Goal: Communication & Community: Share content

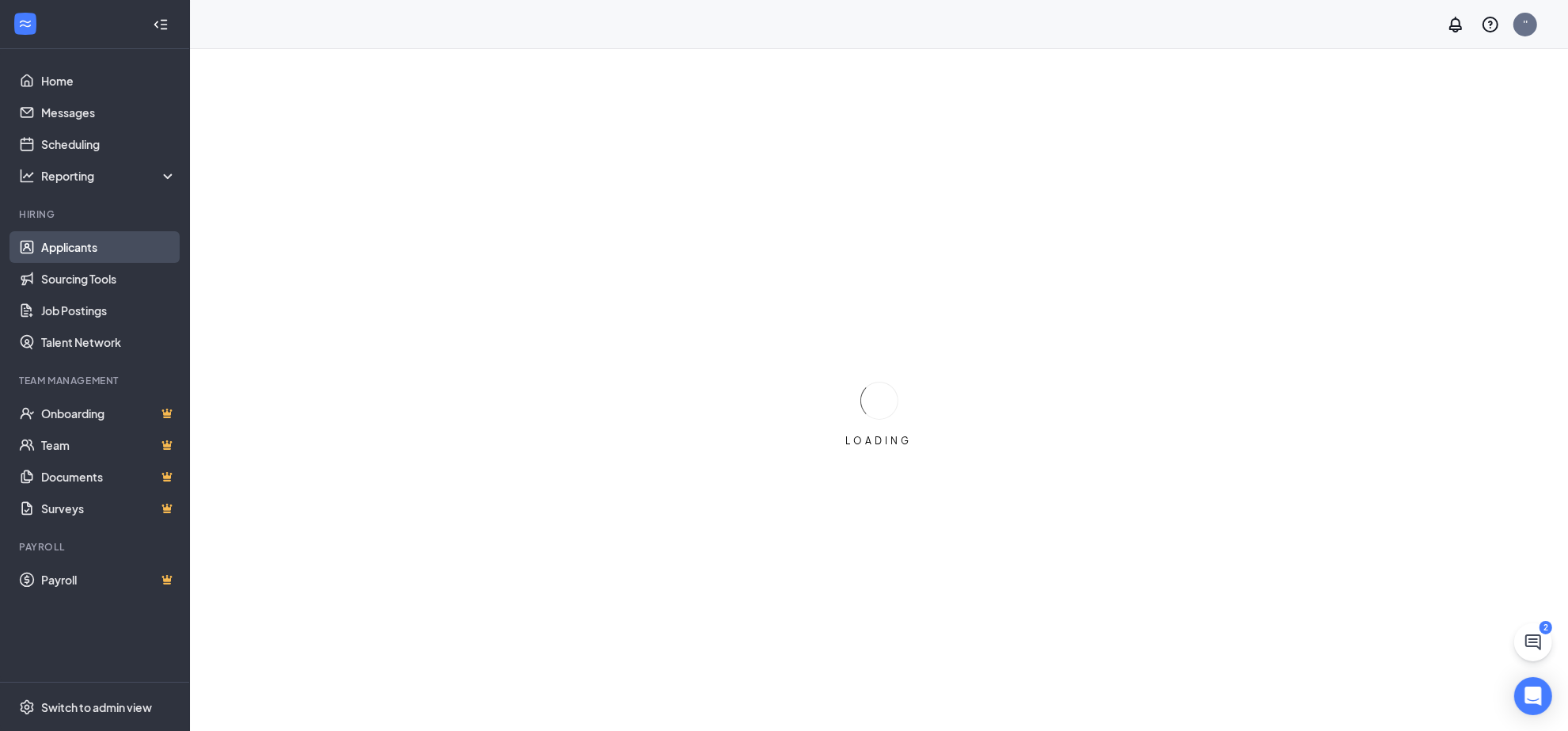
click at [56, 244] on link "Applicants" at bounding box center [108, 247] width 135 height 31
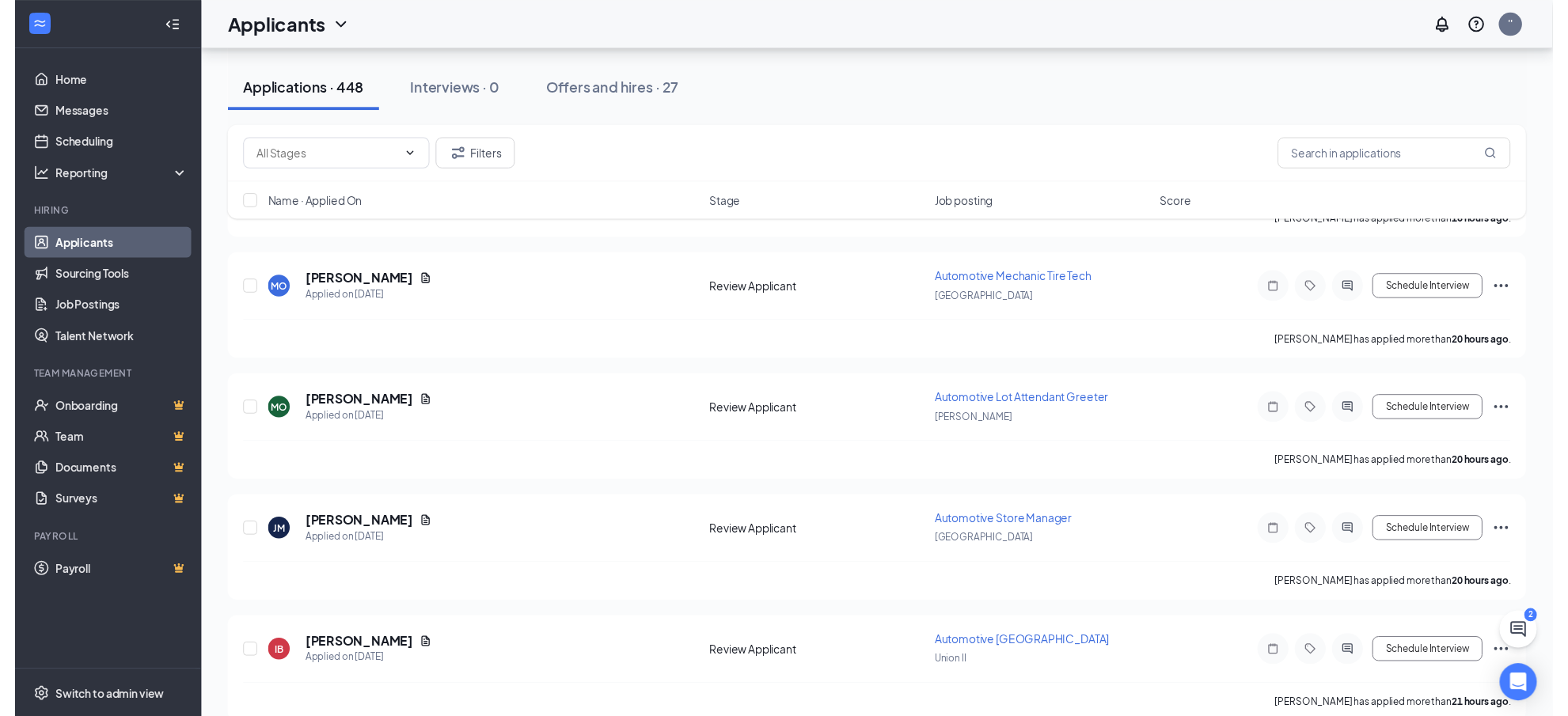
scroll to position [1282, 0]
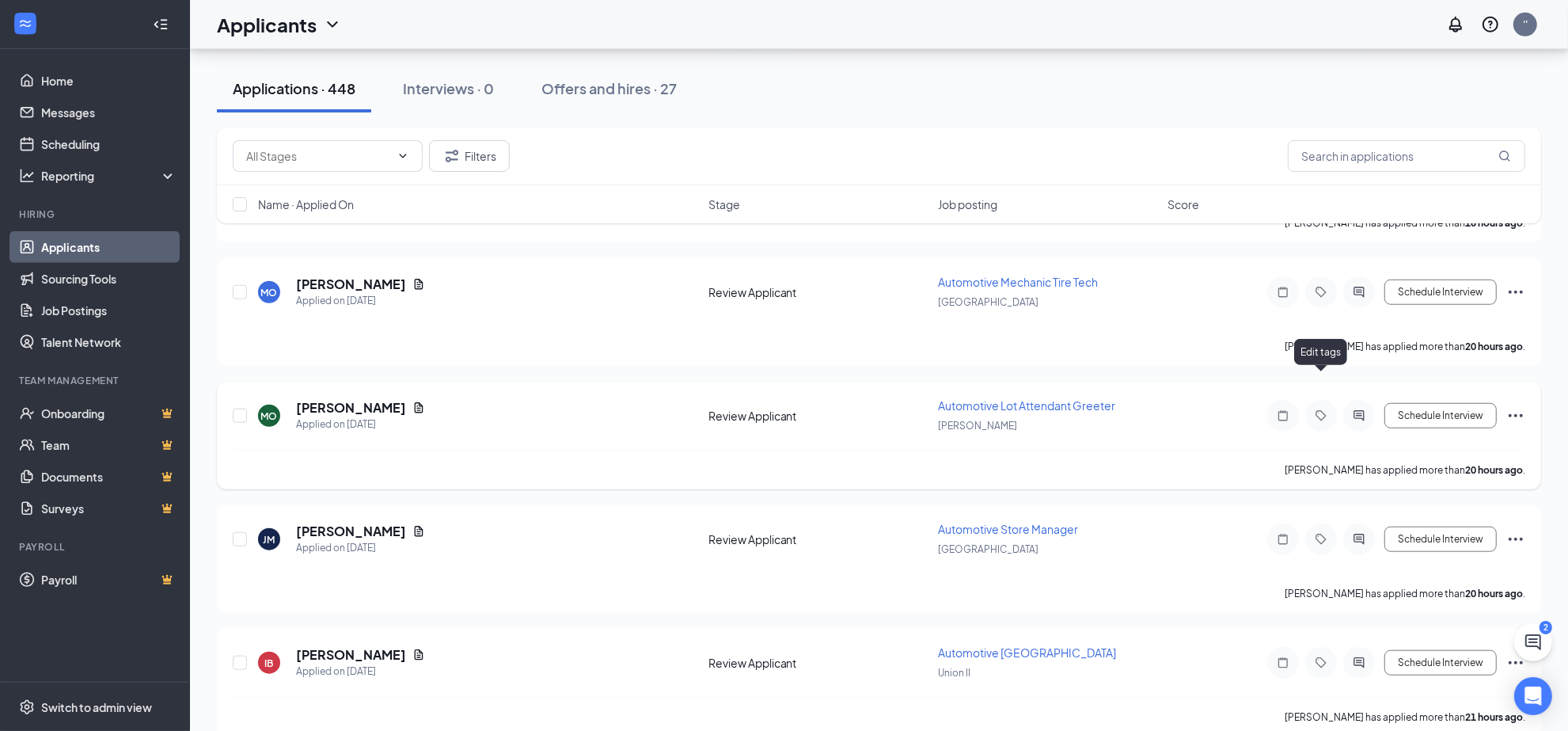
click at [1316, 409] on icon "Tag" at bounding box center [1321, 415] width 19 height 13
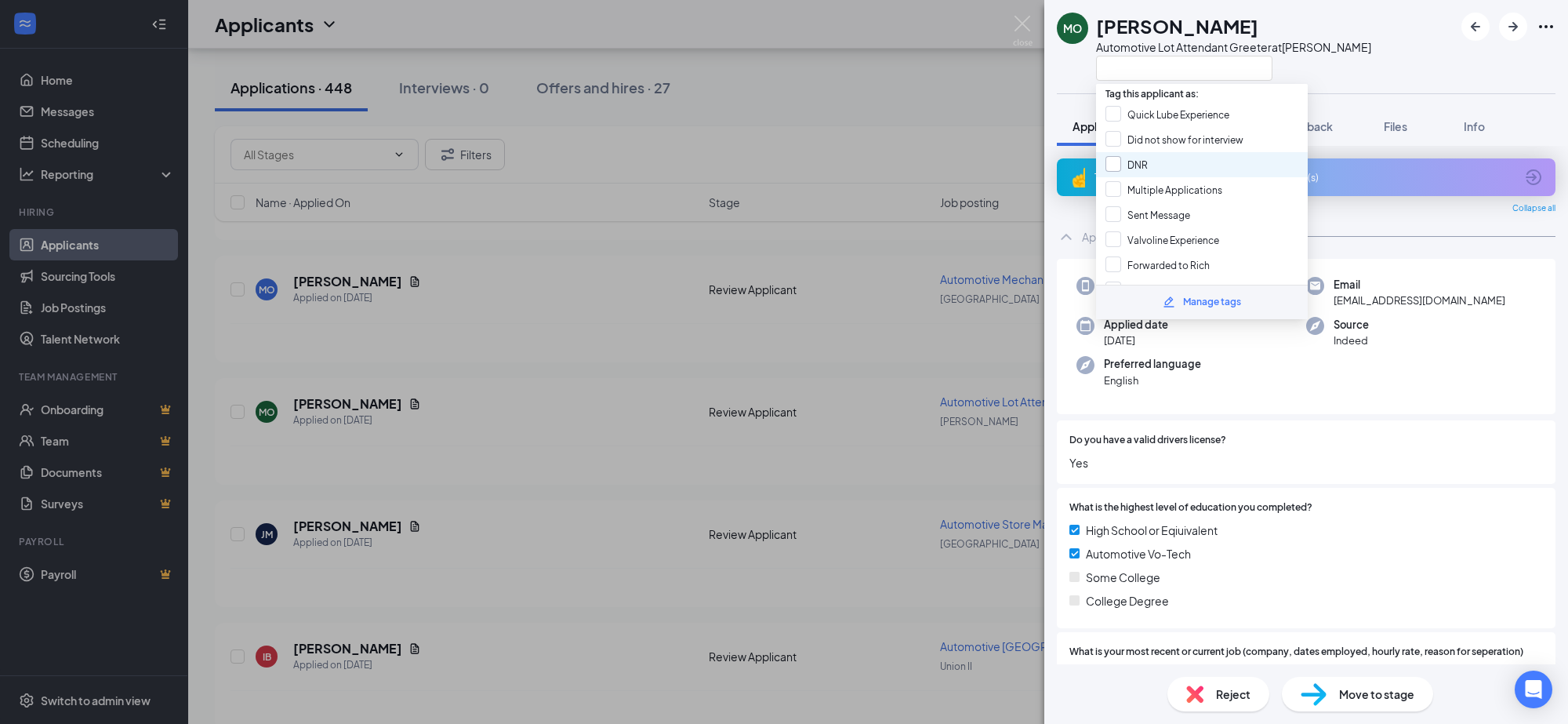
click at [1114, 162] on input "DNR" at bounding box center [1126, 164] width 42 height 17
checkbox input "true"
click at [515, 453] on div "MO [PERSON_NAME] Automotive Lot Attendant Greeter at [PERSON_NAME] Application …" at bounding box center [784, 362] width 1568 height 724
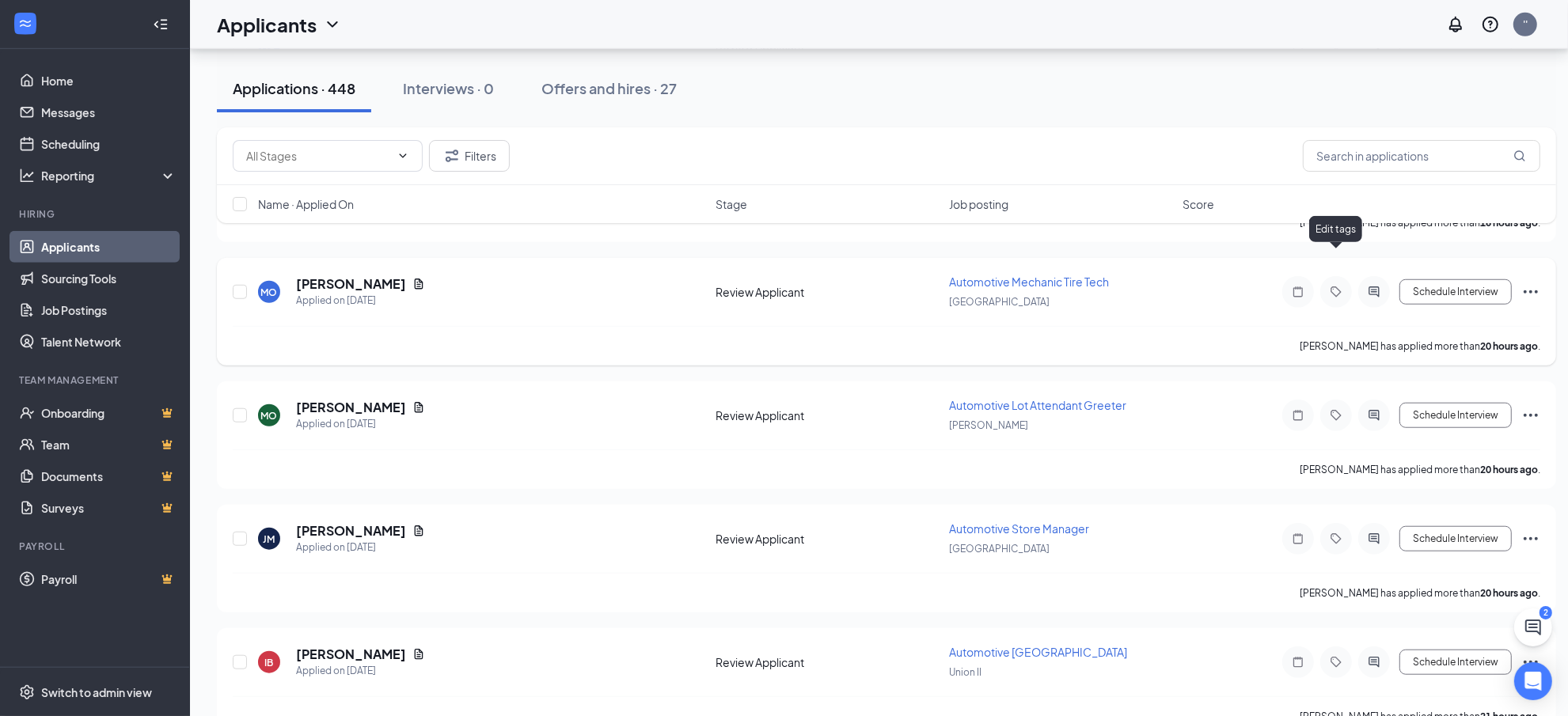
click at [1326, 286] on icon "Tag" at bounding box center [1336, 292] width 19 height 13
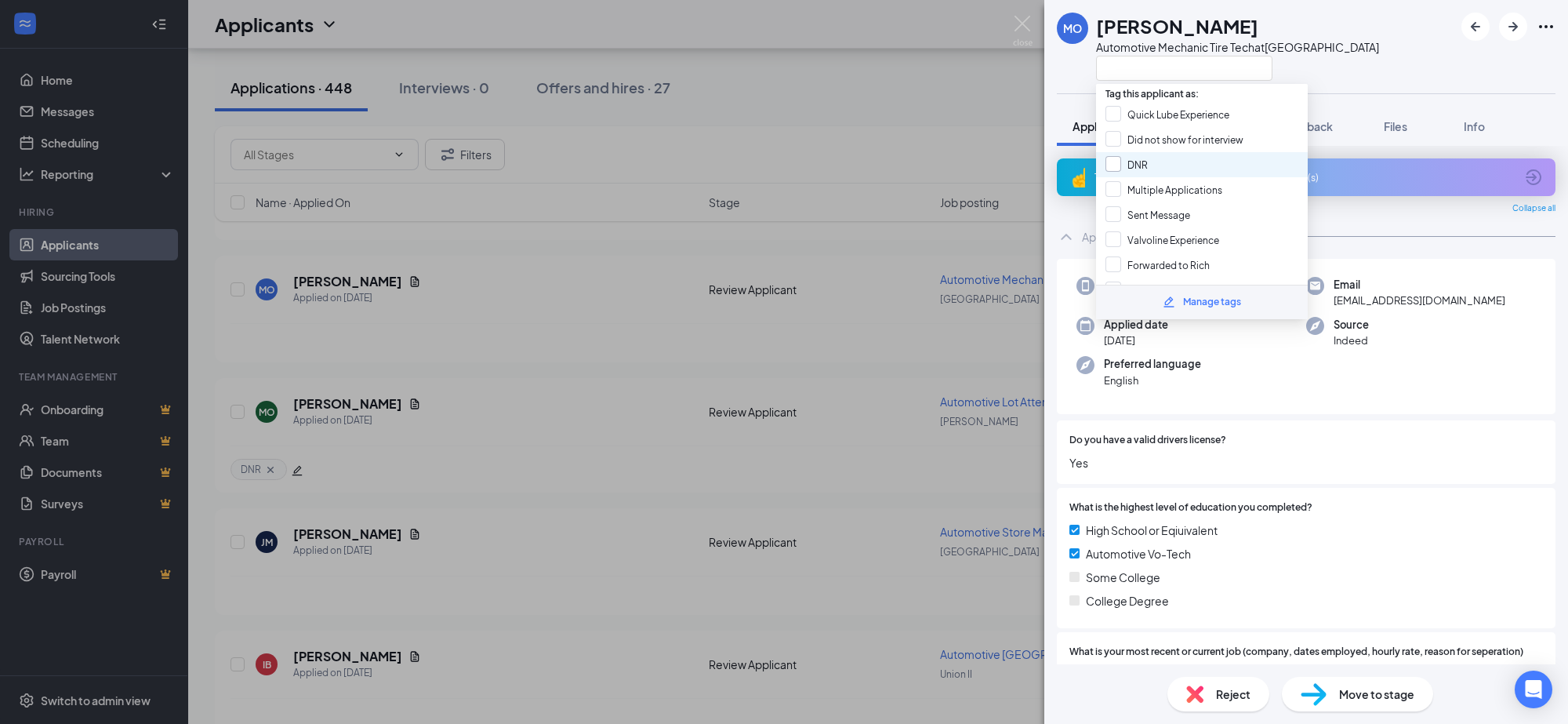
click at [1111, 159] on input "DNR" at bounding box center [1126, 164] width 42 height 17
checkbox input "true"
click at [390, 394] on div "MO [PERSON_NAME] Automotive Mechanic Tire Tech at [GEOGRAPHIC_DATA] Application…" at bounding box center [784, 362] width 1568 height 724
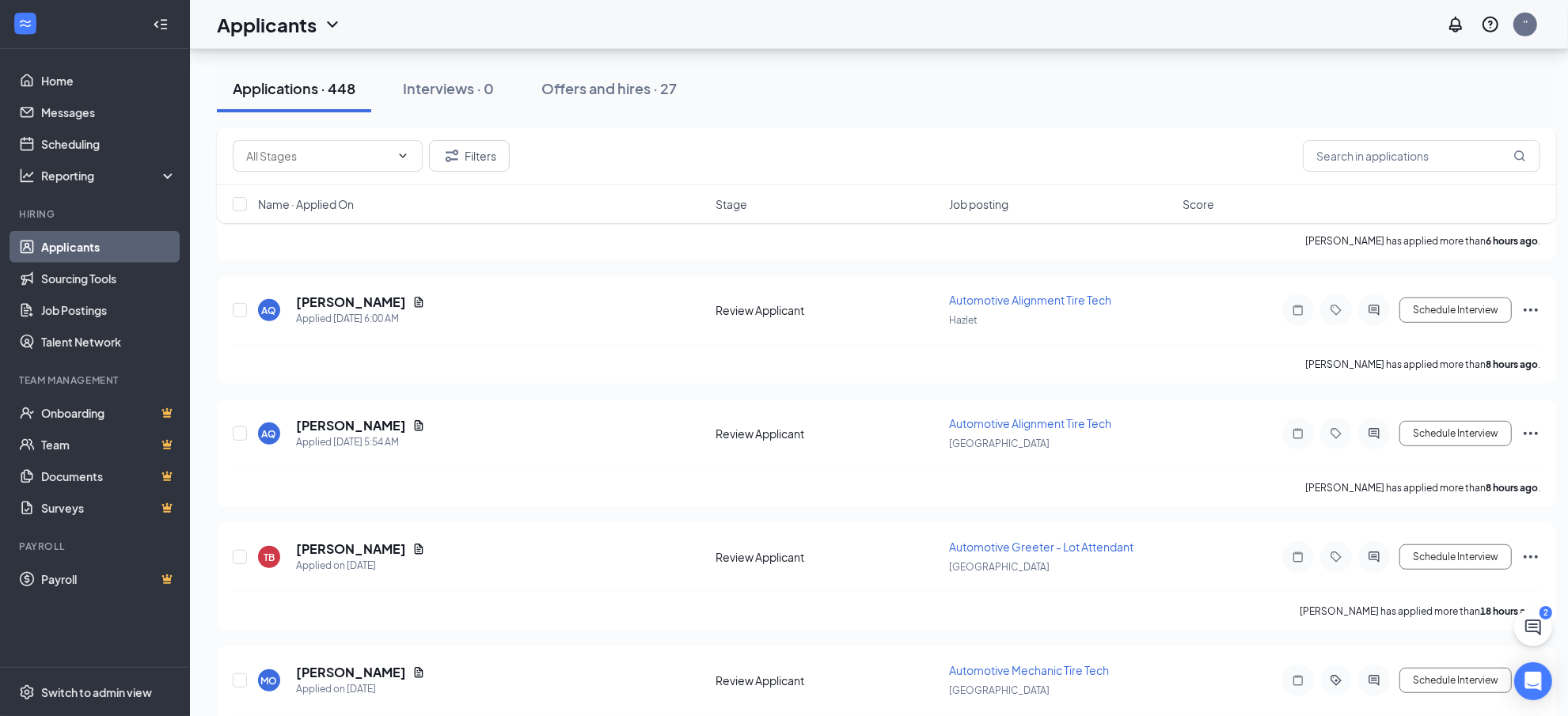
scroll to position [887, 0]
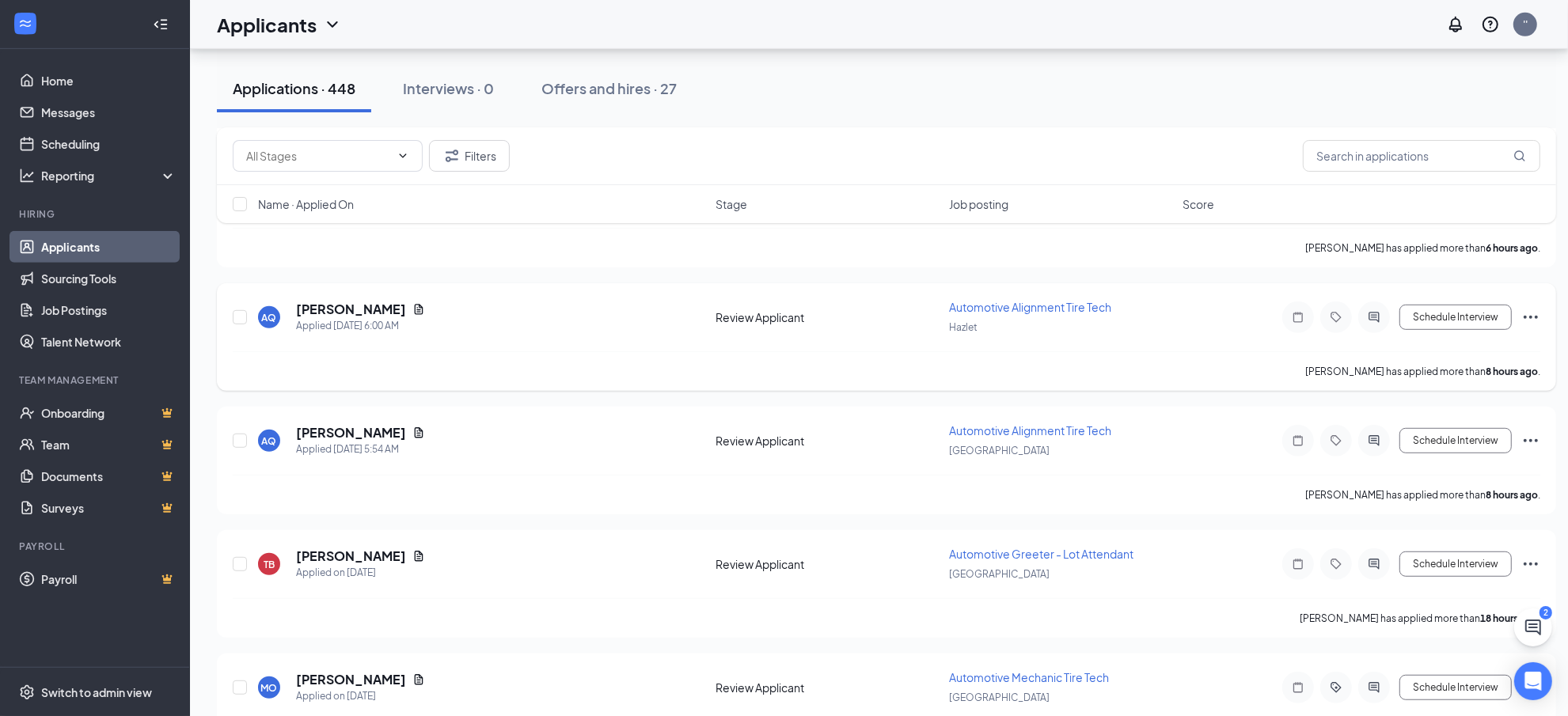
click at [1335, 301] on div at bounding box center [1336, 316] width 31 height 31
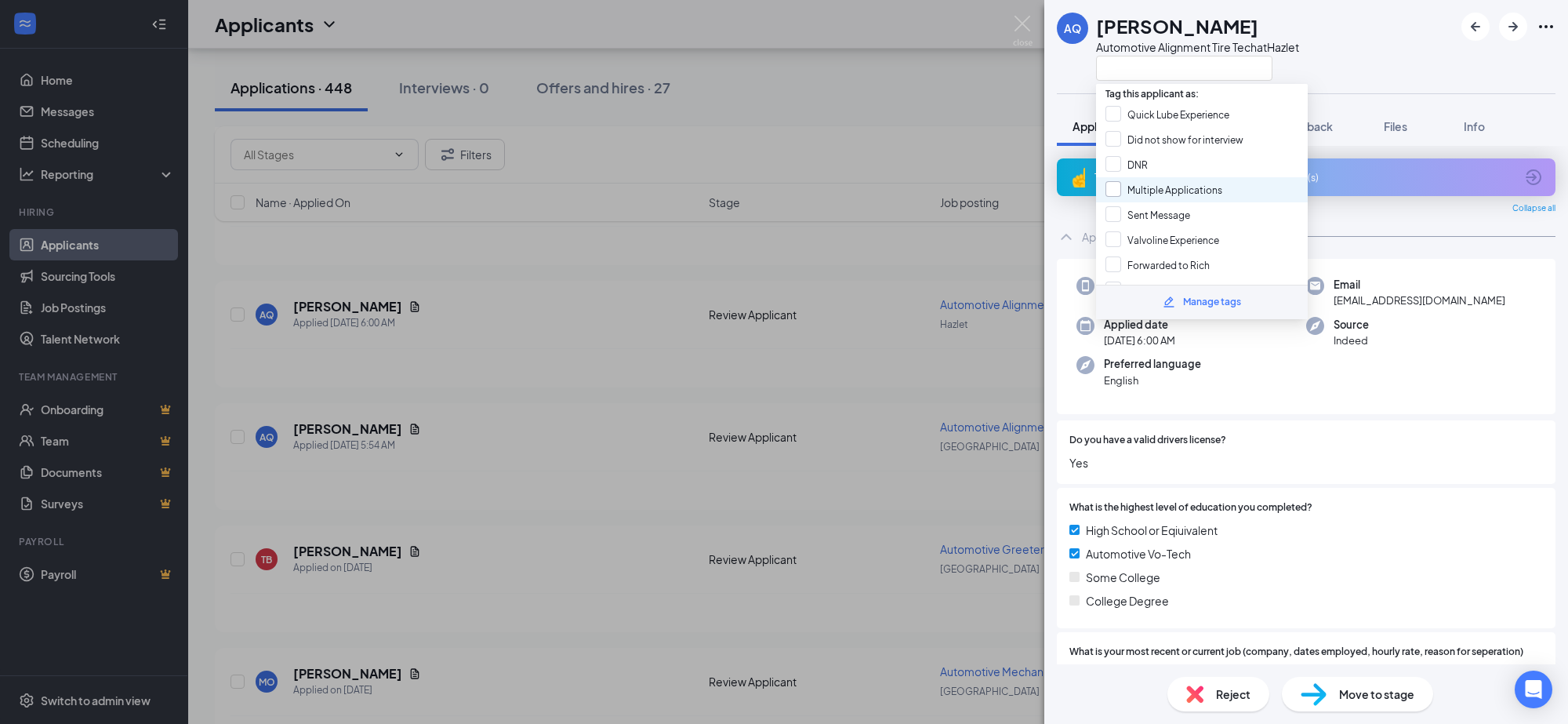
click at [1111, 185] on input "Multiple Applications" at bounding box center [1164, 190] width 117 height 17
checkbox input "true"
click at [882, 335] on div "AQ [PERSON_NAME] Automotive Alignment Tire Tech at Hazlet Application Messages …" at bounding box center [784, 362] width 1568 height 724
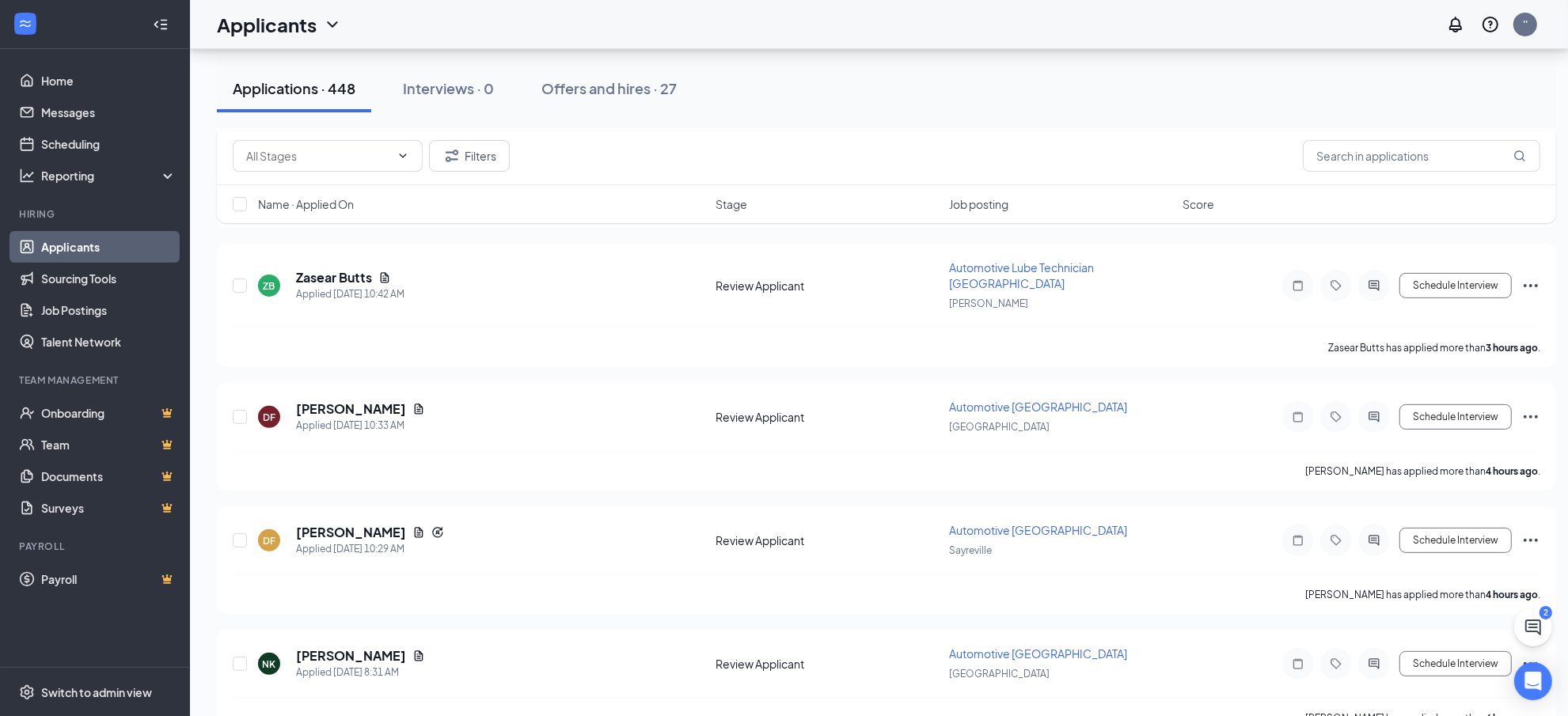
scroll to position [392, 0]
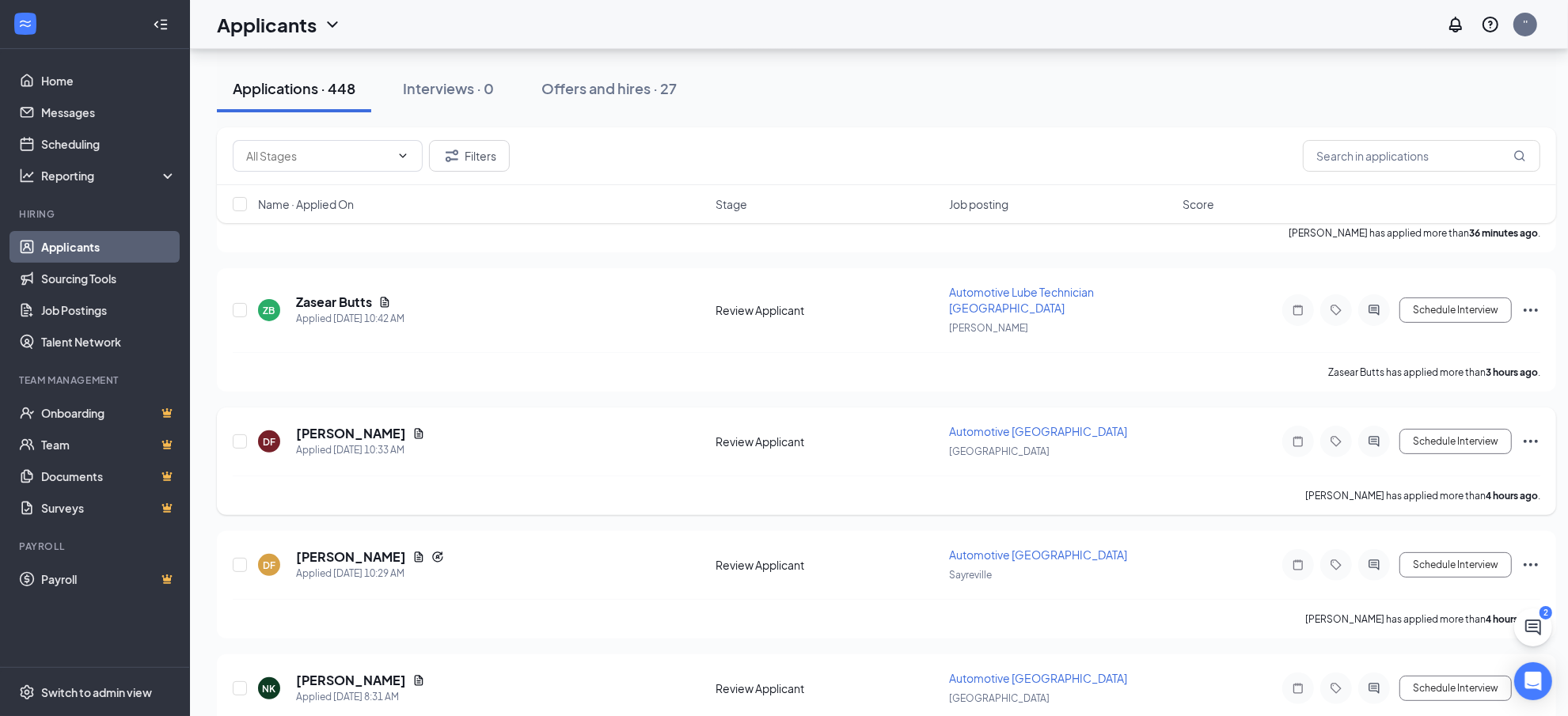
click at [1312, 426] on div at bounding box center [1297, 441] width 31 height 31
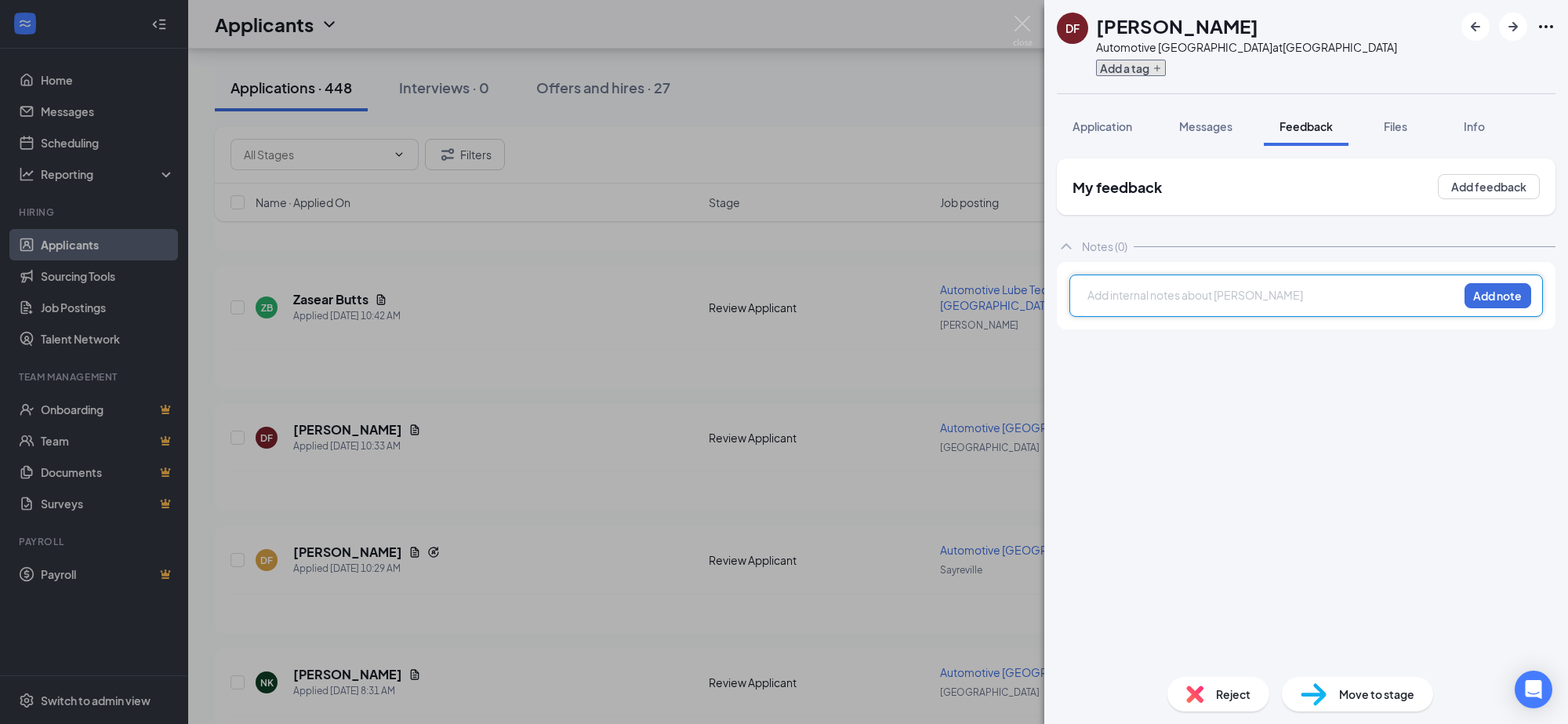
click at [1114, 75] on button "Add a tag" at bounding box center [1131, 68] width 70 height 17
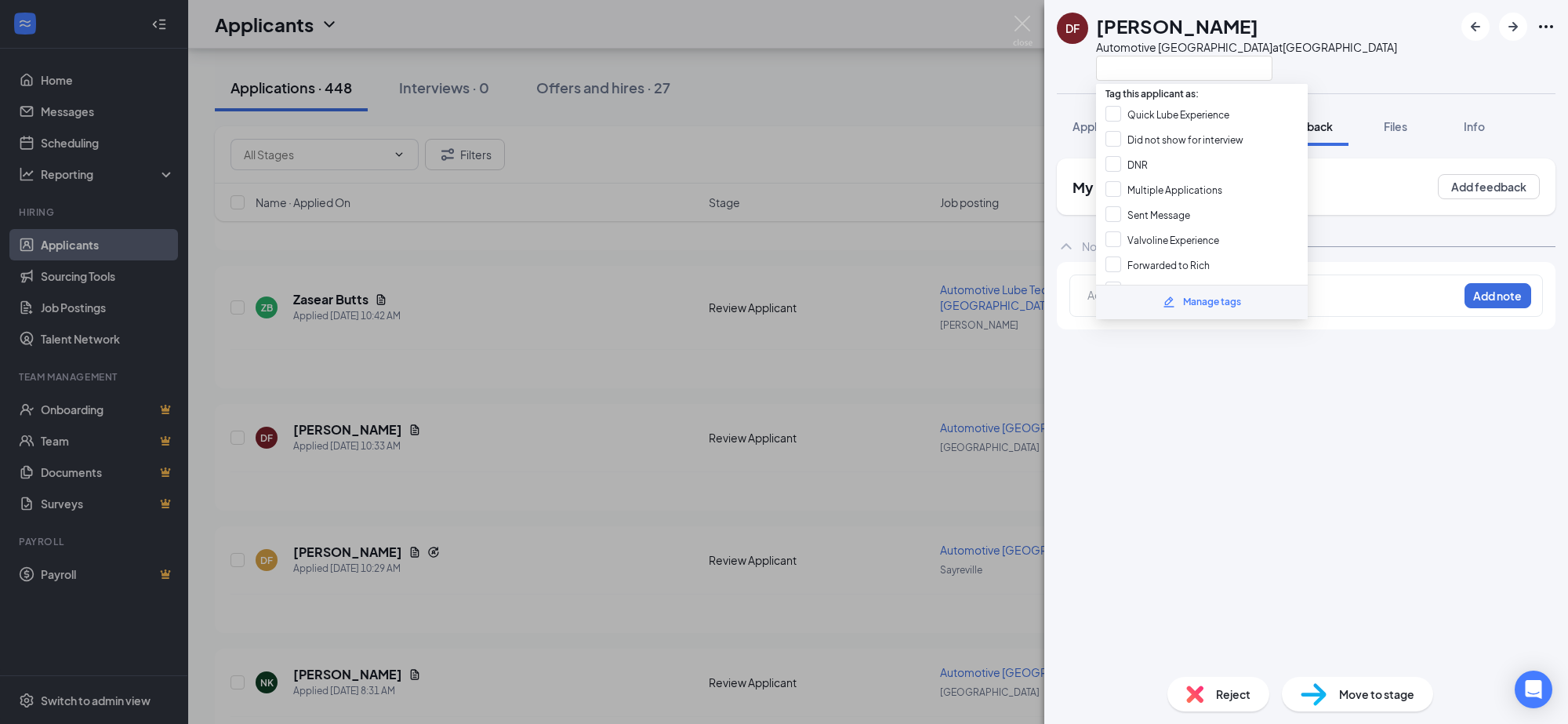
click at [1116, 188] on input "Multiple Applications" at bounding box center [1164, 190] width 117 height 17
checkbox input "true"
click at [827, 359] on div "DF [PERSON_NAME] Automotive Lower Bay Technician at [GEOGRAPHIC_DATA] Applicati…" at bounding box center [784, 362] width 1568 height 724
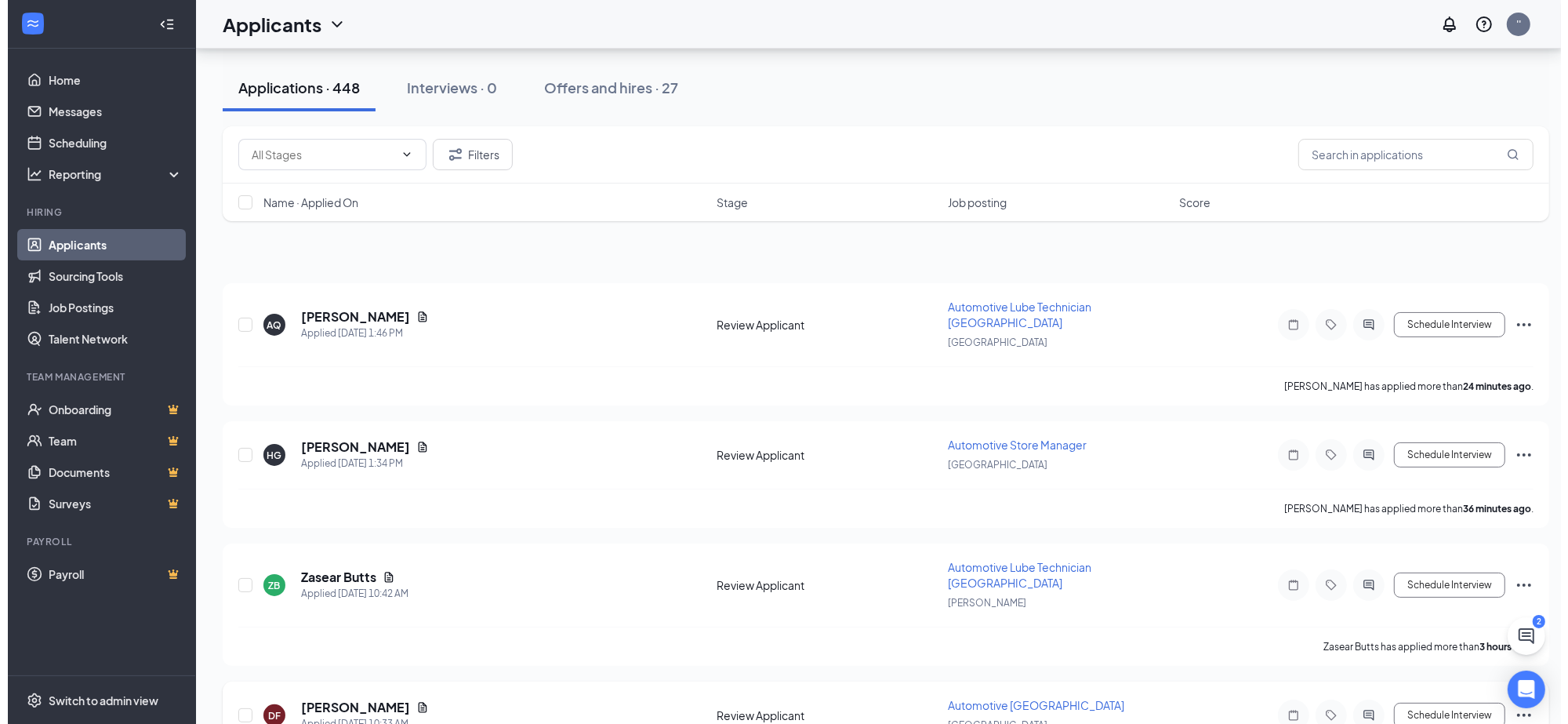
scroll to position [95, 0]
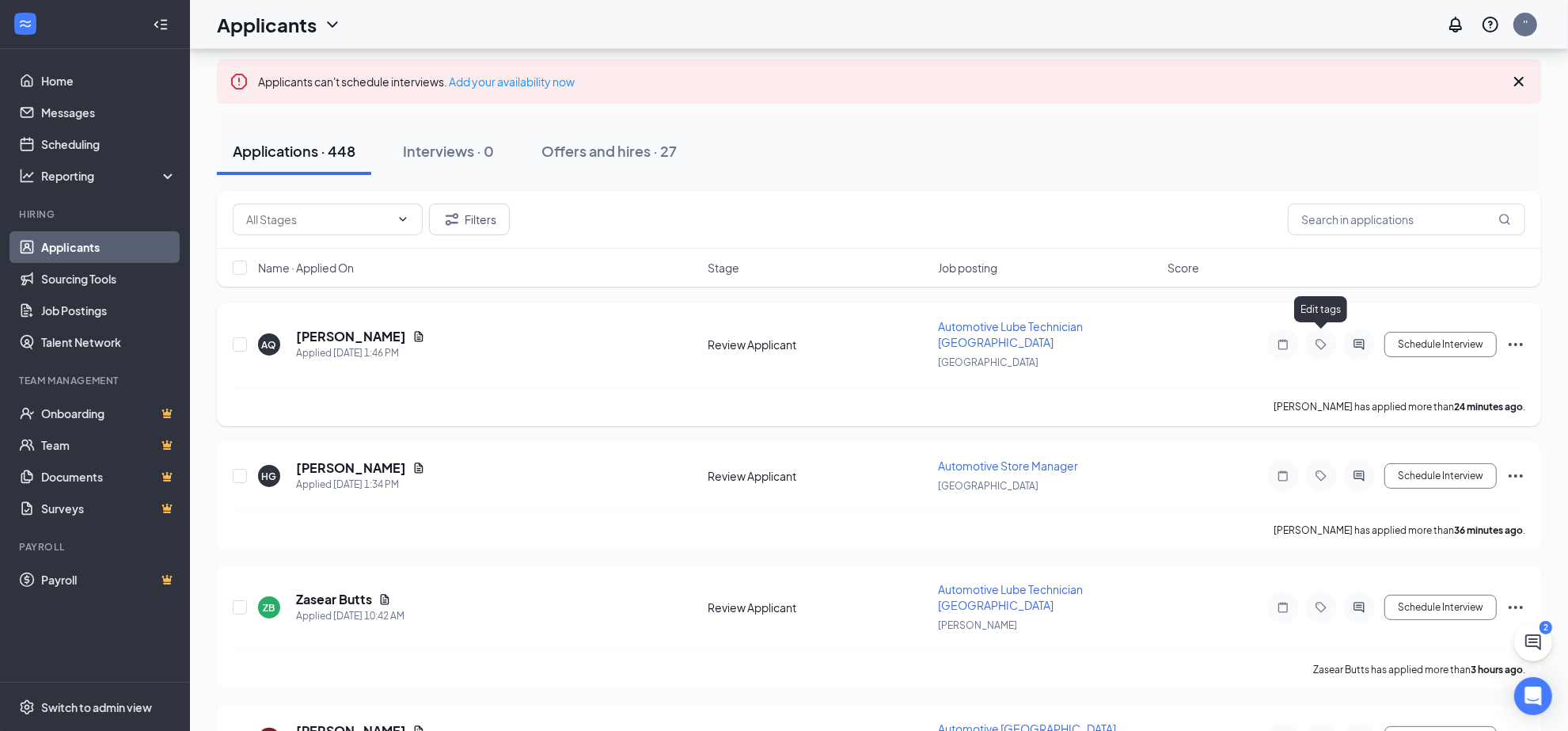
click at [1314, 338] on icon "Tag" at bounding box center [1321, 344] width 19 height 13
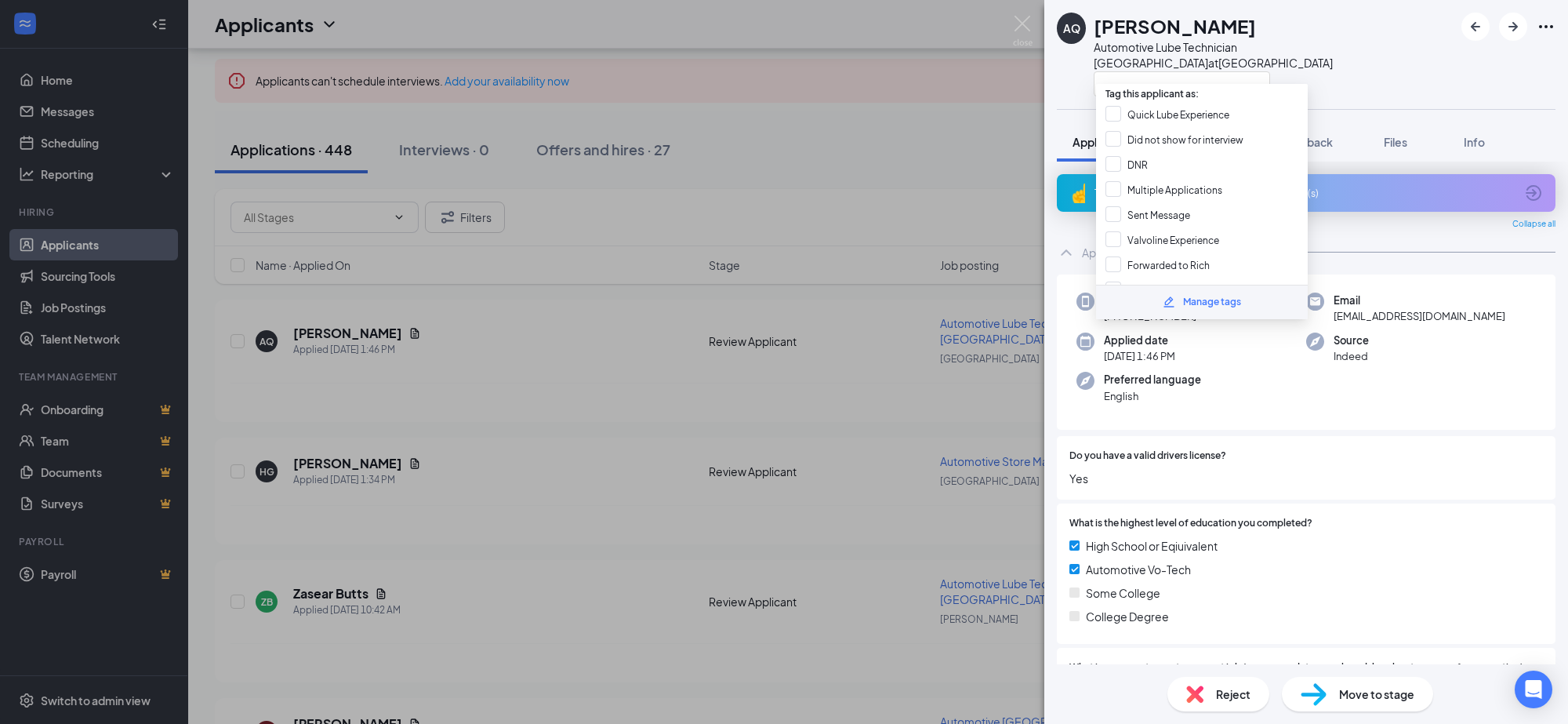
click at [954, 107] on div "AQ [PERSON_NAME] Automotive Lube Technician [GEOGRAPHIC_DATA] at [GEOGRAPHIC_DA…" at bounding box center [784, 362] width 1568 height 724
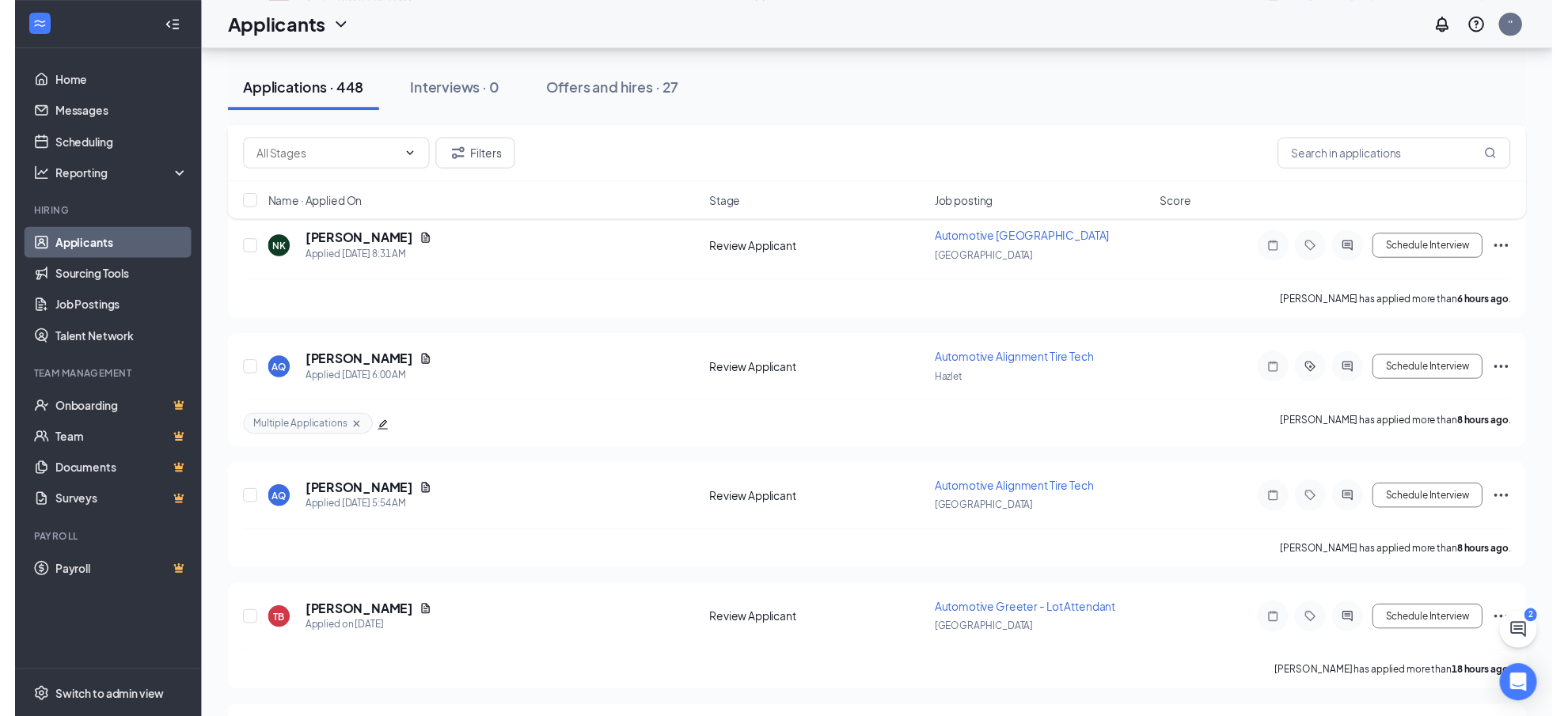
scroll to position [887, 0]
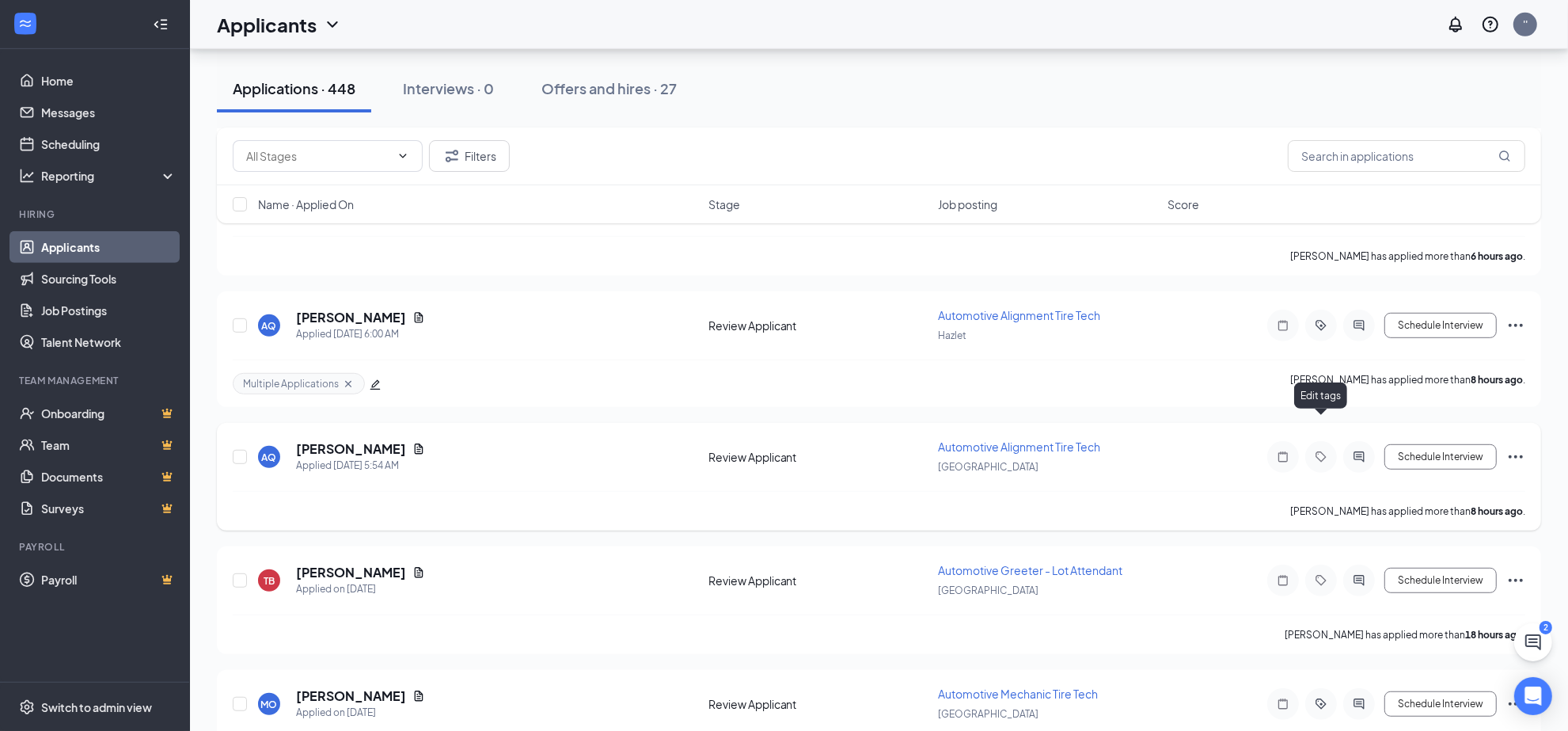
click at [1318, 450] on icon "Tag" at bounding box center [1321, 456] width 19 height 13
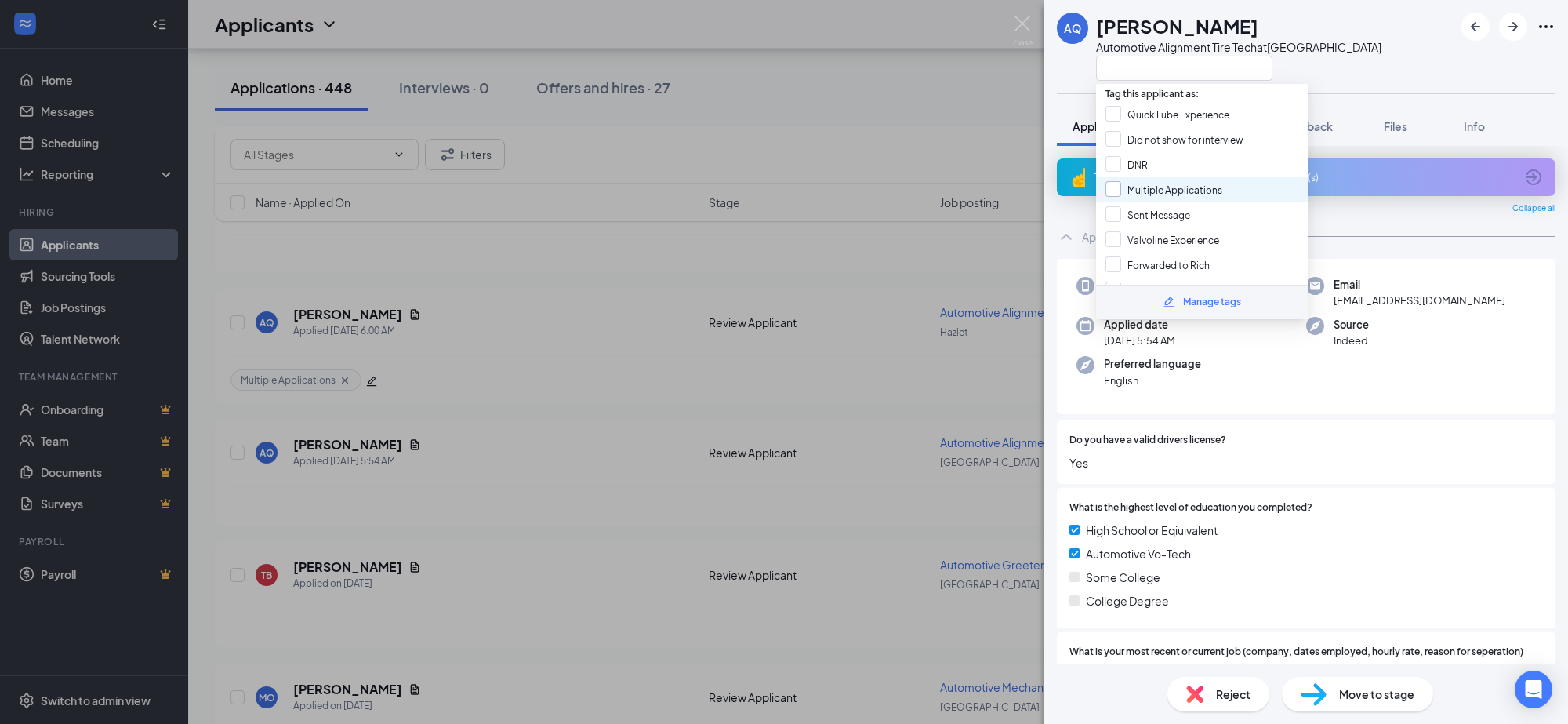
click at [1110, 182] on input "Multiple Applications" at bounding box center [1164, 190] width 117 height 17
checkbox input "true"
click at [918, 171] on div "AQ [PERSON_NAME] Automotive Alignment Tire Tech at [GEOGRAPHIC_DATA] Applicatio…" at bounding box center [784, 362] width 1568 height 724
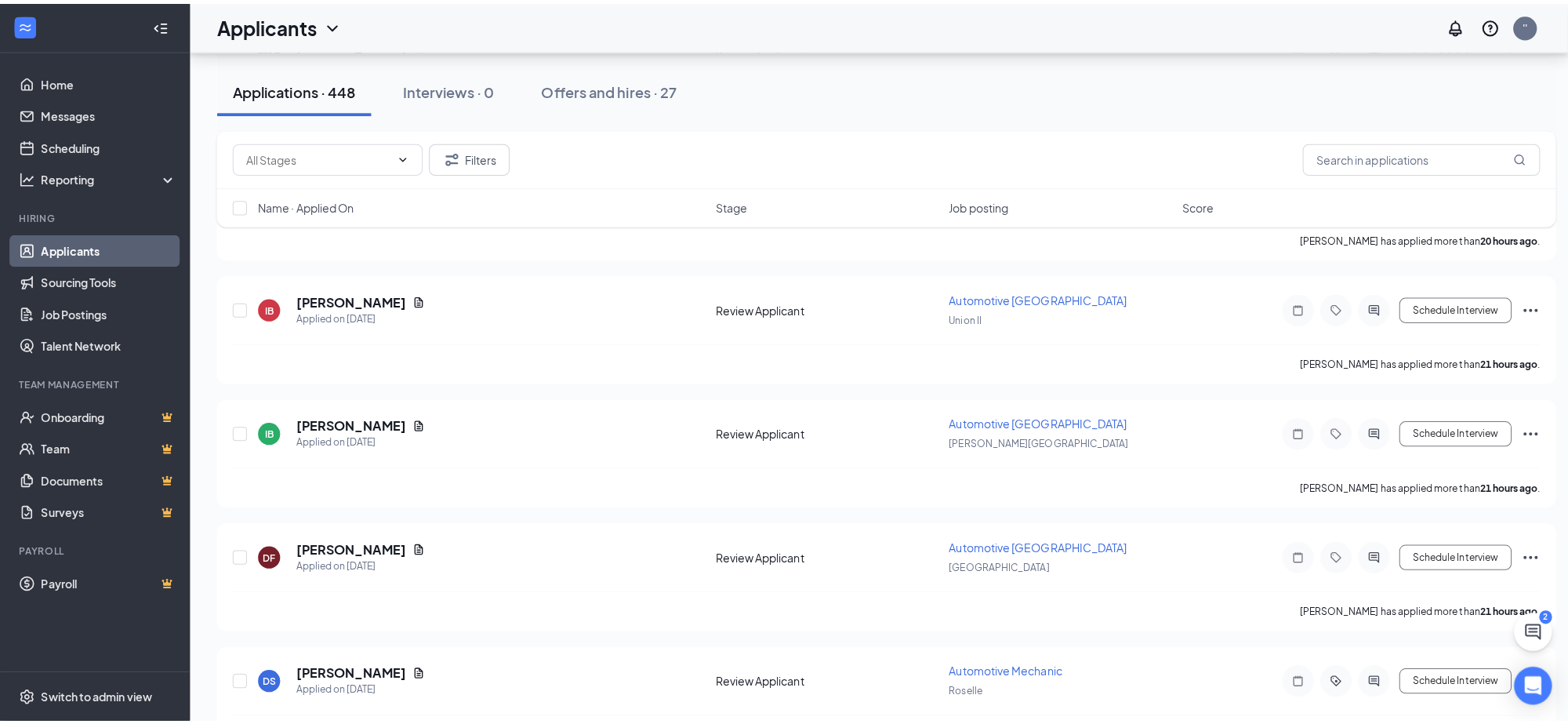
scroll to position [1565, 0]
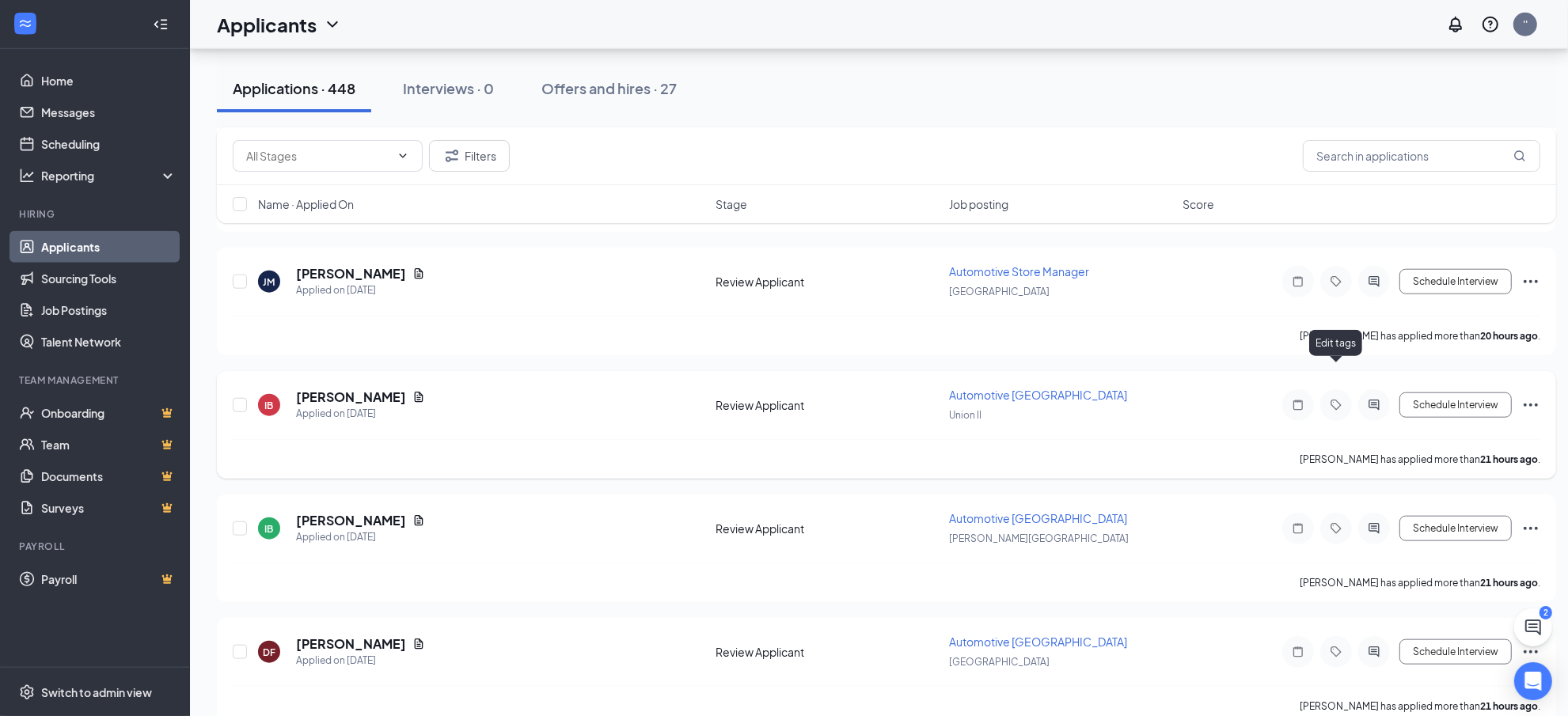
click at [1336, 399] on icon "Tag" at bounding box center [1336, 405] width 19 height 13
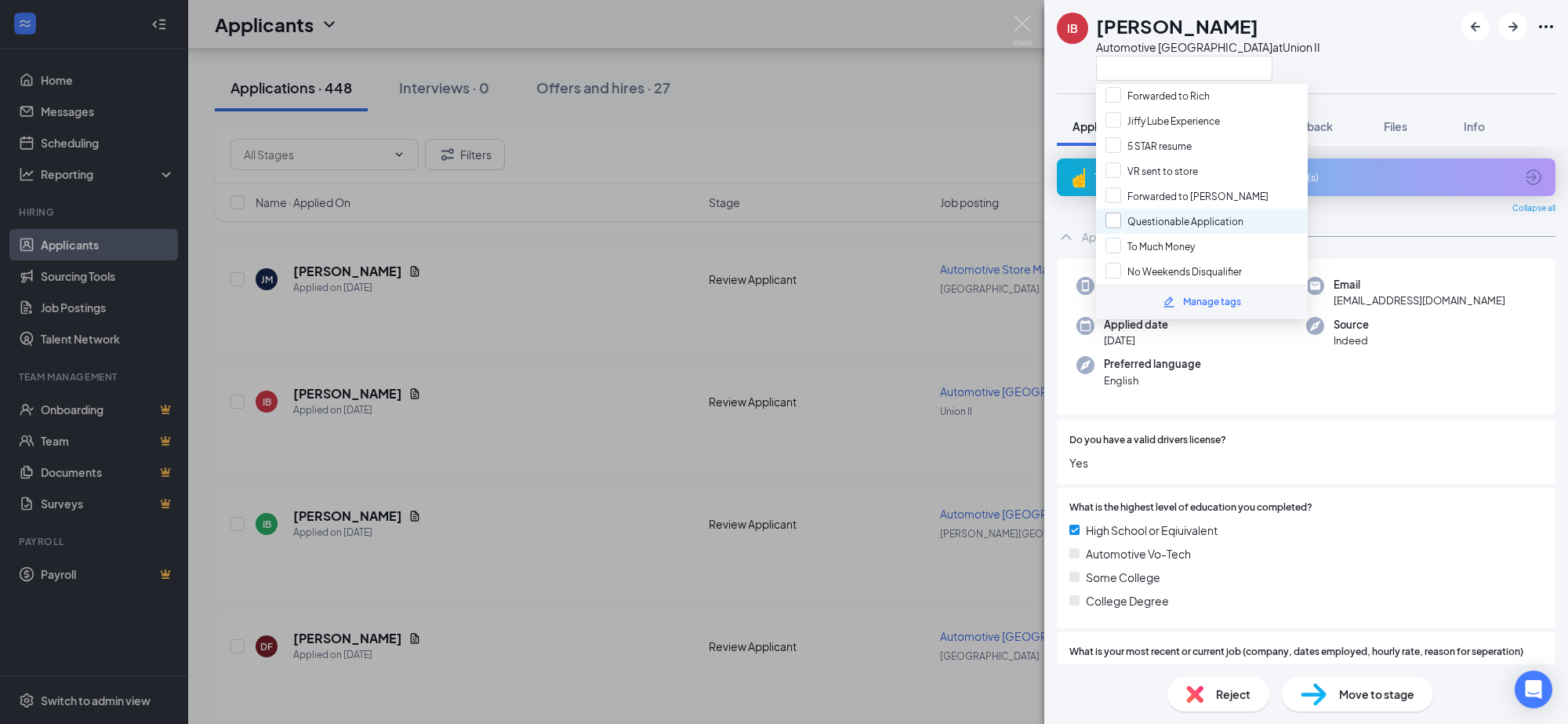
scroll to position [196, 0]
click at [1107, 182] on input "Multiple Applications" at bounding box center [1164, 190] width 117 height 17
checkbox input "true"
click at [870, 212] on div "IB [PERSON_NAME] Automotive Lower Bay Technician at Union II Application Messag…" at bounding box center [784, 362] width 1568 height 724
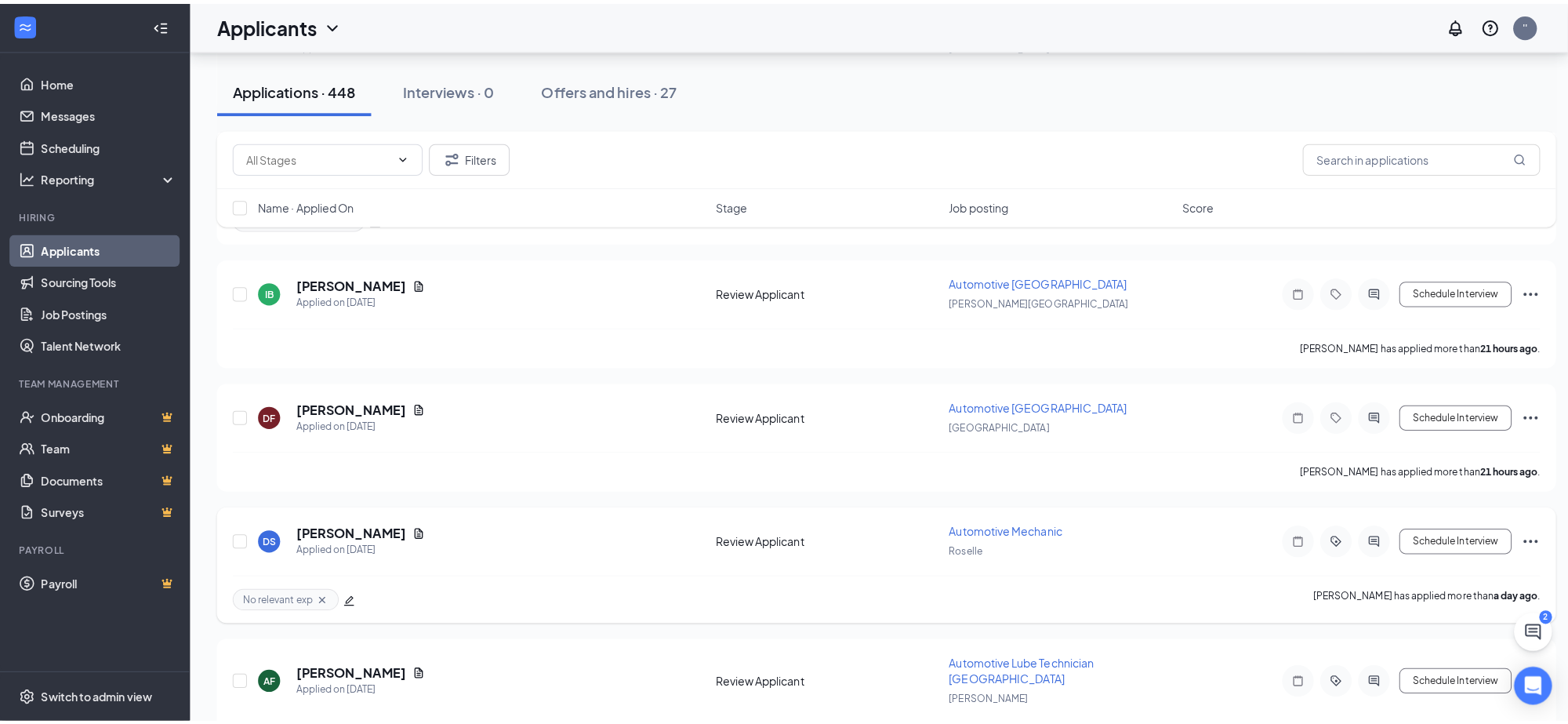
scroll to position [1762, 0]
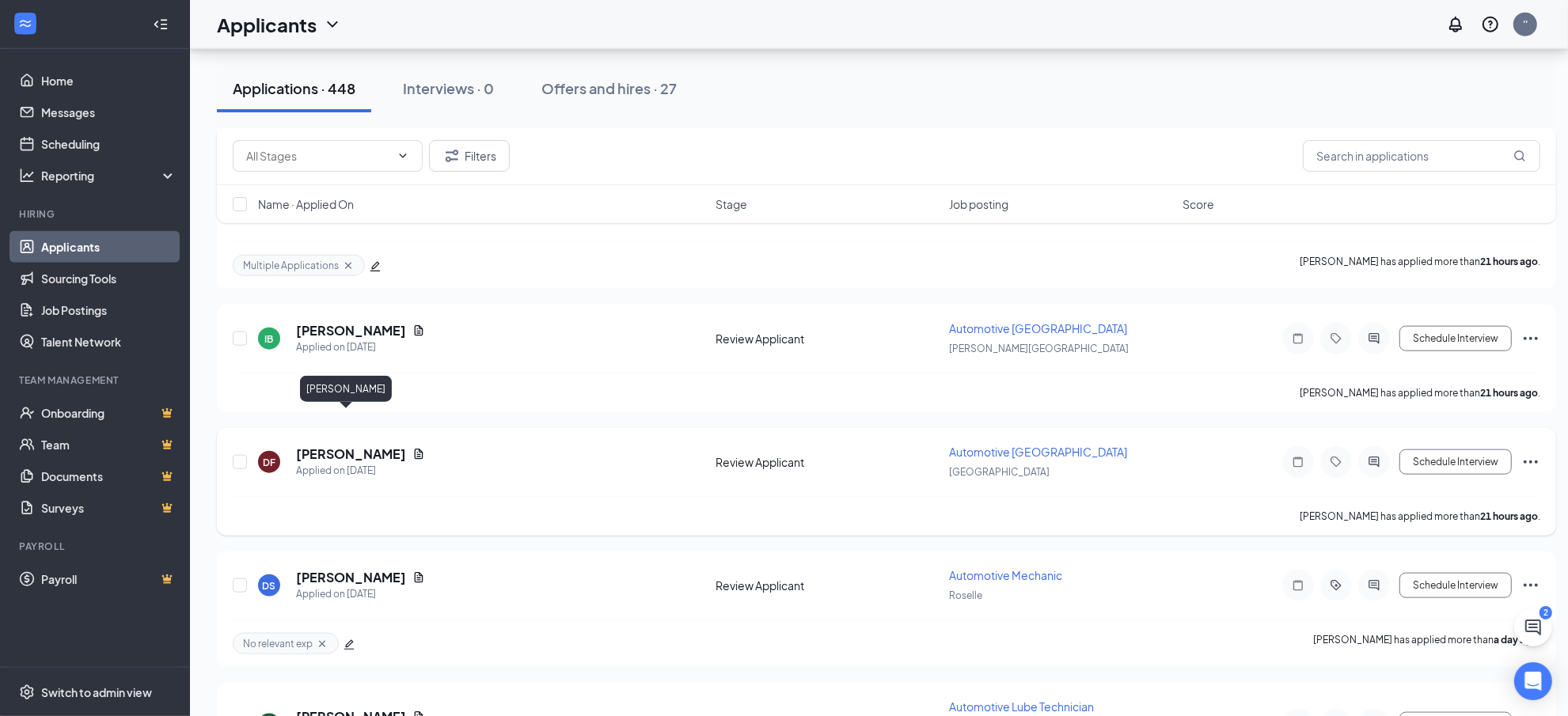
click at [326, 446] on h5 "[PERSON_NAME]" at bounding box center [351, 454] width 110 height 17
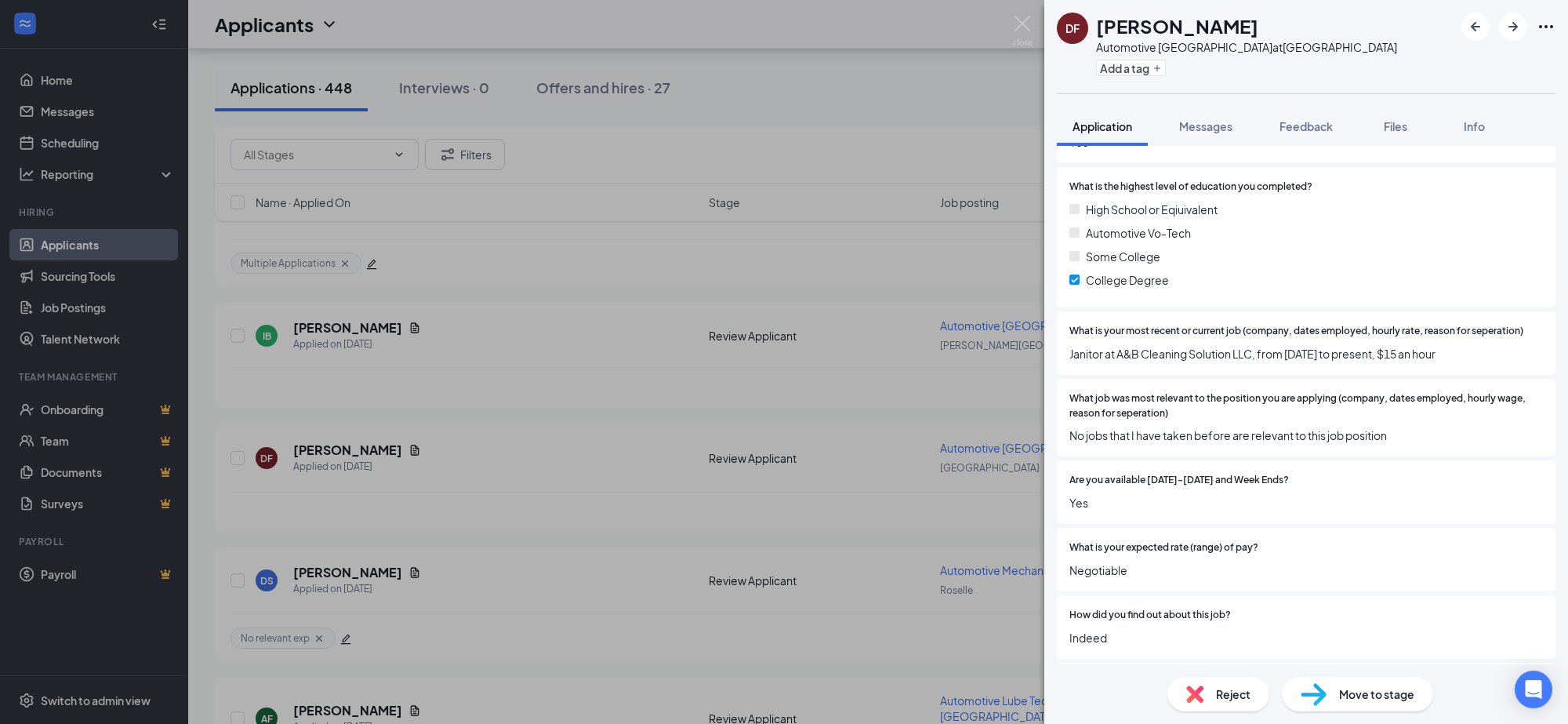
scroll to position [359, 0]
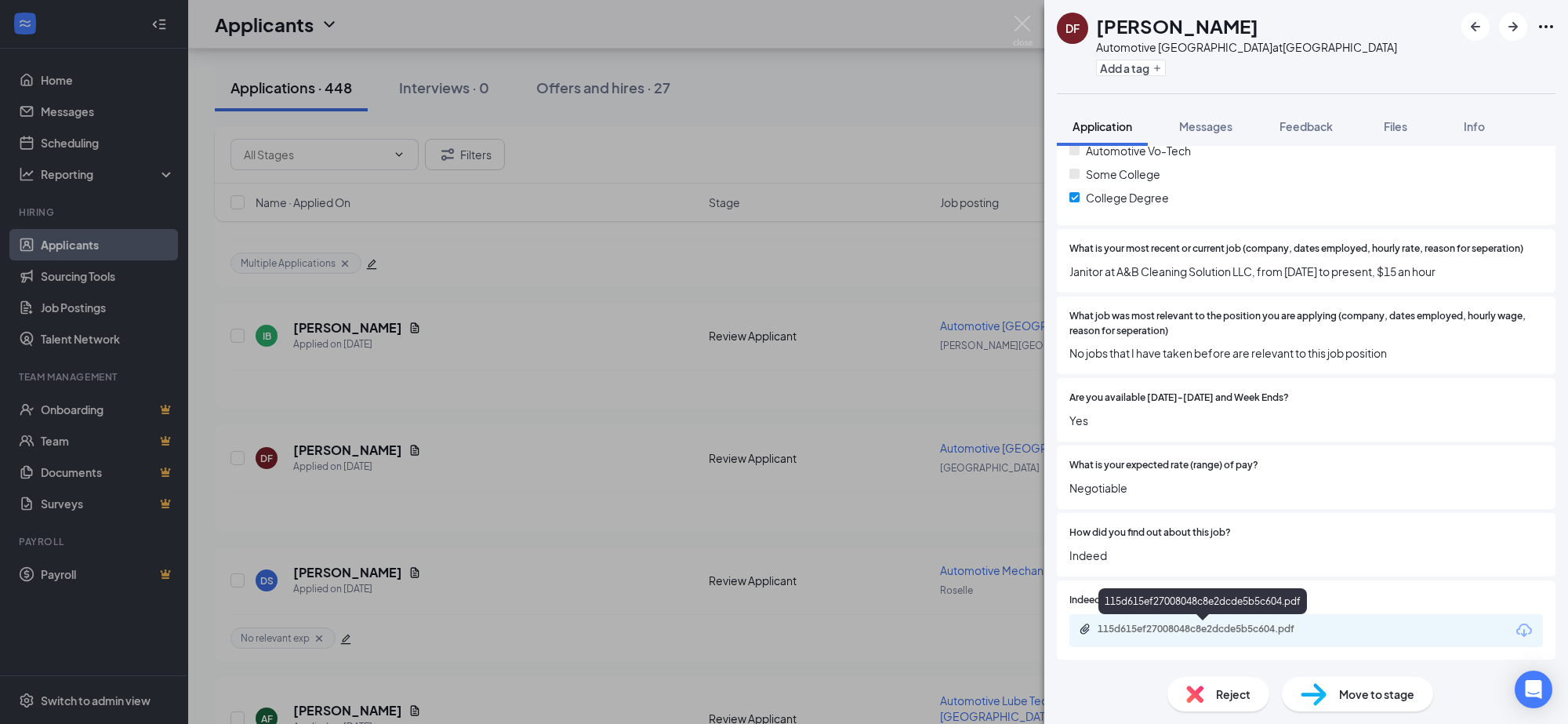
click at [1197, 631] on div "115d615ef27008048c8e2dcde5b5c604.pdf" at bounding box center [1207, 629] width 219 height 13
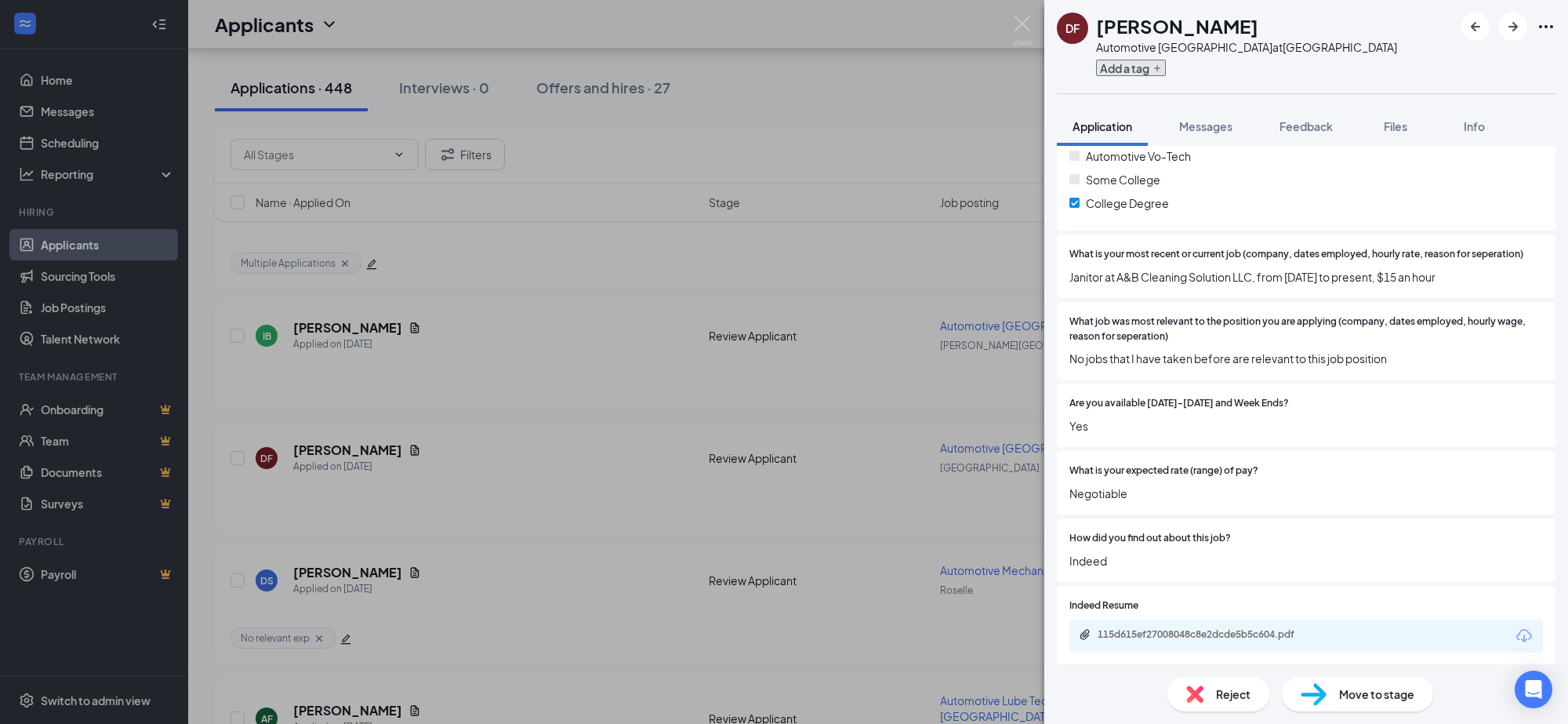
click at [1117, 72] on button "Add a tag" at bounding box center [1131, 68] width 70 height 17
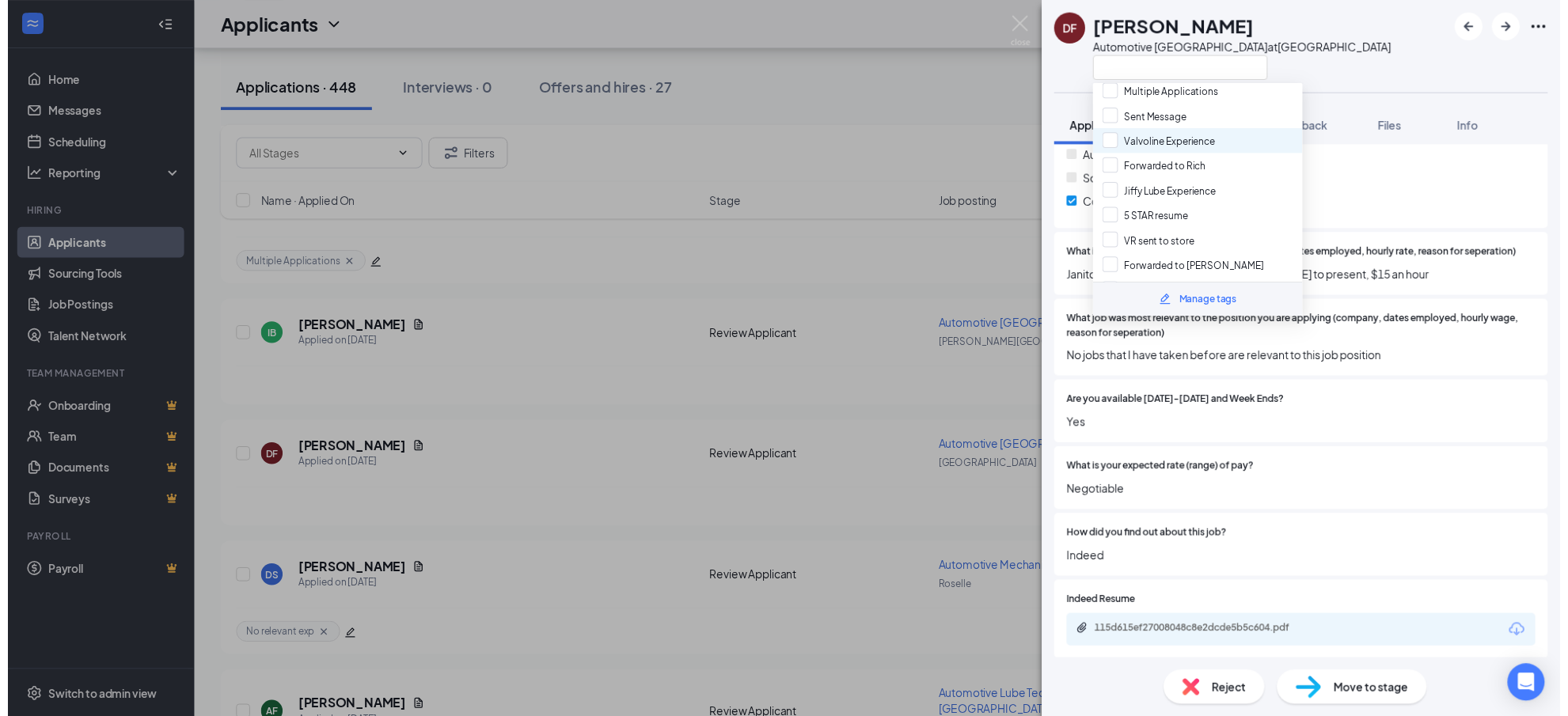
scroll to position [198, 0]
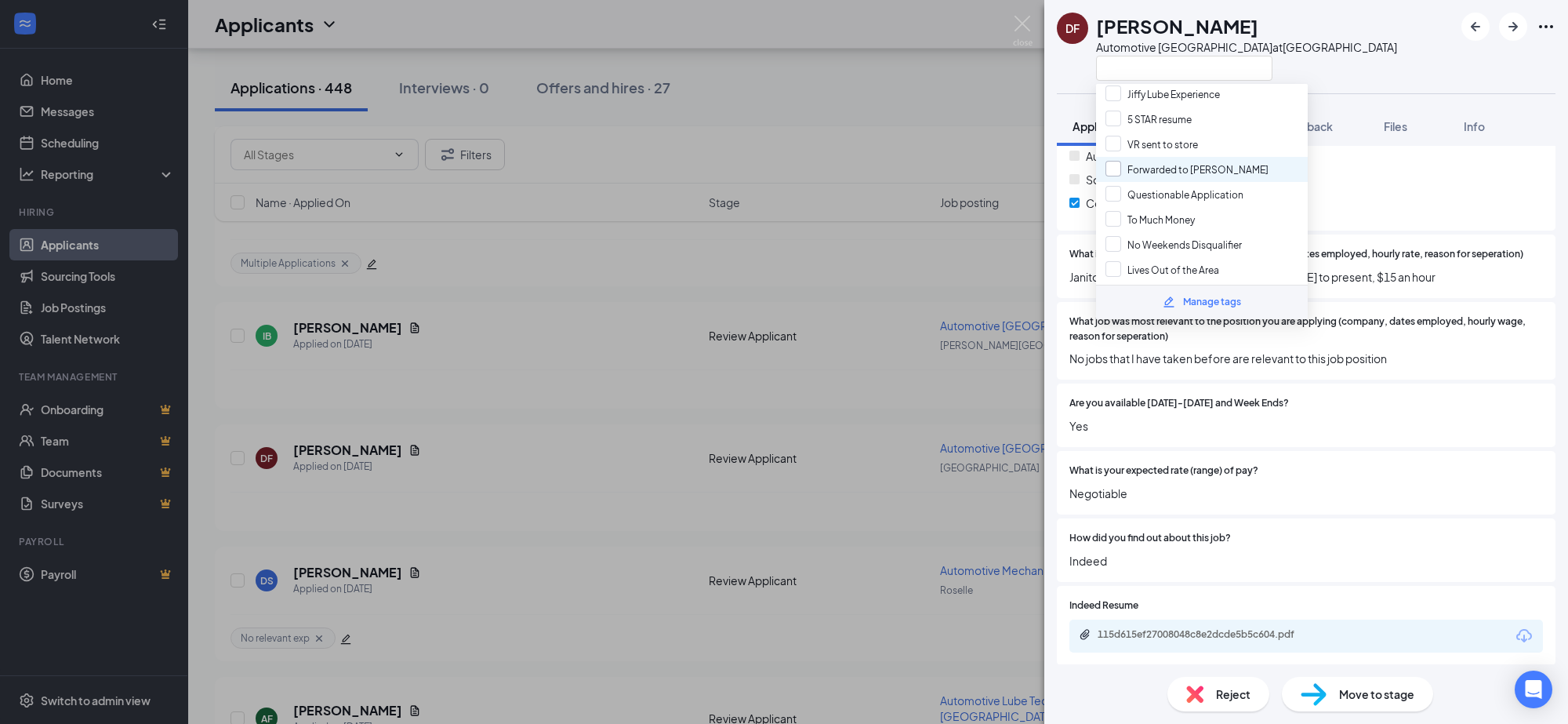
click at [1114, 161] on input "Forwarded to [PERSON_NAME]" at bounding box center [1187, 169] width 163 height 17
checkbox input "true"
click at [785, 361] on div "DF [PERSON_NAME] Automotive Lower Bay Technician at [GEOGRAPHIC_DATA] Applicati…" at bounding box center [784, 362] width 1568 height 724
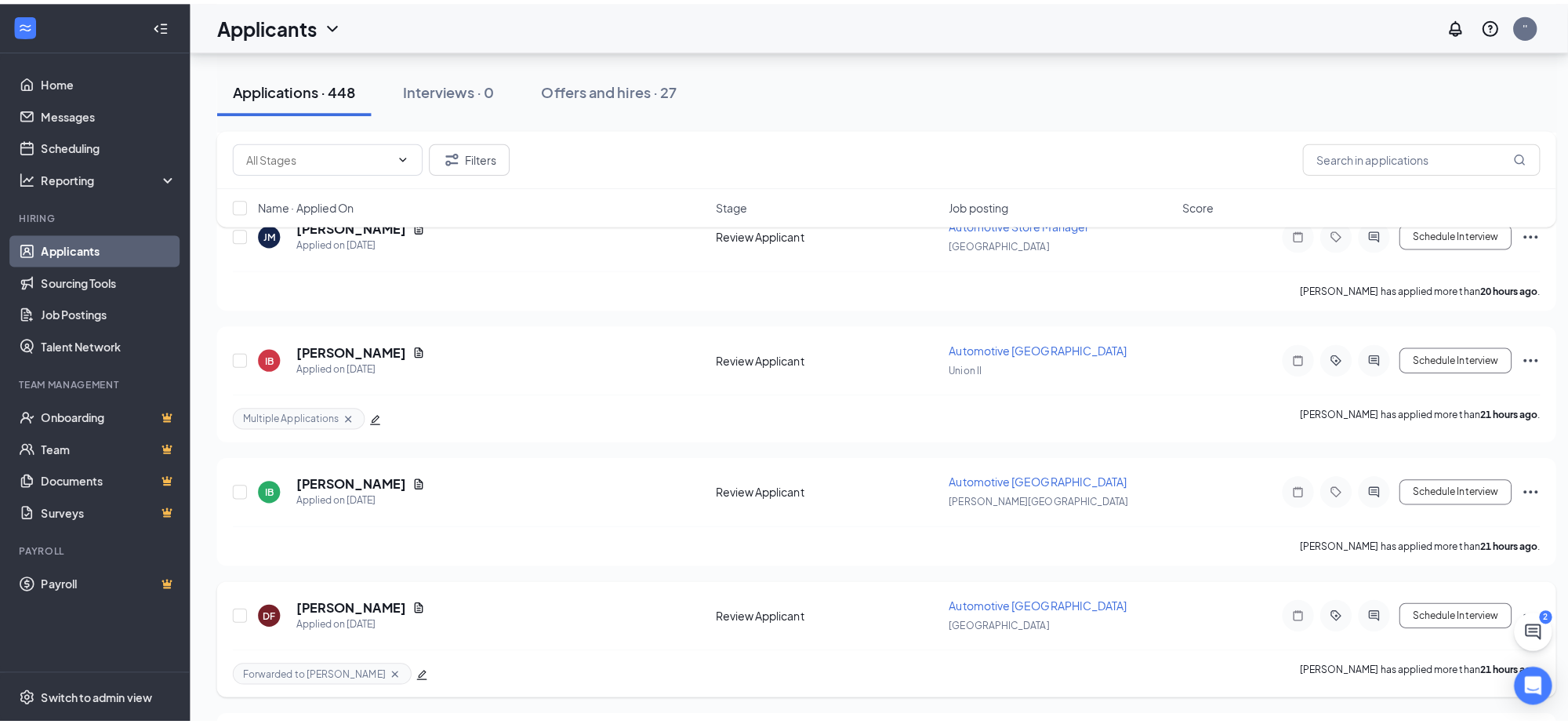
scroll to position [1663, 0]
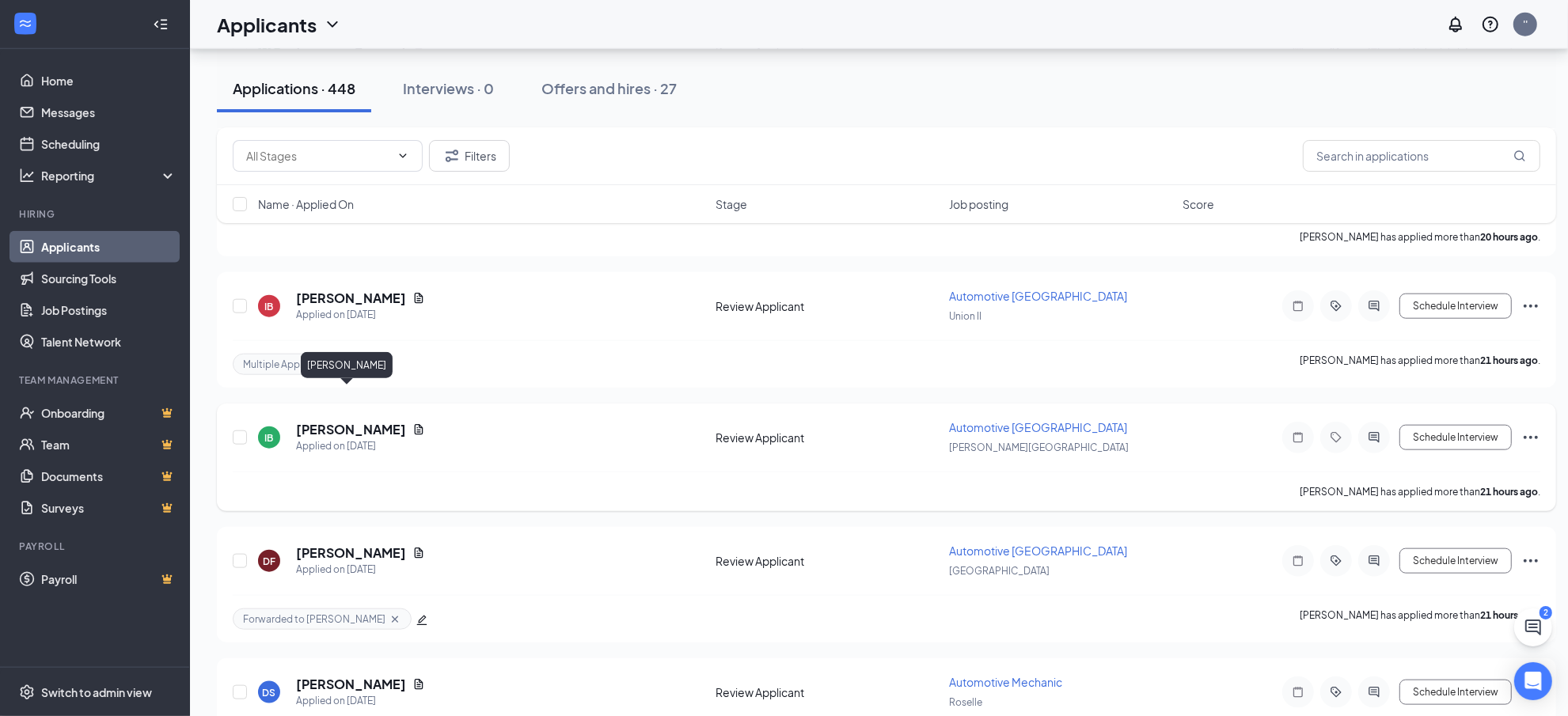
click at [322, 421] on h5 "[PERSON_NAME]" at bounding box center [351, 429] width 110 height 17
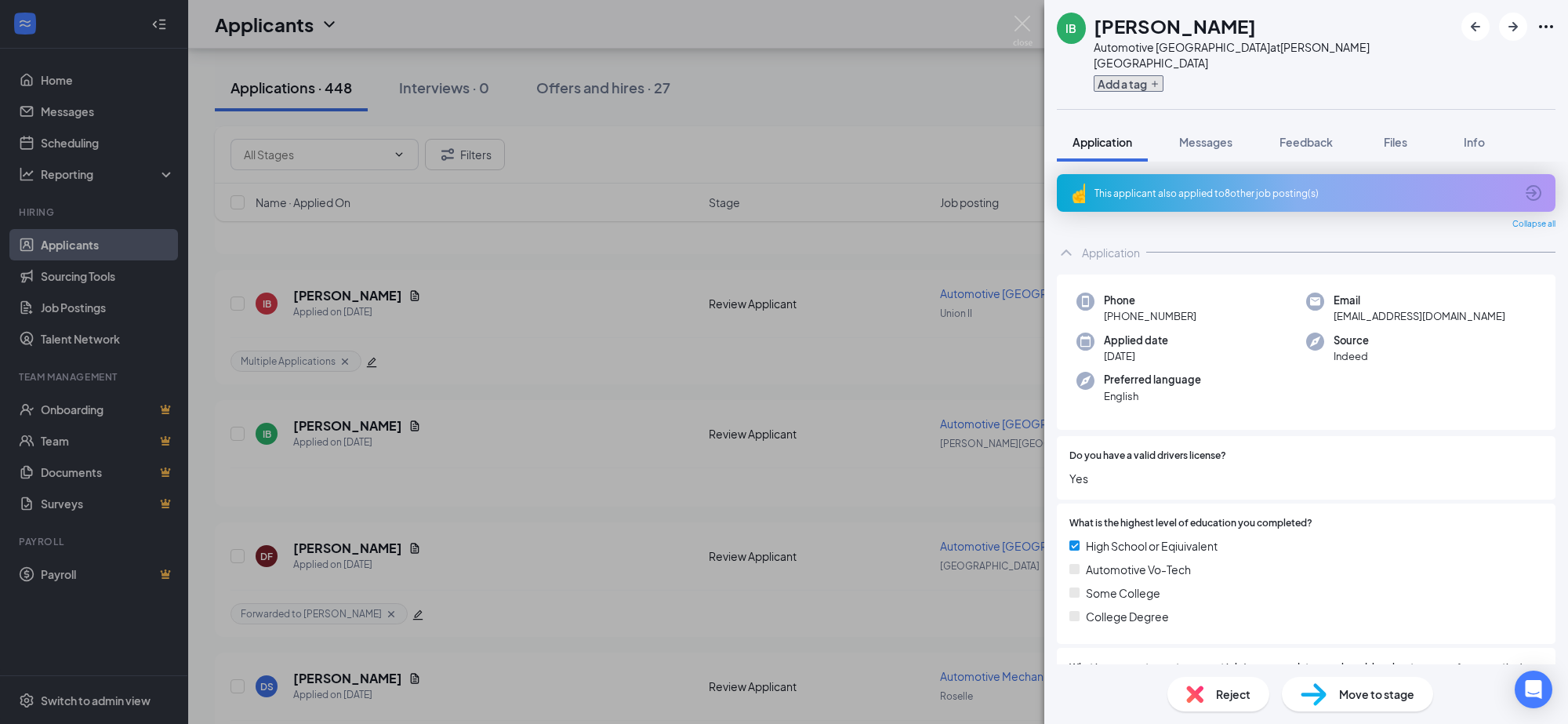
click at [1129, 75] on button "Add a tag" at bounding box center [1128, 83] width 70 height 17
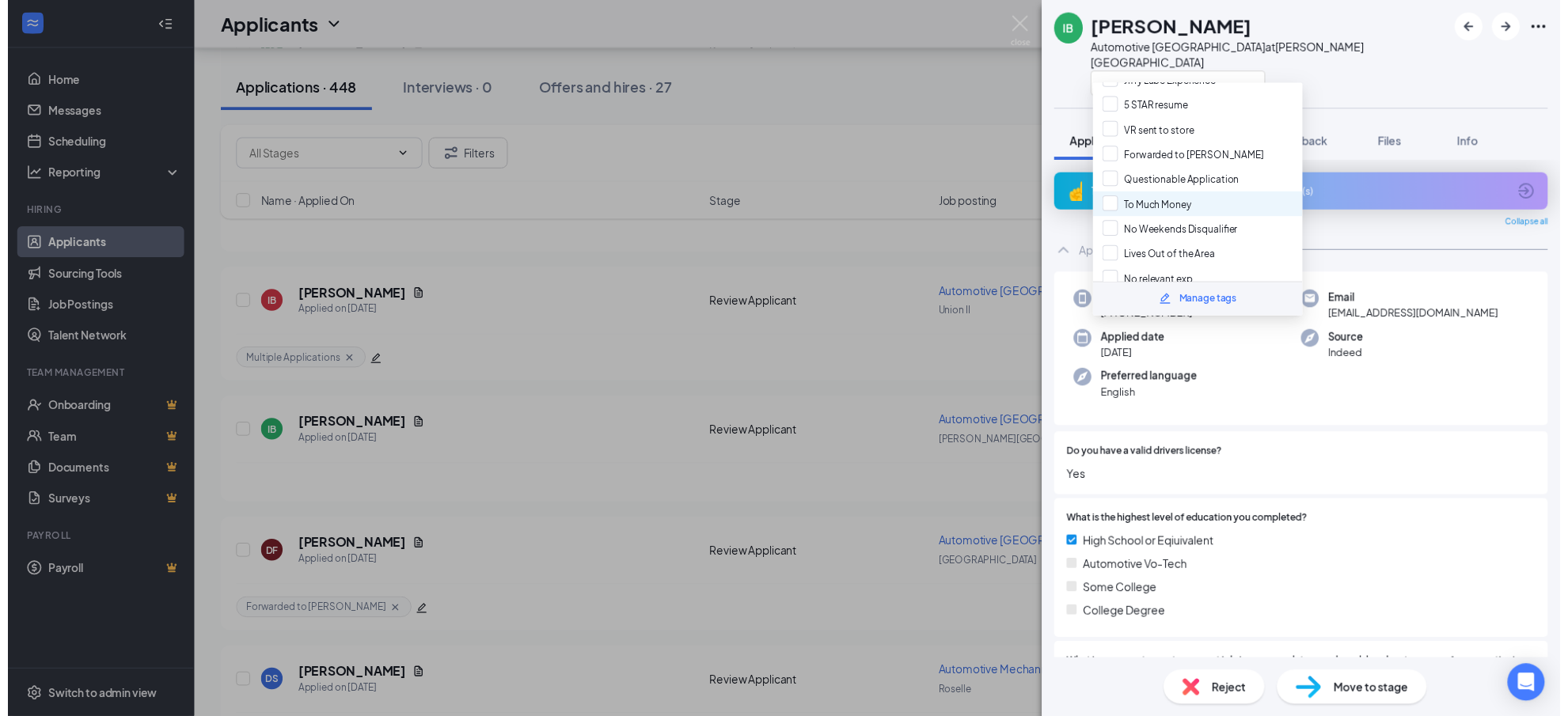
scroll to position [235, 0]
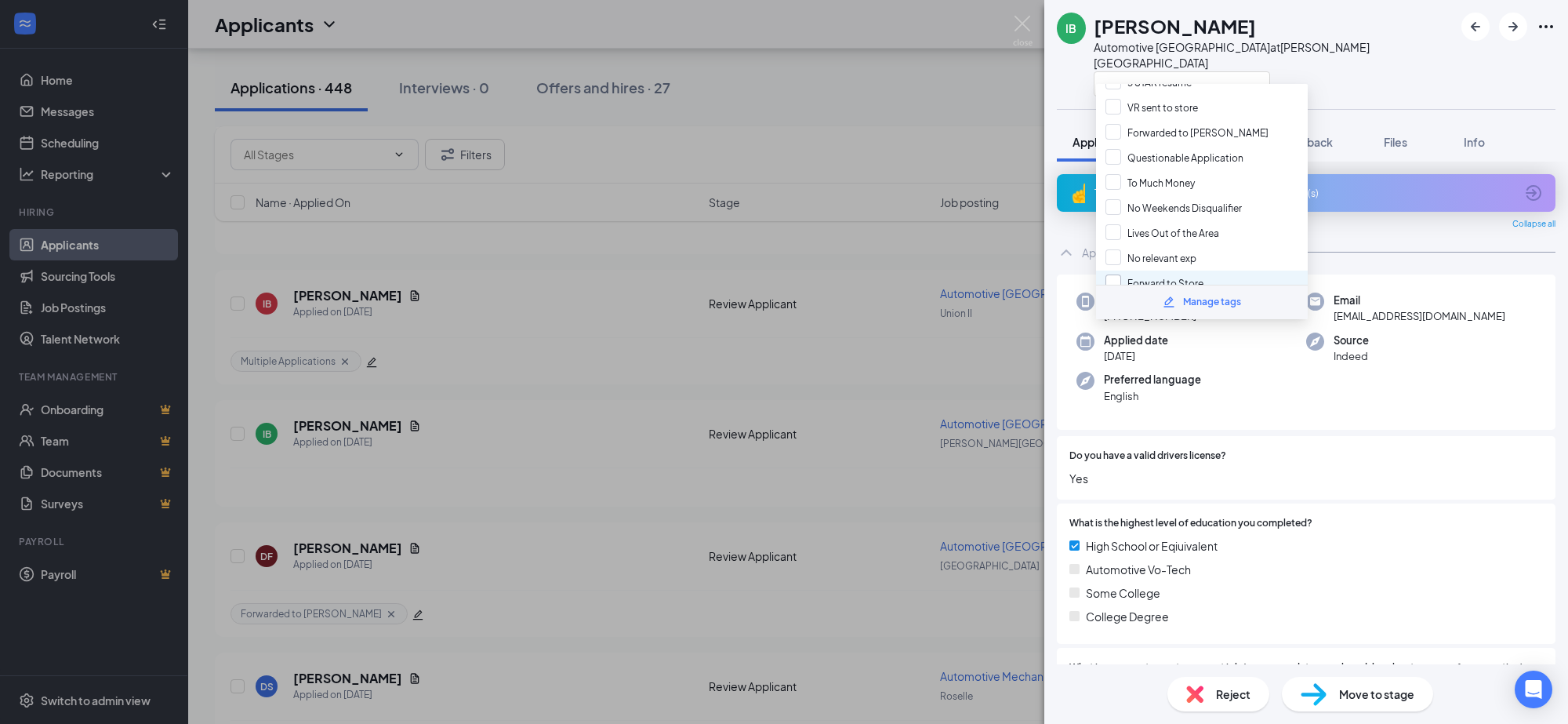
click at [1110, 275] on input "Forward to Store" at bounding box center [1154, 283] width 98 height 17
checkbox input "true"
click at [812, 380] on div "IB [PERSON_NAME] Automotive Lower Bay Technician at [PERSON_NAME][GEOGRAPHIC_DA…" at bounding box center [784, 362] width 1568 height 724
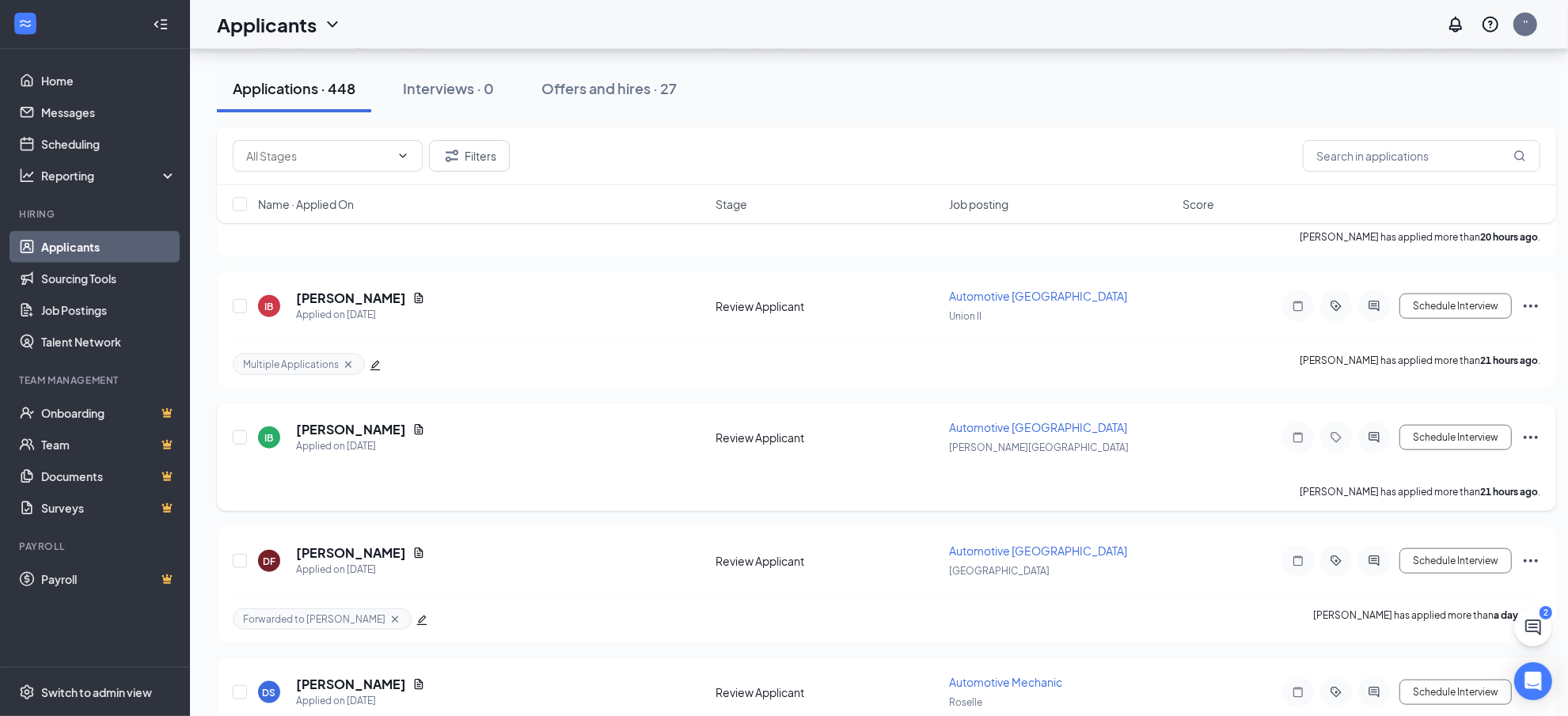
click at [1539, 428] on icon "Ellipses" at bounding box center [1531, 437] width 19 height 19
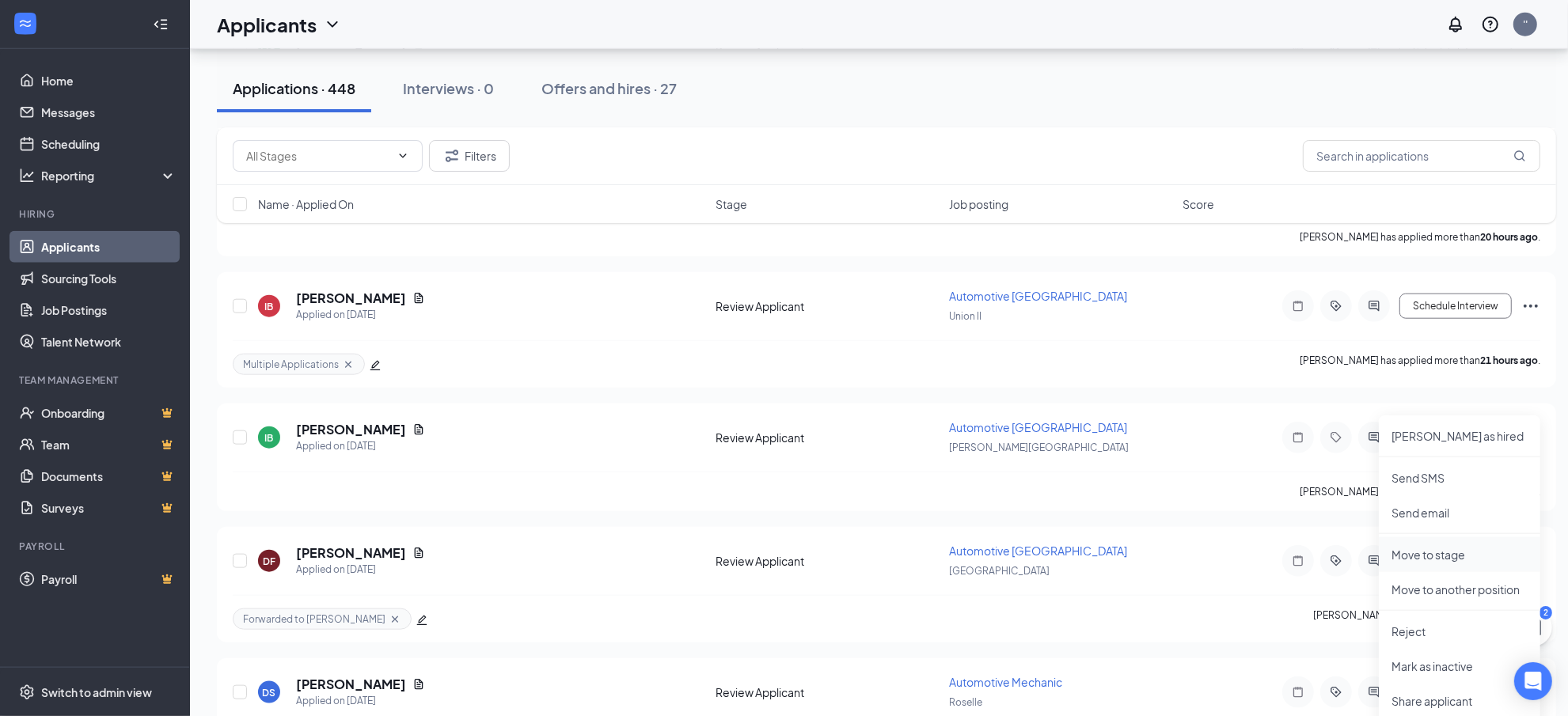
scroll to position [1777, 0]
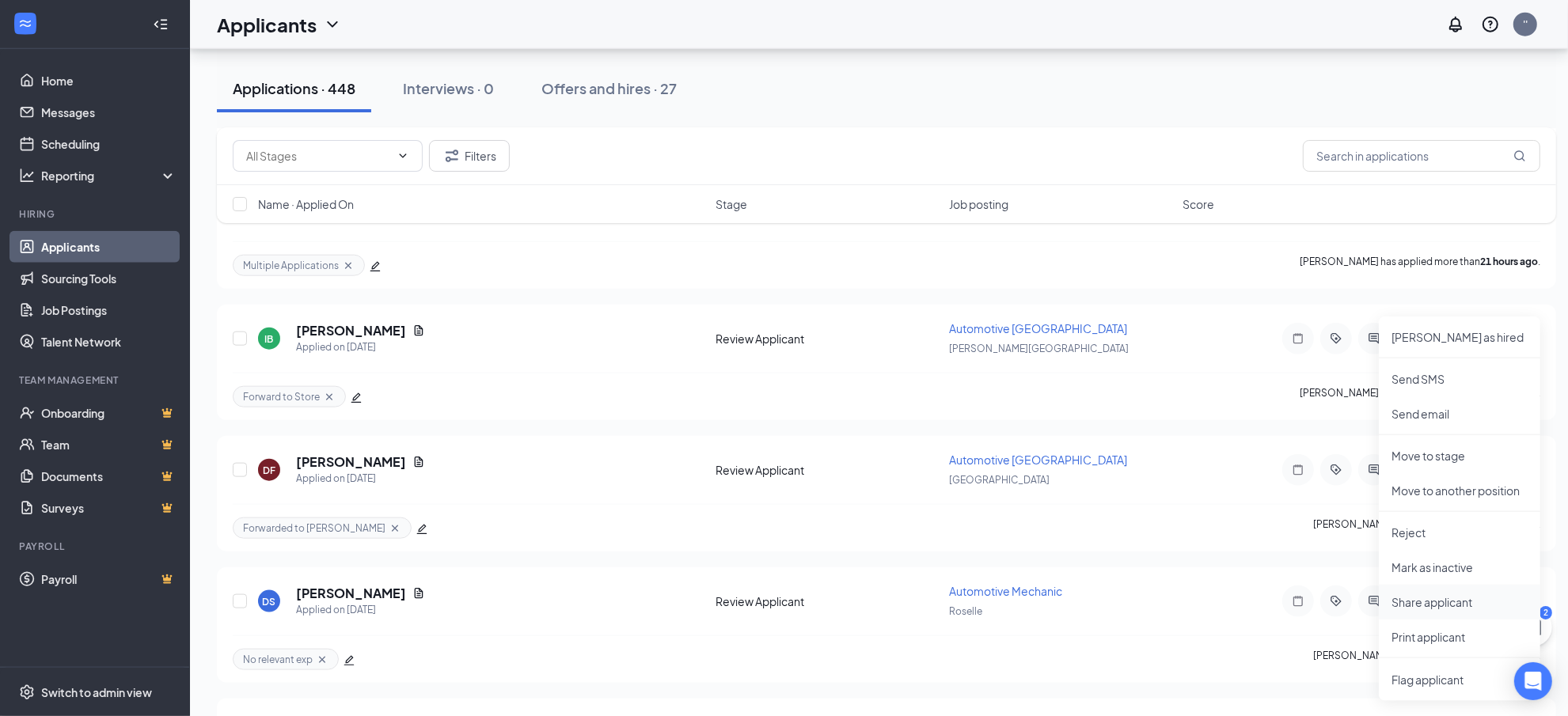
click at [1410, 605] on p "Share applicant" at bounding box center [1460, 602] width 136 height 16
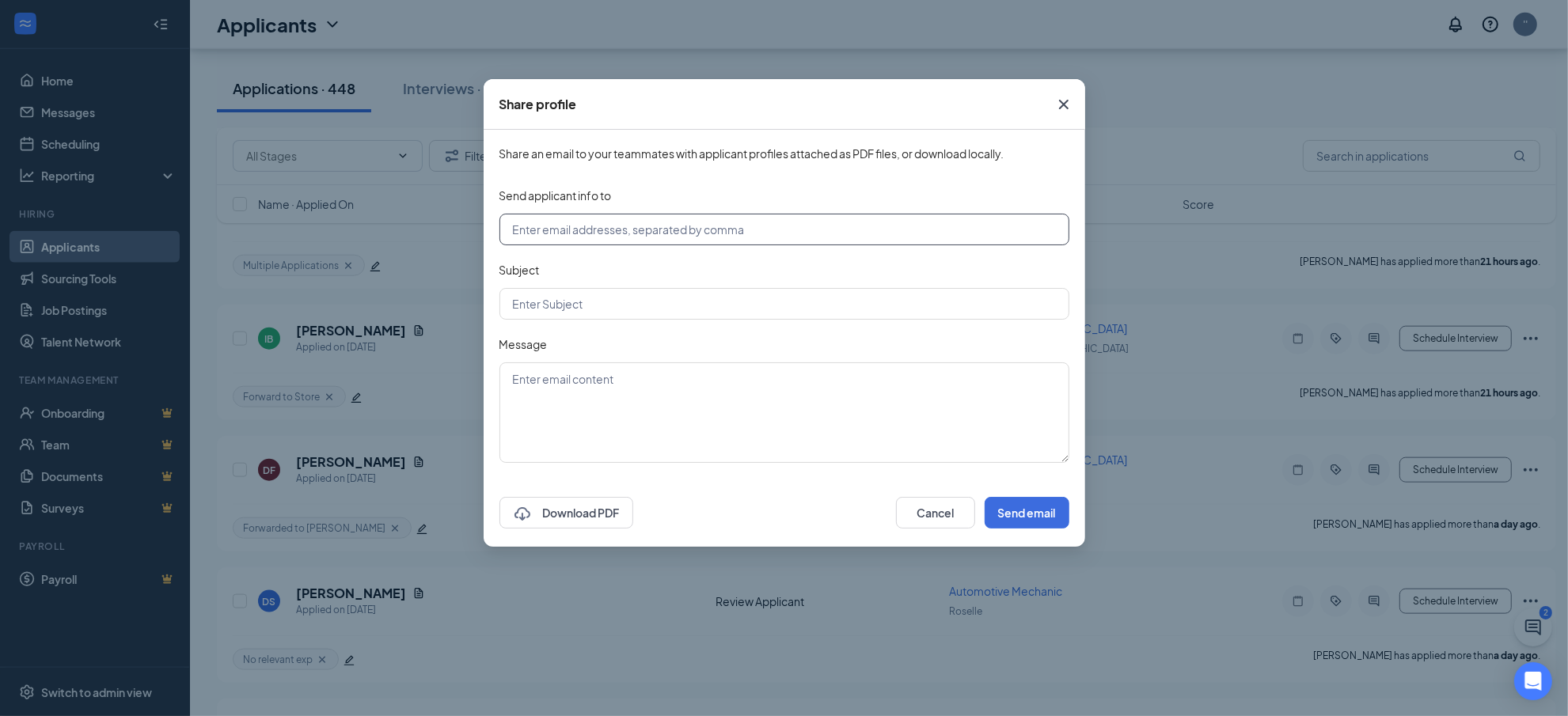
click at [615, 238] on input "text" at bounding box center [784, 229] width 570 height 31
click at [573, 231] on input "[EMAIL_ADDRESS][DOMAIN_NAME]" at bounding box center [784, 229] width 570 height 31
type input "[EMAIL_ADDRESS][DOMAIN_NAME]"
click at [556, 301] on input "text" at bounding box center [784, 304] width 570 height 31
type input "Applicant"
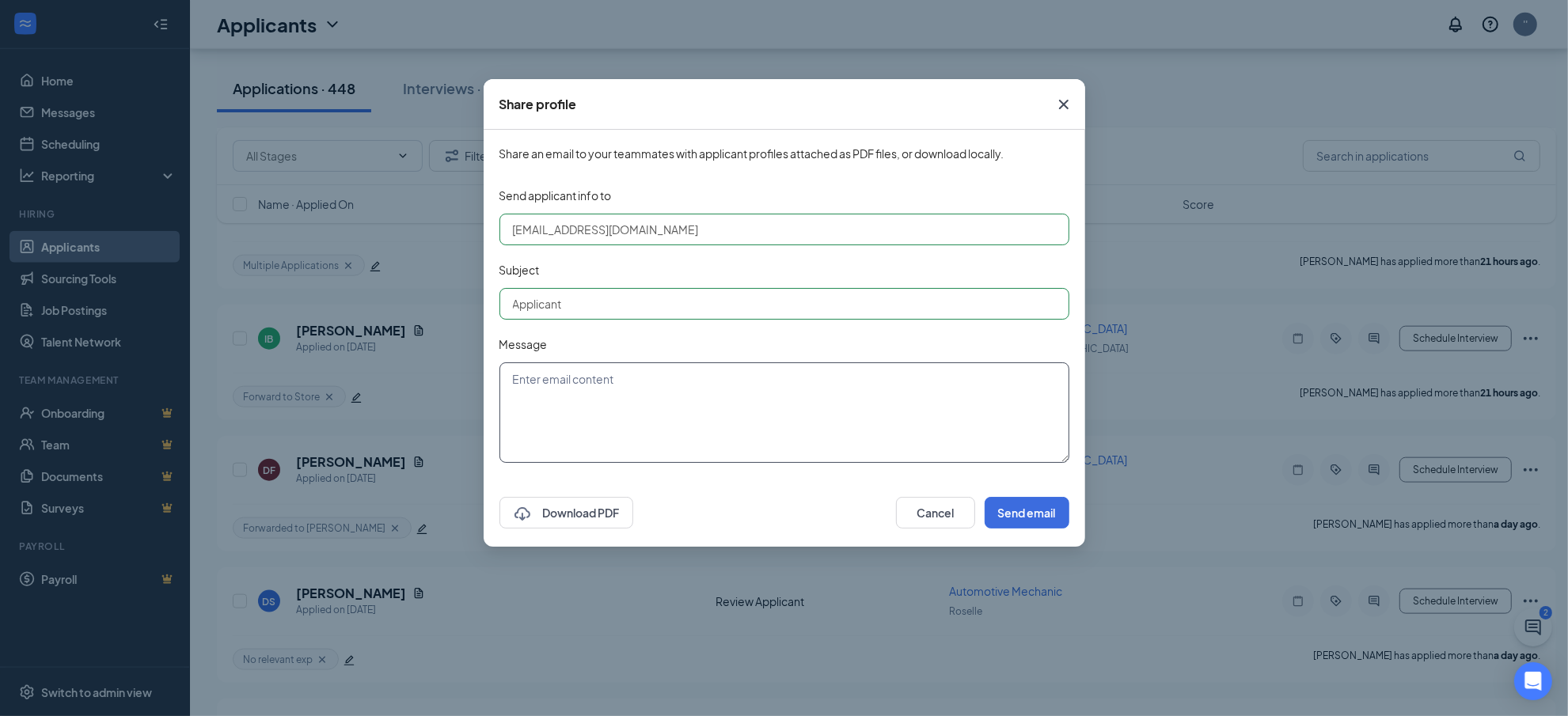
click at [584, 405] on textarea at bounding box center [784, 412] width 570 height 100
type textarea "No Experience"
click at [1007, 508] on button "Send email" at bounding box center [1027, 512] width 85 height 31
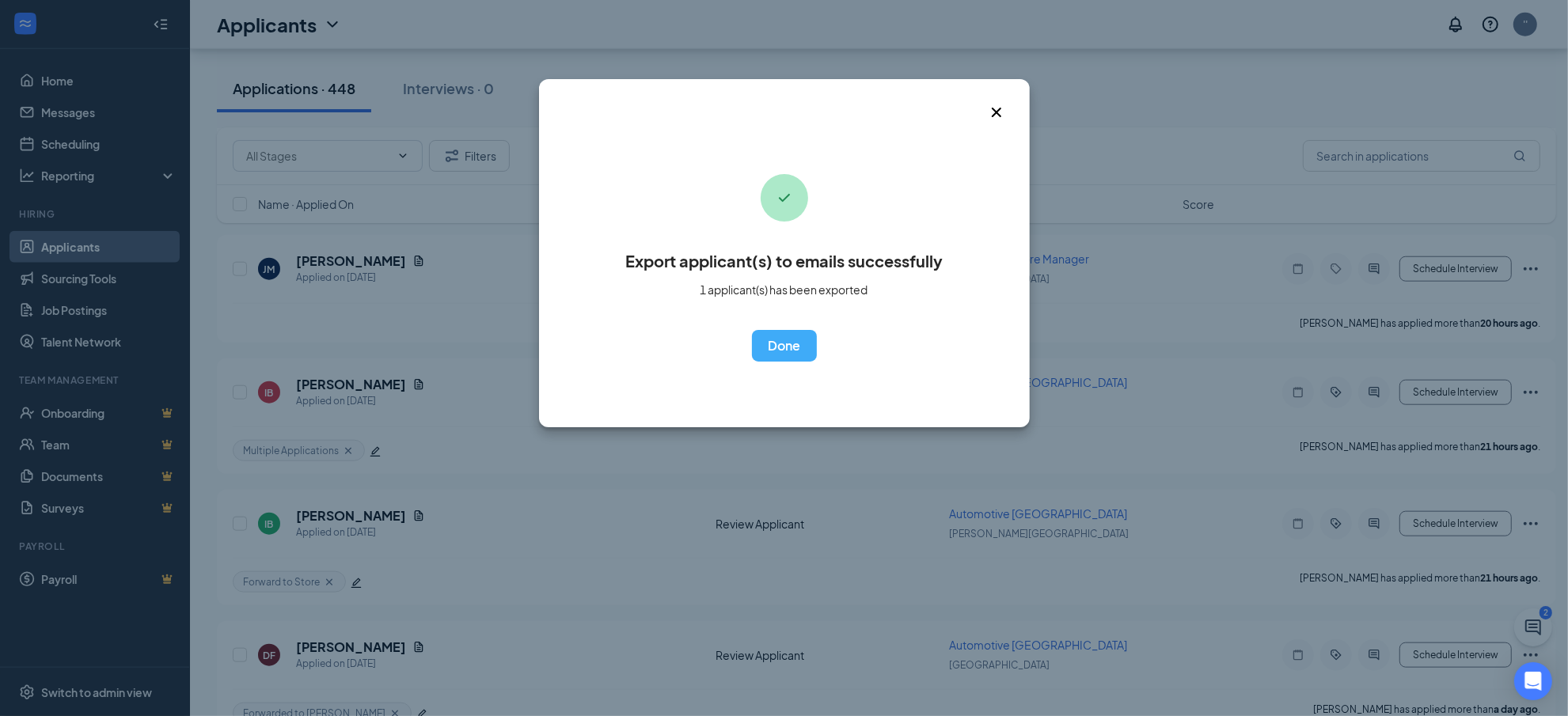
scroll to position [1579, 0]
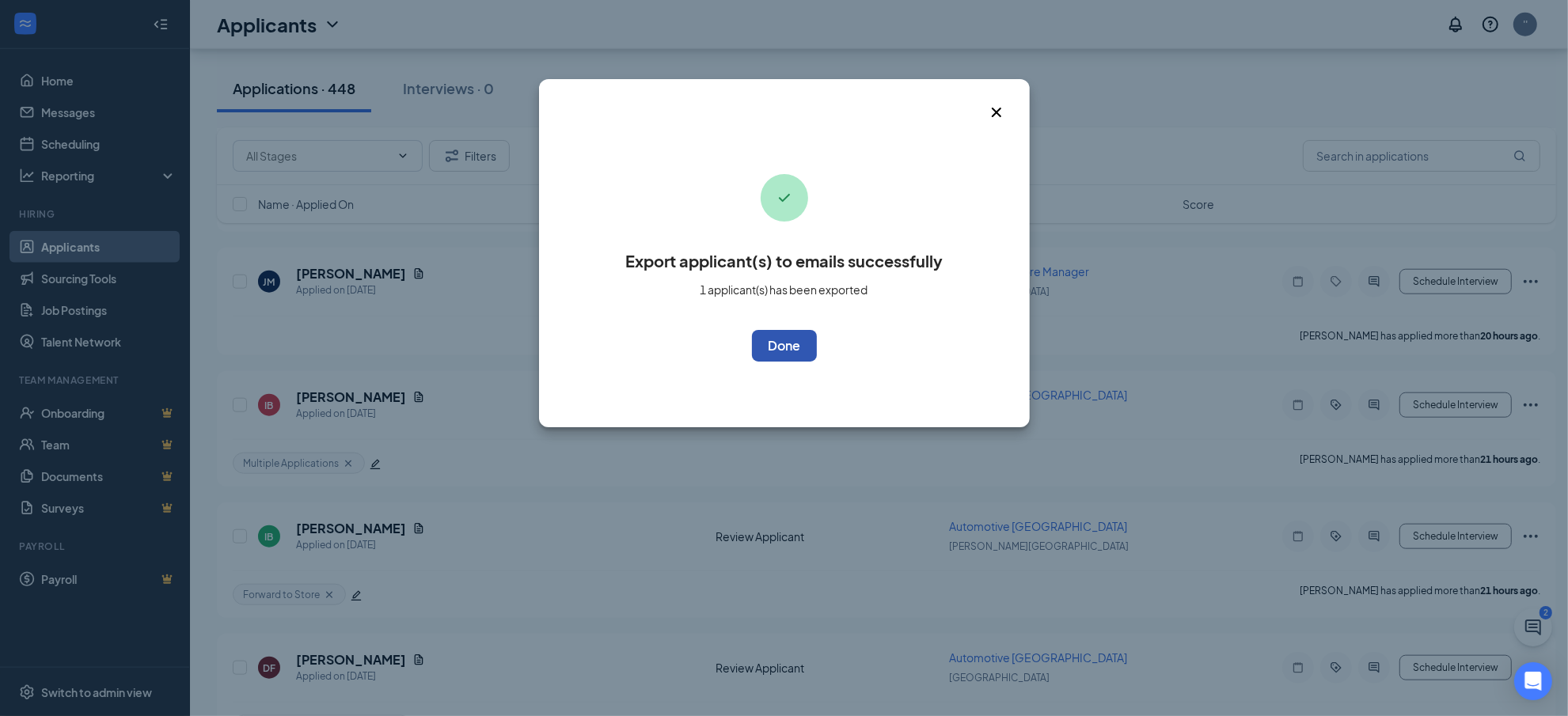
click at [770, 331] on button "OK" at bounding box center [784, 345] width 65 height 31
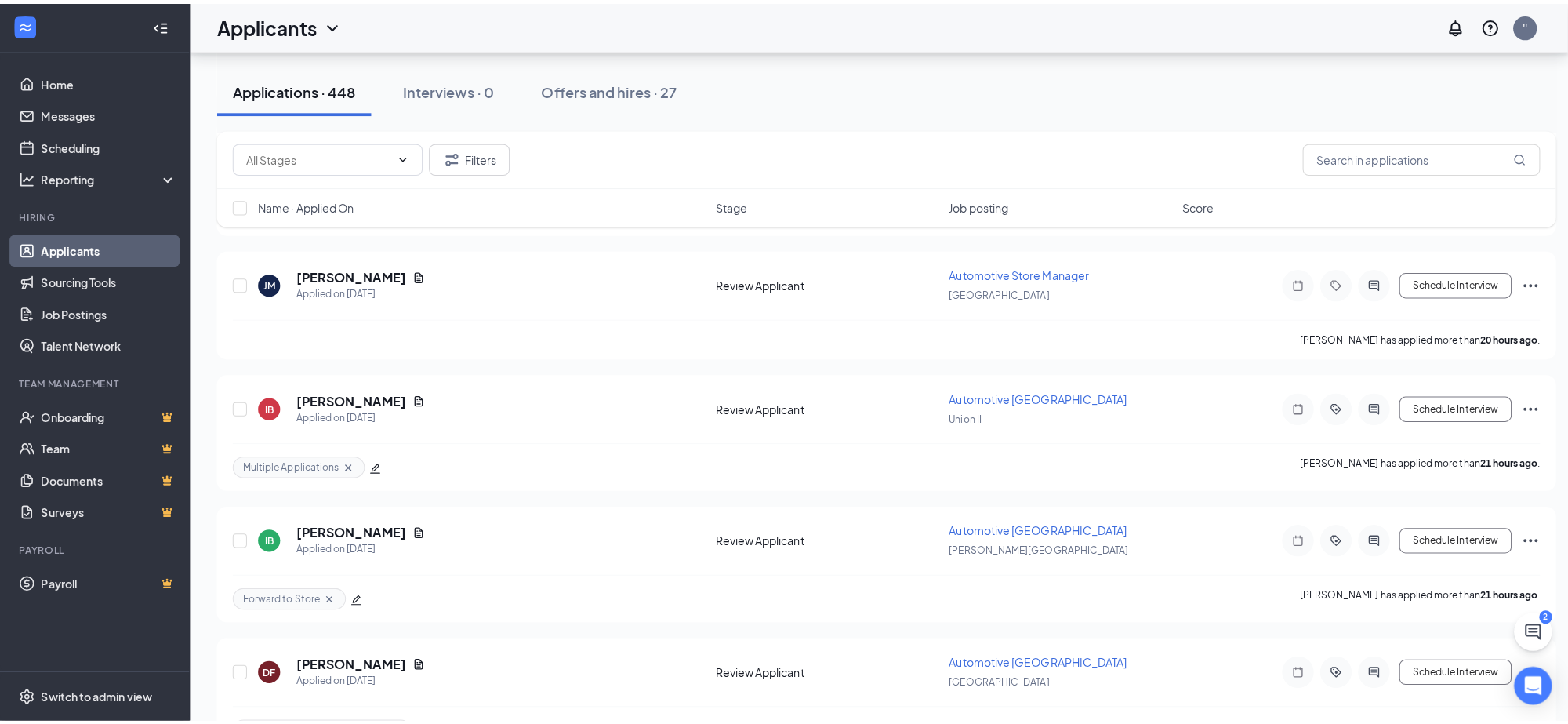
scroll to position [1467, 0]
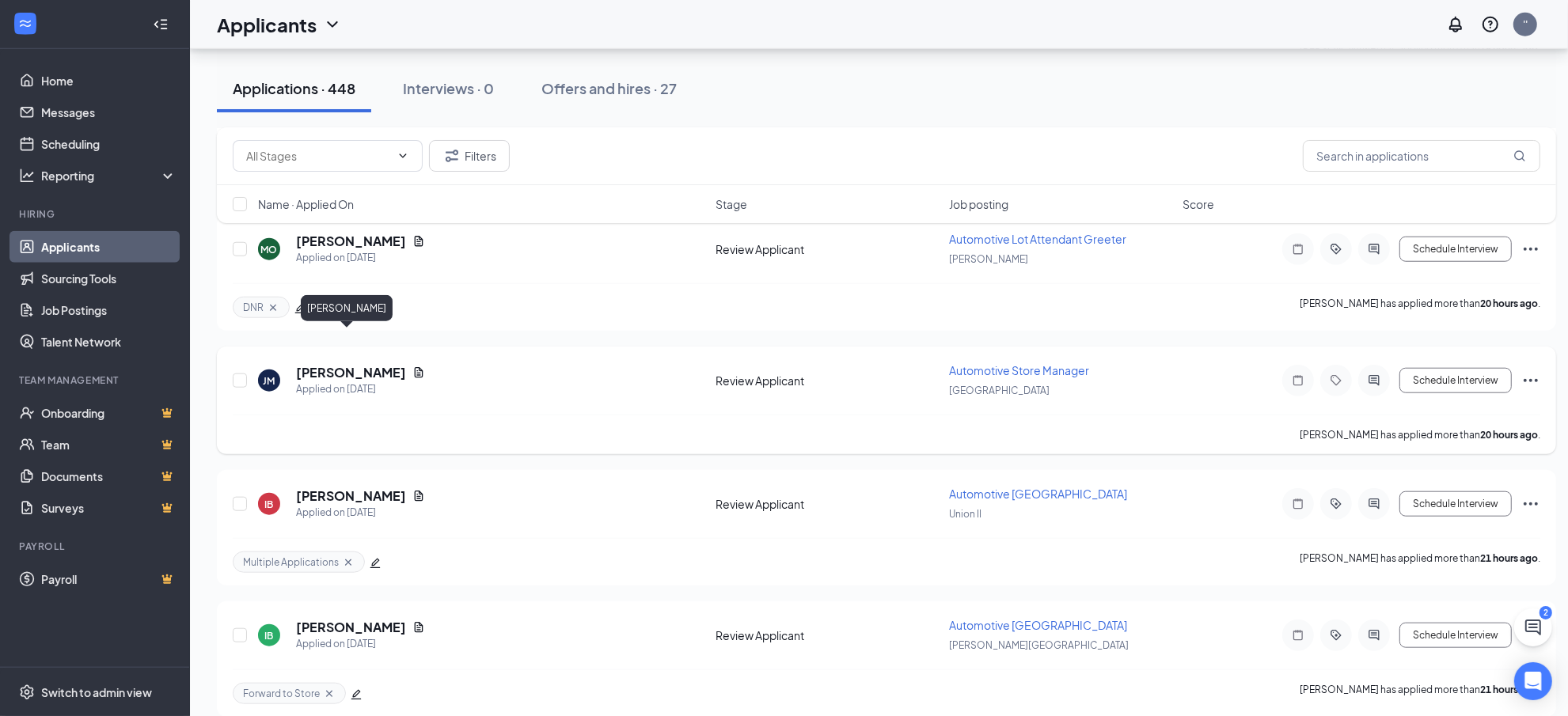
click at [338, 364] on h5 "[PERSON_NAME]" at bounding box center [351, 372] width 110 height 17
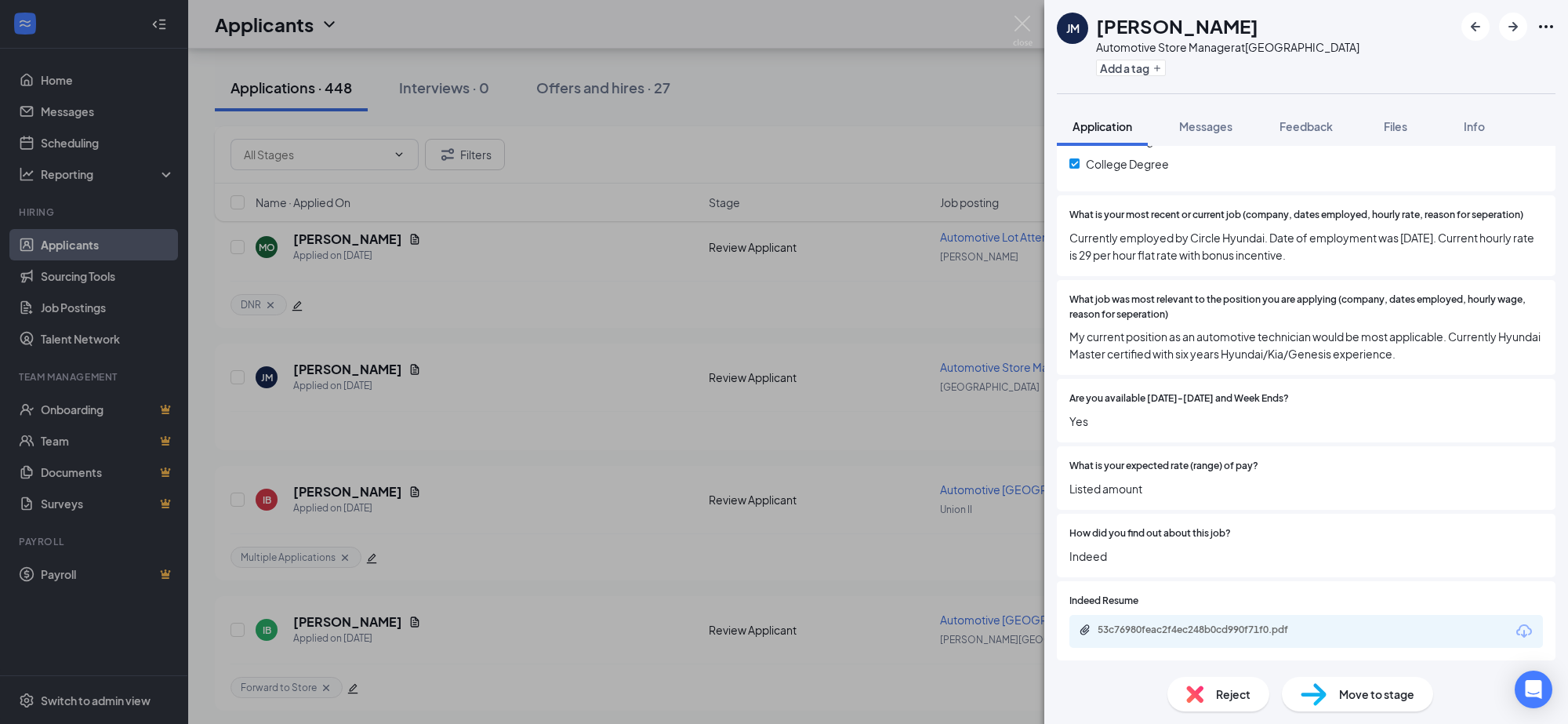
scroll to position [394, 0]
click at [1156, 625] on div "53c76980feac2f4ec248b0cd990f71f0.pdf" at bounding box center [1207, 629] width 219 height 13
click at [1154, 69] on icon "Plus" at bounding box center [1157, 67] width 9 height 9
click at [1154, 69] on input "text" at bounding box center [1184, 68] width 176 height 25
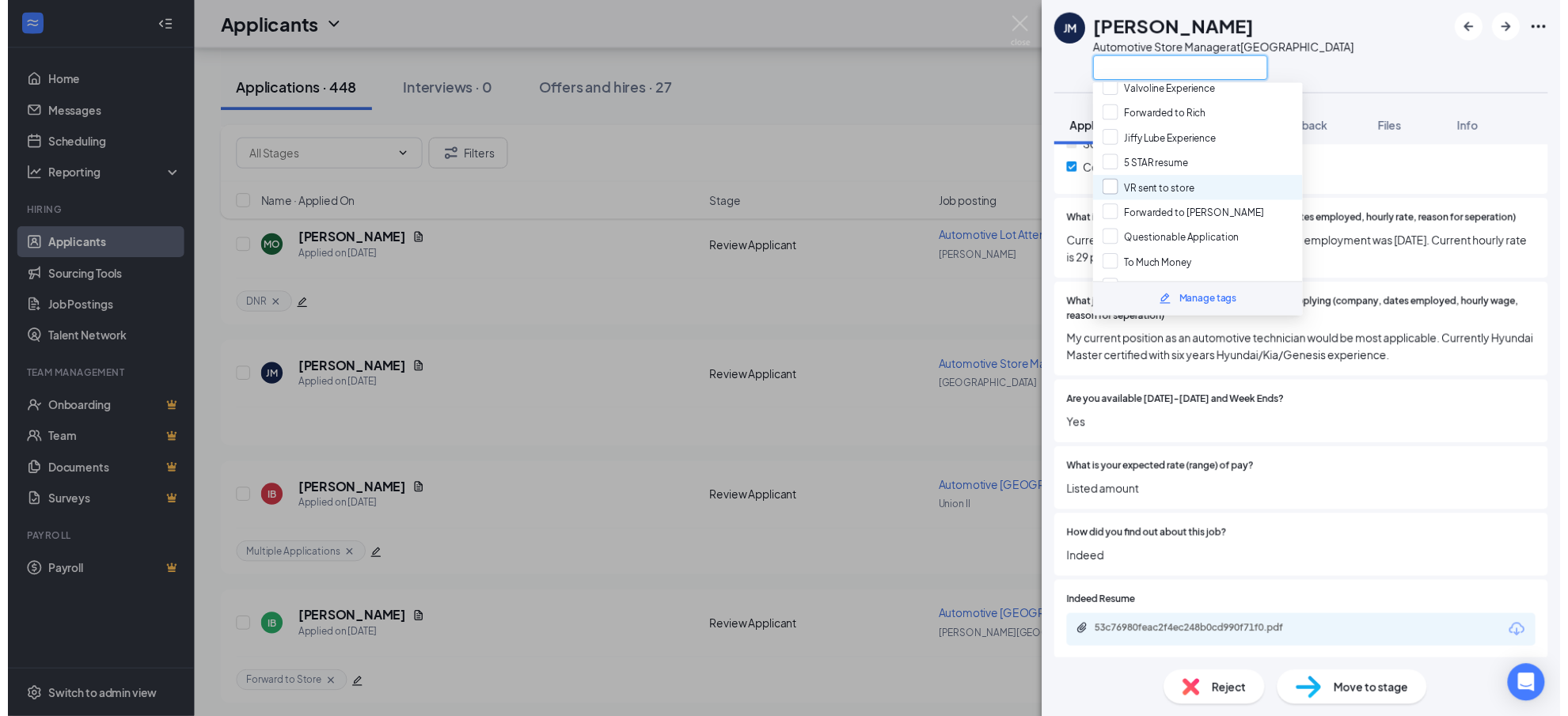
scroll to position [198, 0]
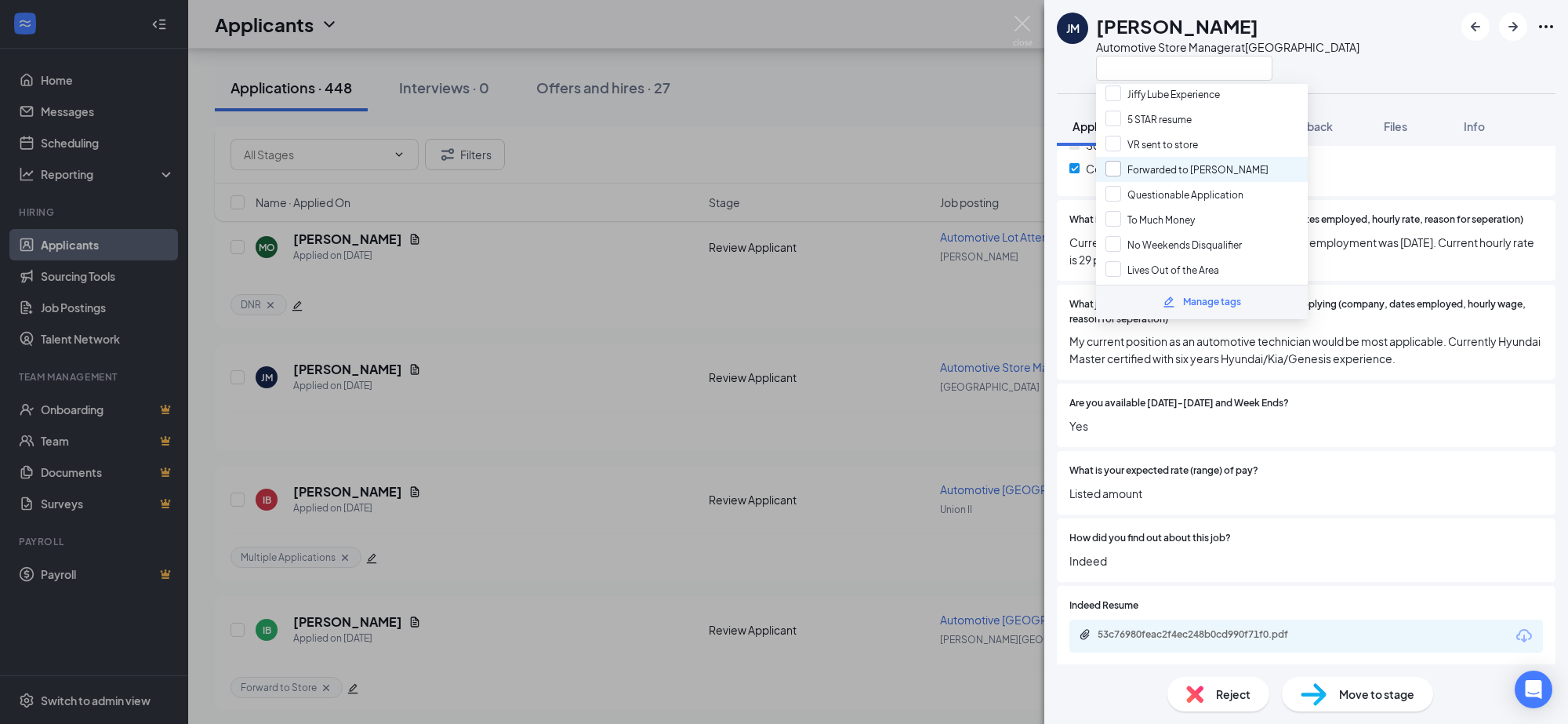
click at [1109, 163] on input "Forwarded to [PERSON_NAME]" at bounding box center [1187, 169] width 163 height 17
checkbox input "true"
drag, startPoint x: 1012, startPoint y: 138, endPoint x: 764, endPoint y: 185, distance: 252.4
click at [1011, 138] on div "[PERSON_NAME] [PERSON_NAME] Automotive Store Manager at [GEOGRAPHIC_DATA] Appli…" at bounding box center [784, 362] width 1568 height 724
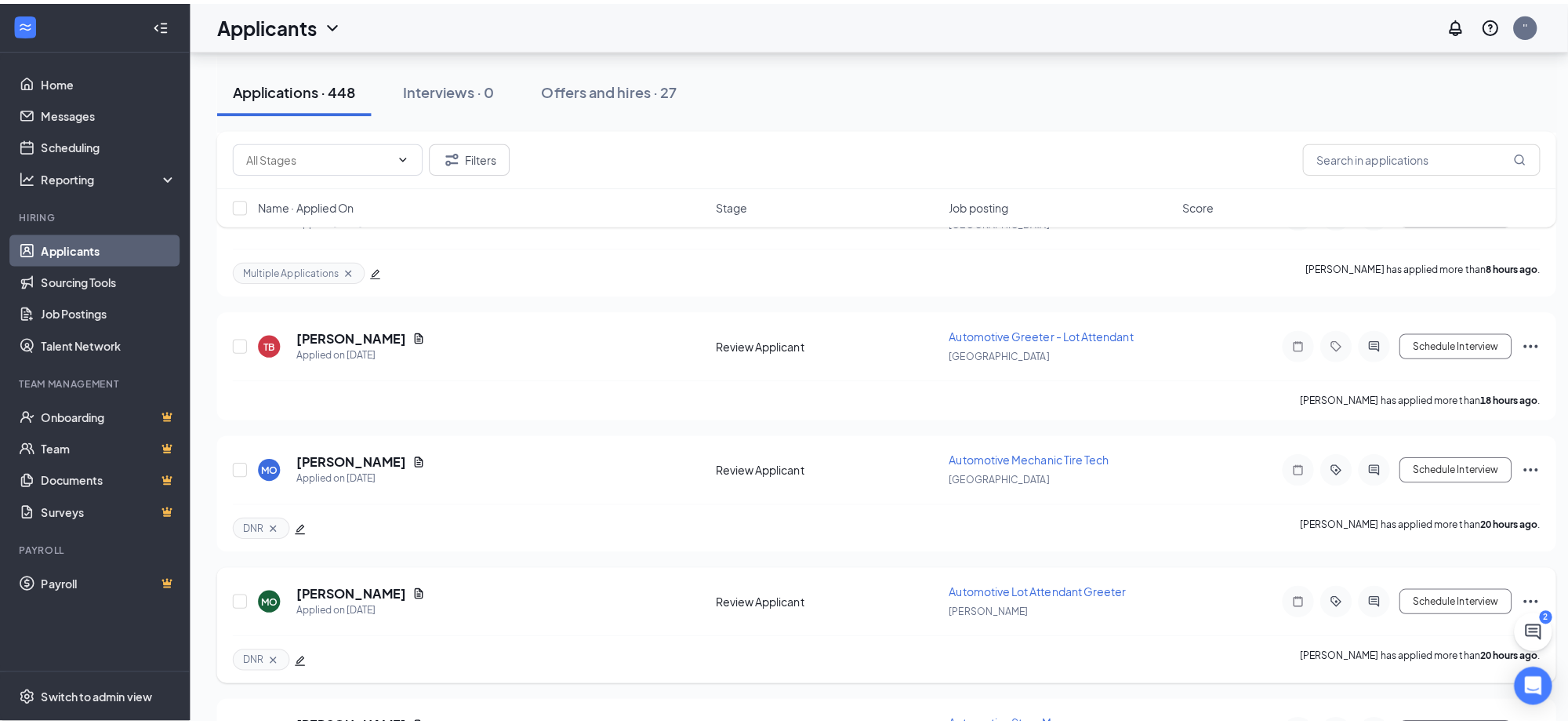
scroll to position [1075, 0]
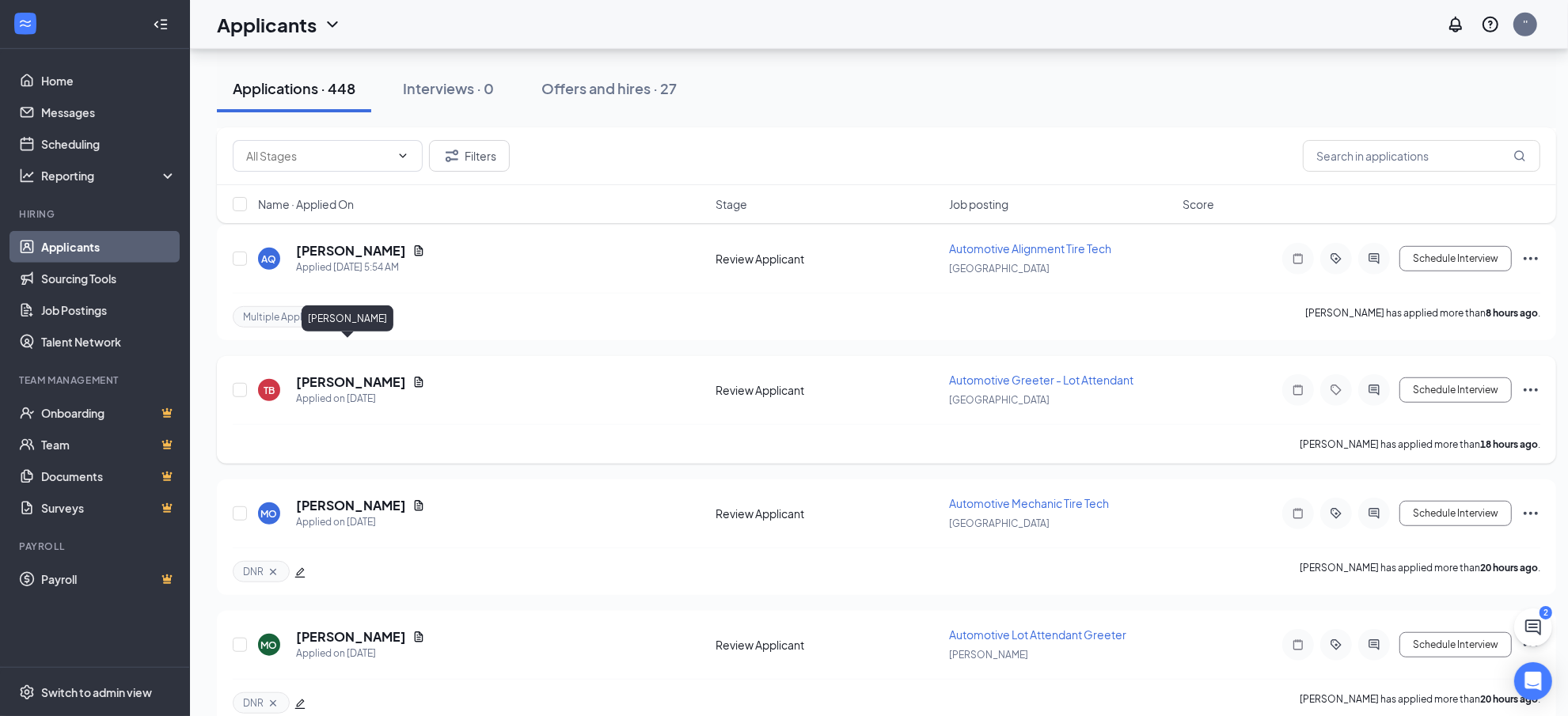
click at [335, 373] on h5 "[PERSON_NAME]" at bounding box center [351, 382] width 110 height 17
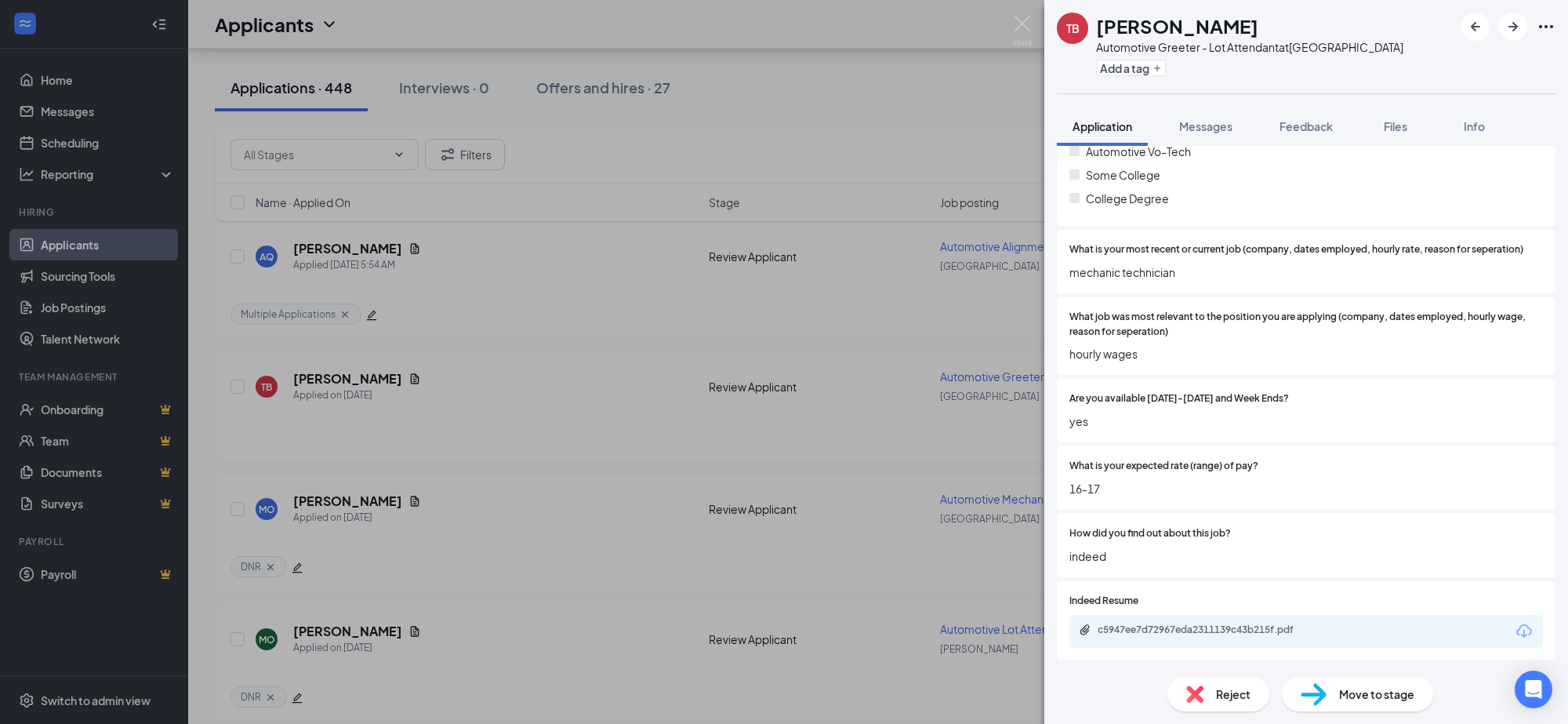
scroll to position [359, 0]
click at [1131, 623] on div "c5947ee7d72967eda2311139c43b215f.pdf" at bounding box center [1207, 629] width 219 height 13
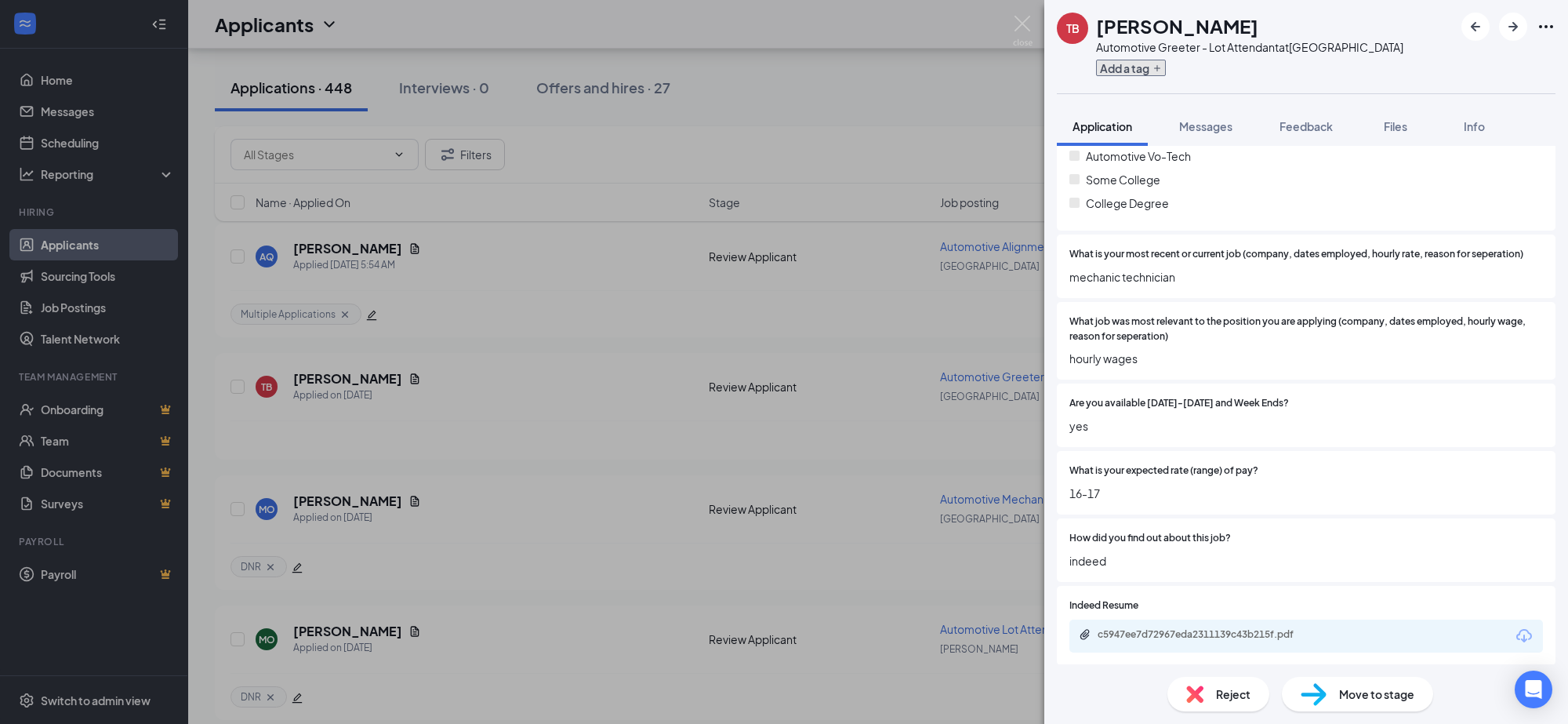
click at [1145, 67] on button "Add a tag" at bounding box center [1131, 68] width 70 height 17
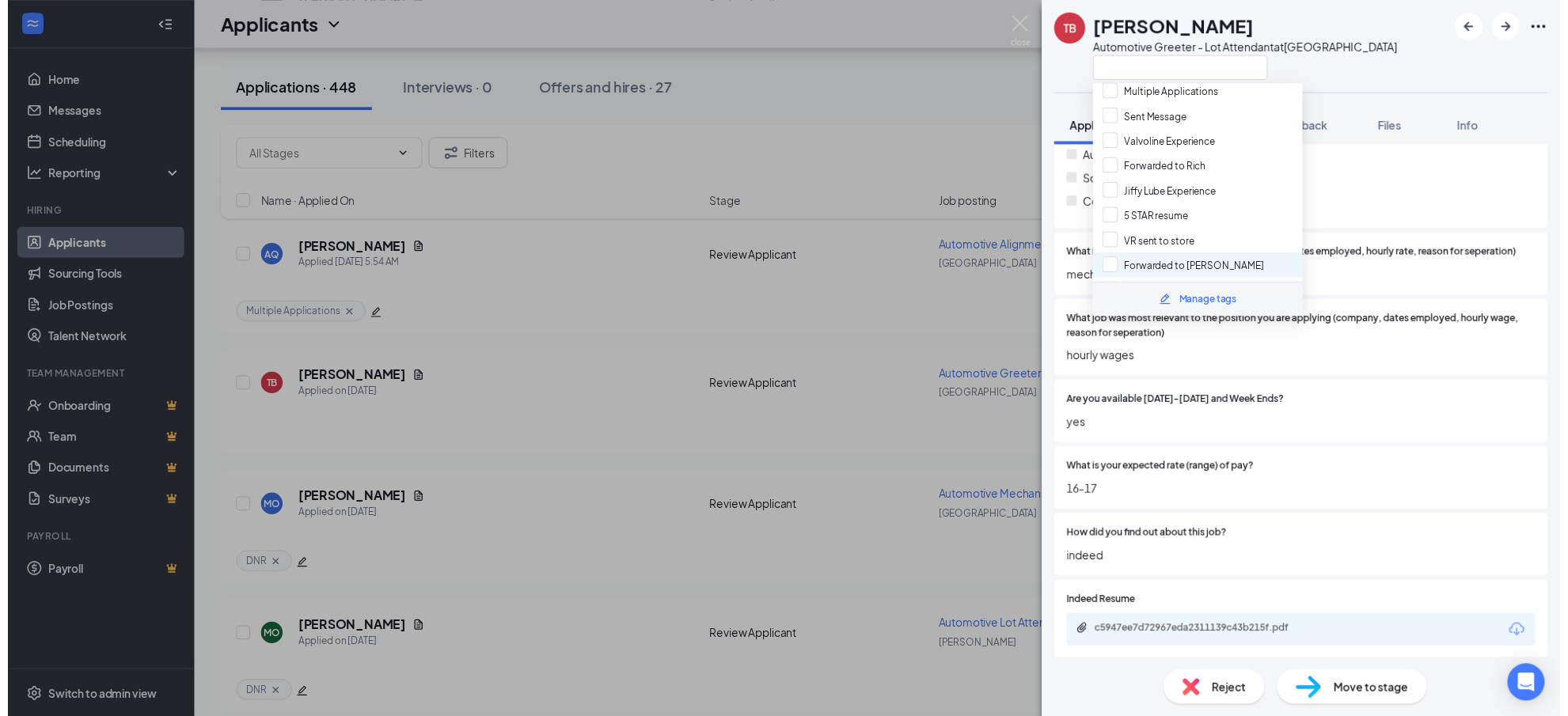
scroll to position [198, 0]
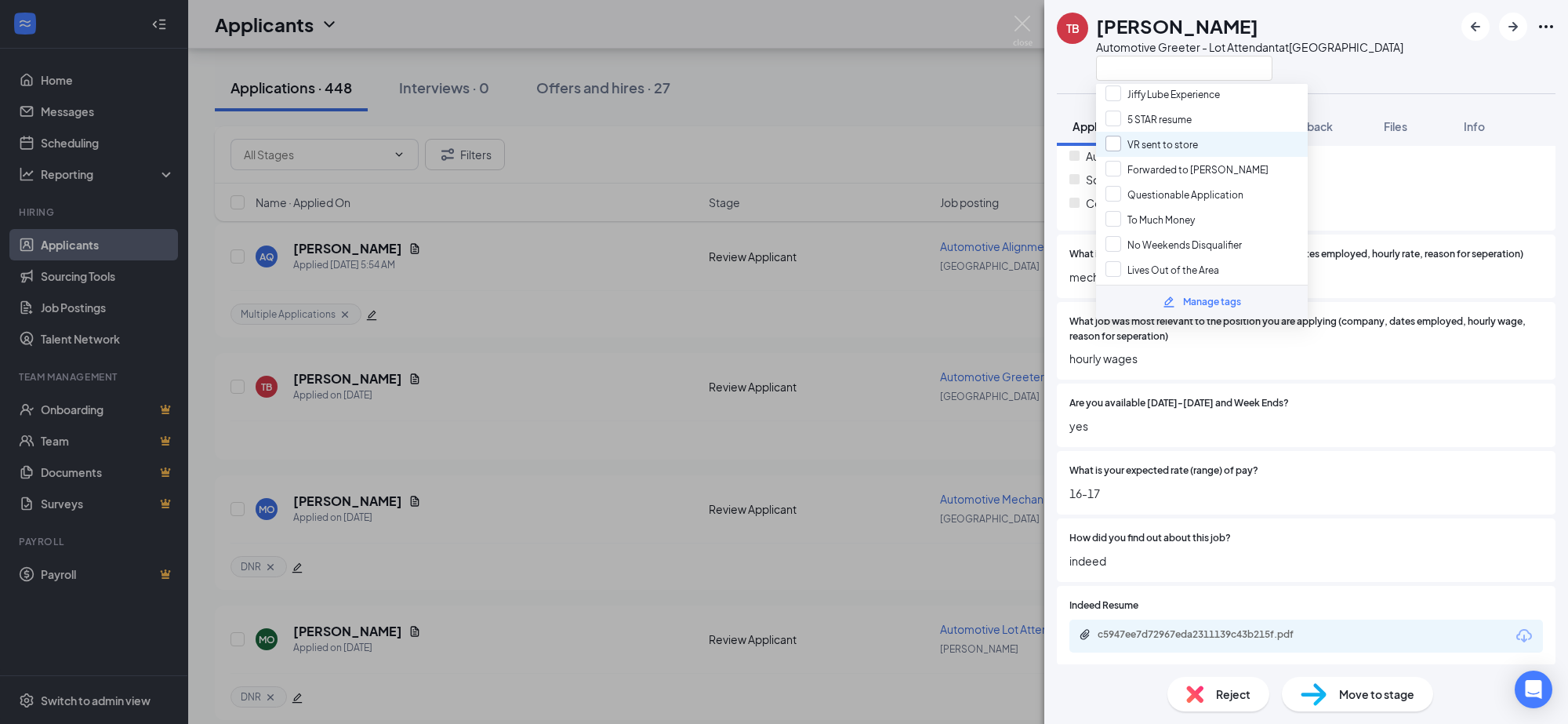
click at [1117, 140] on input "VR sent to store" at bounding box center [1152, 144] width 93 height 17
checkbox input "true"
click at [955, 131] on div "TB [PERSON_NAME] Automotive Greeter - Lot Attendant at [GEOGRAPHIC_DATA] Branch…" at bounding box center [784, 362] width 1568 height 724
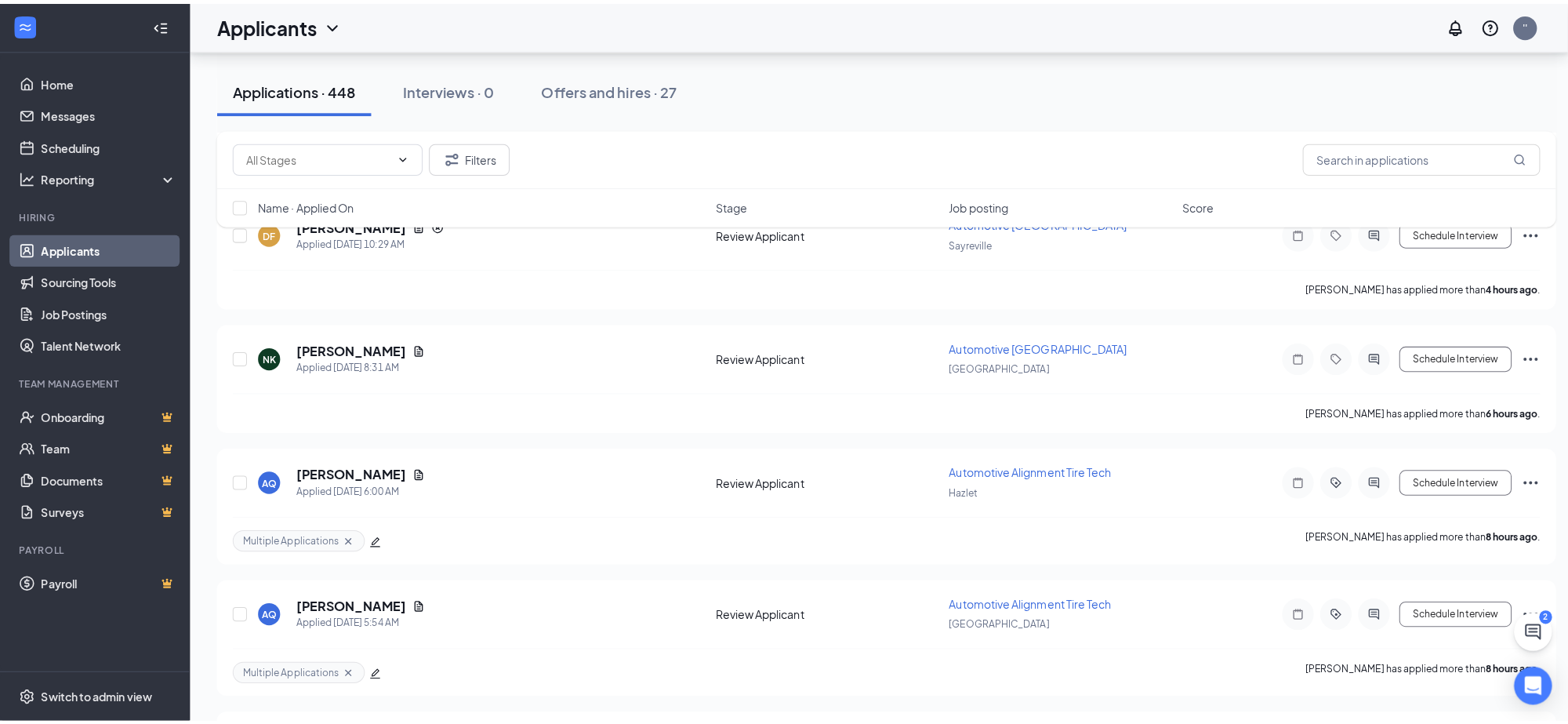
scroll to position [683, 0]
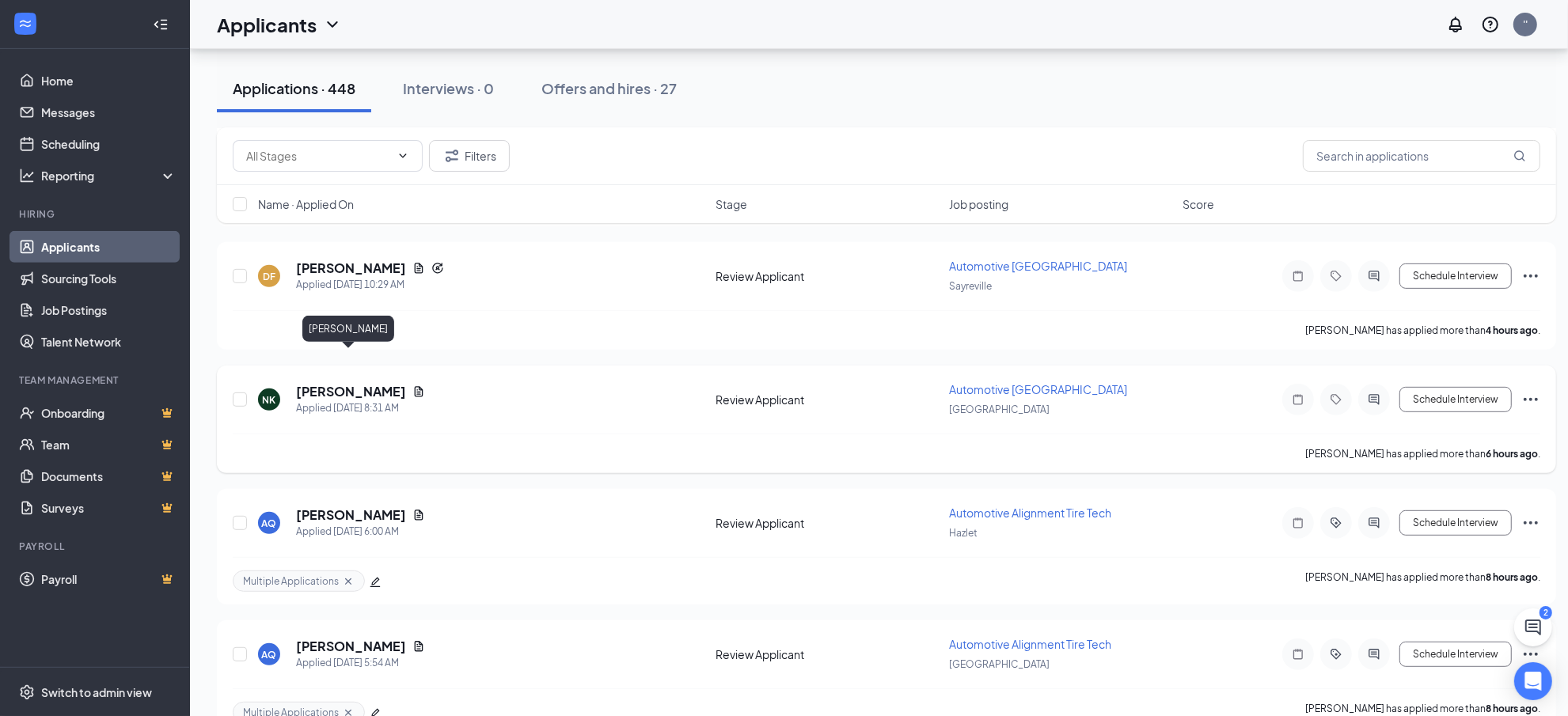
click at [365, 383] on h5 "[PERSON_NAME]" at bounding box center [351, 391] width 110 height 17
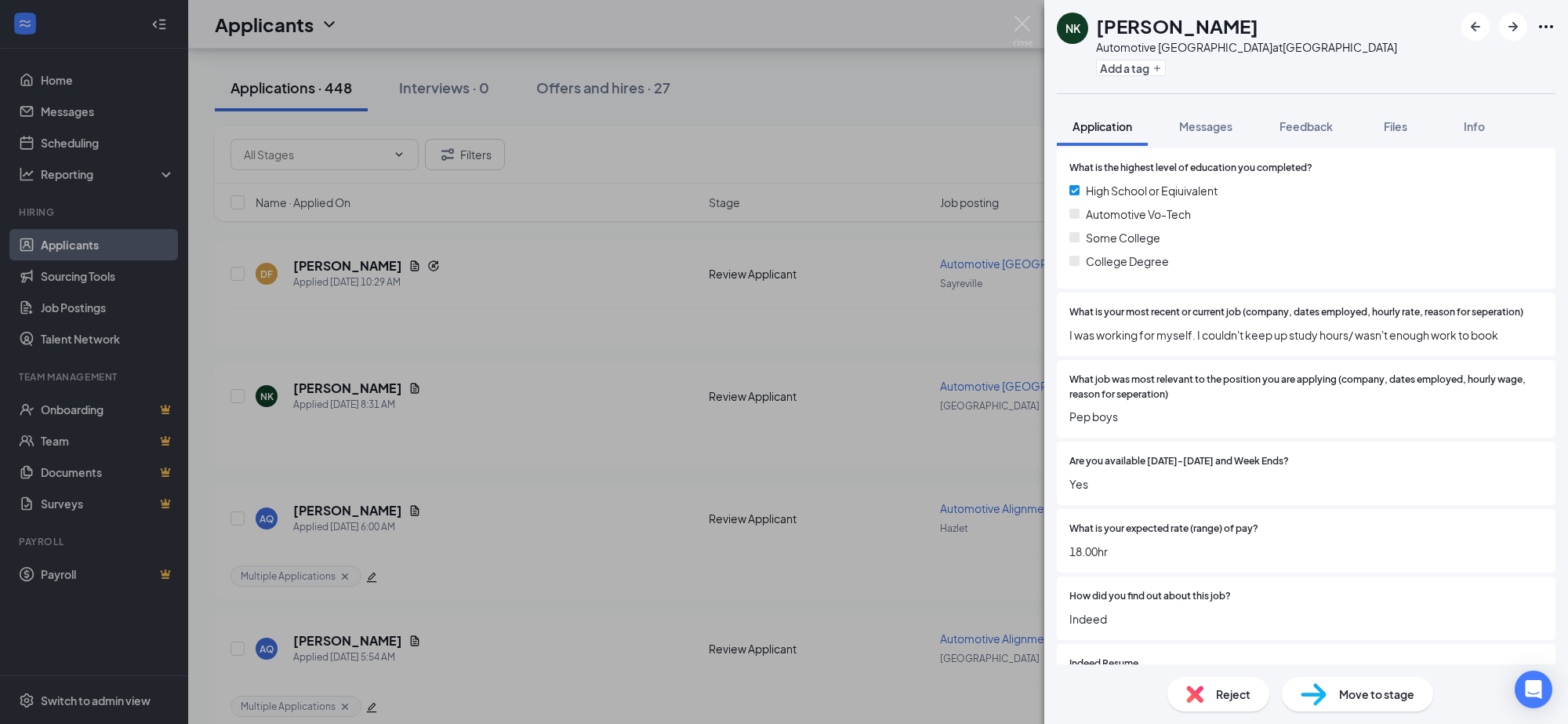
scroll to position [261, 0]
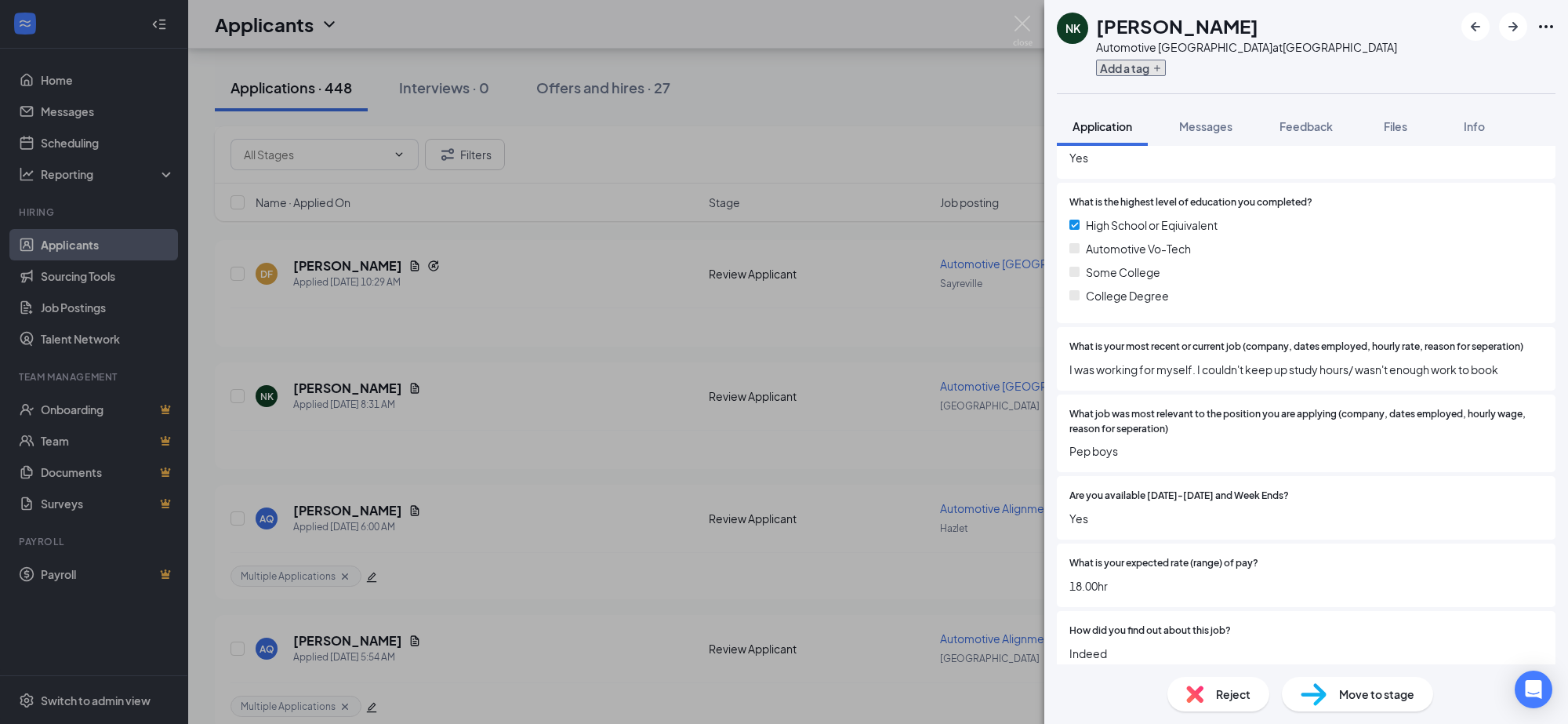
click at [1133, 72] on button "Add a tag" at bounding box center [1131, 68] width 70 height 17
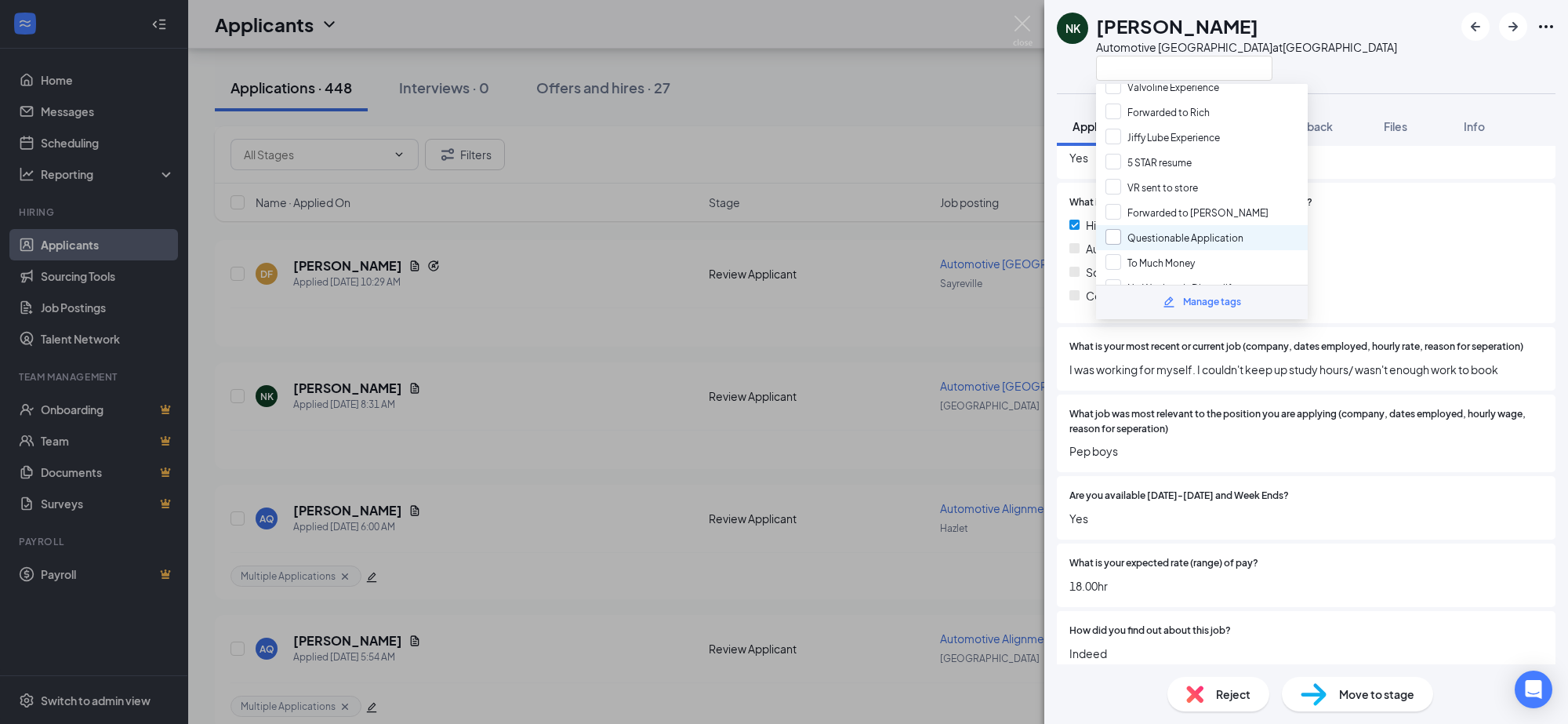
scroll to position [196, 0]
click at [1116, 164] on input "Forwarded to [PERSON_NAME]" at bounding box center [1187, 169] width 163 height 17
checkbox input "true"
click at [912, 114] on div "NK [PERSON_NAME] Automotive Lower Bay Technician at [GEOGRAPHIC_DATA] Applicati…" at bounding box center [784, 362] width 1568 height 724
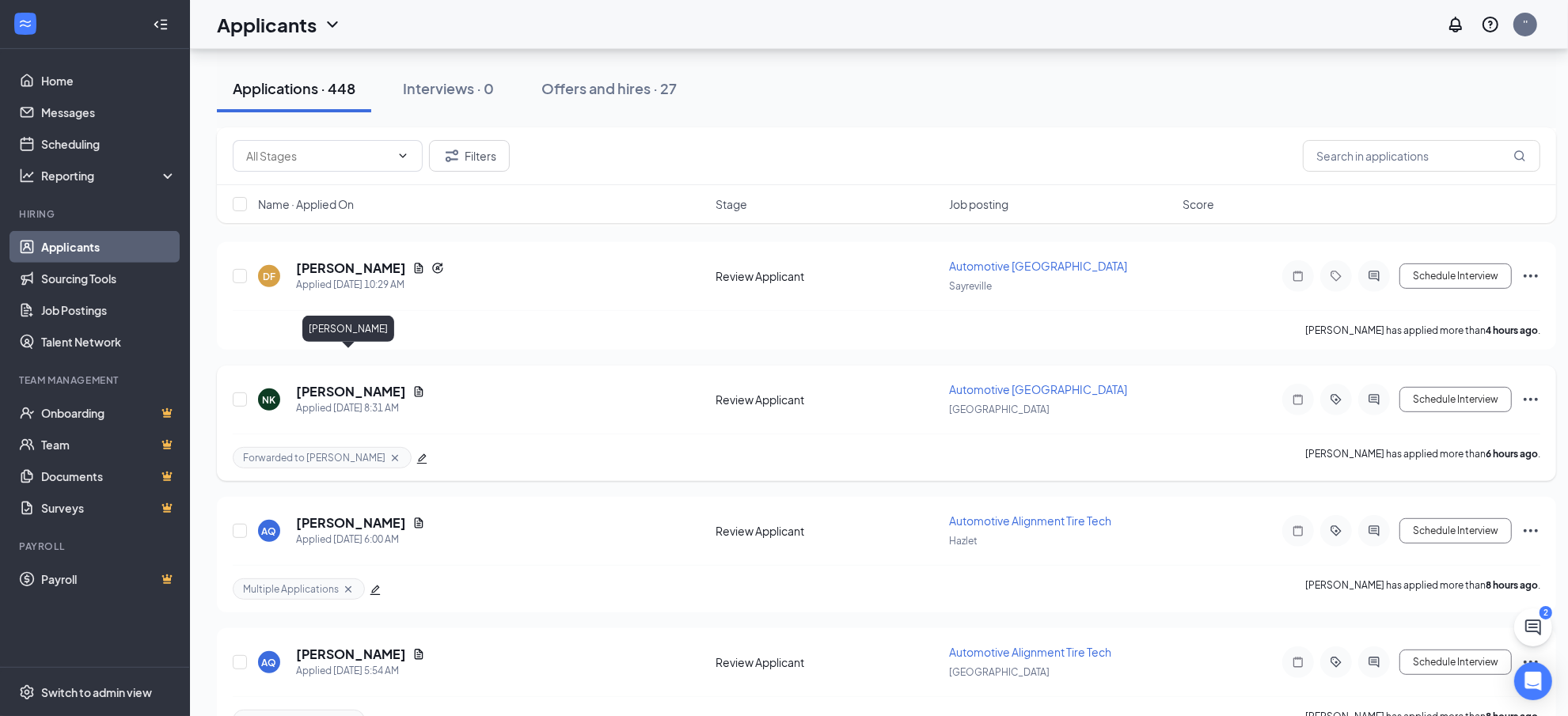
click at [337, 383] on h5 "[PERSON_NAME]" at bounding box center [351, 391] width 110 height 17
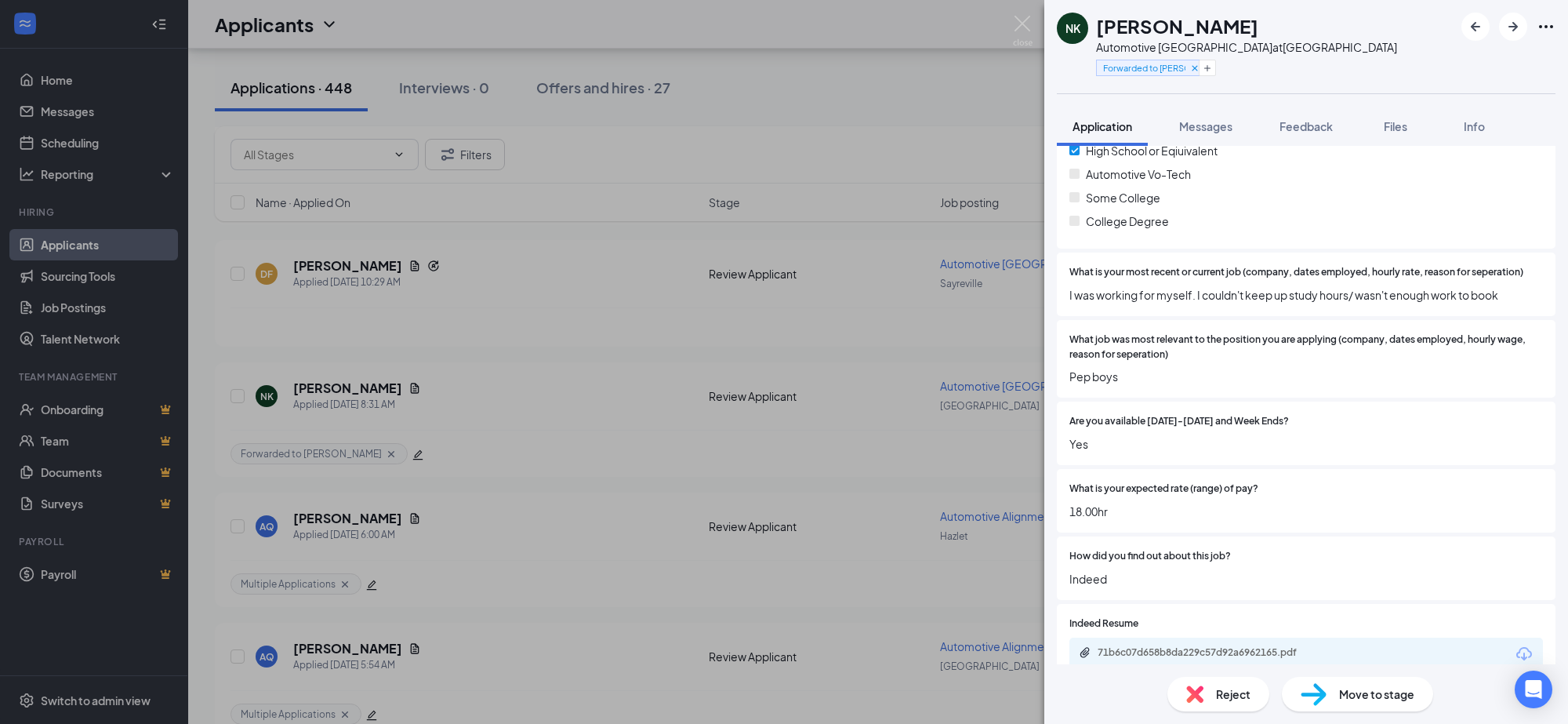
scroll to position [359, 0]
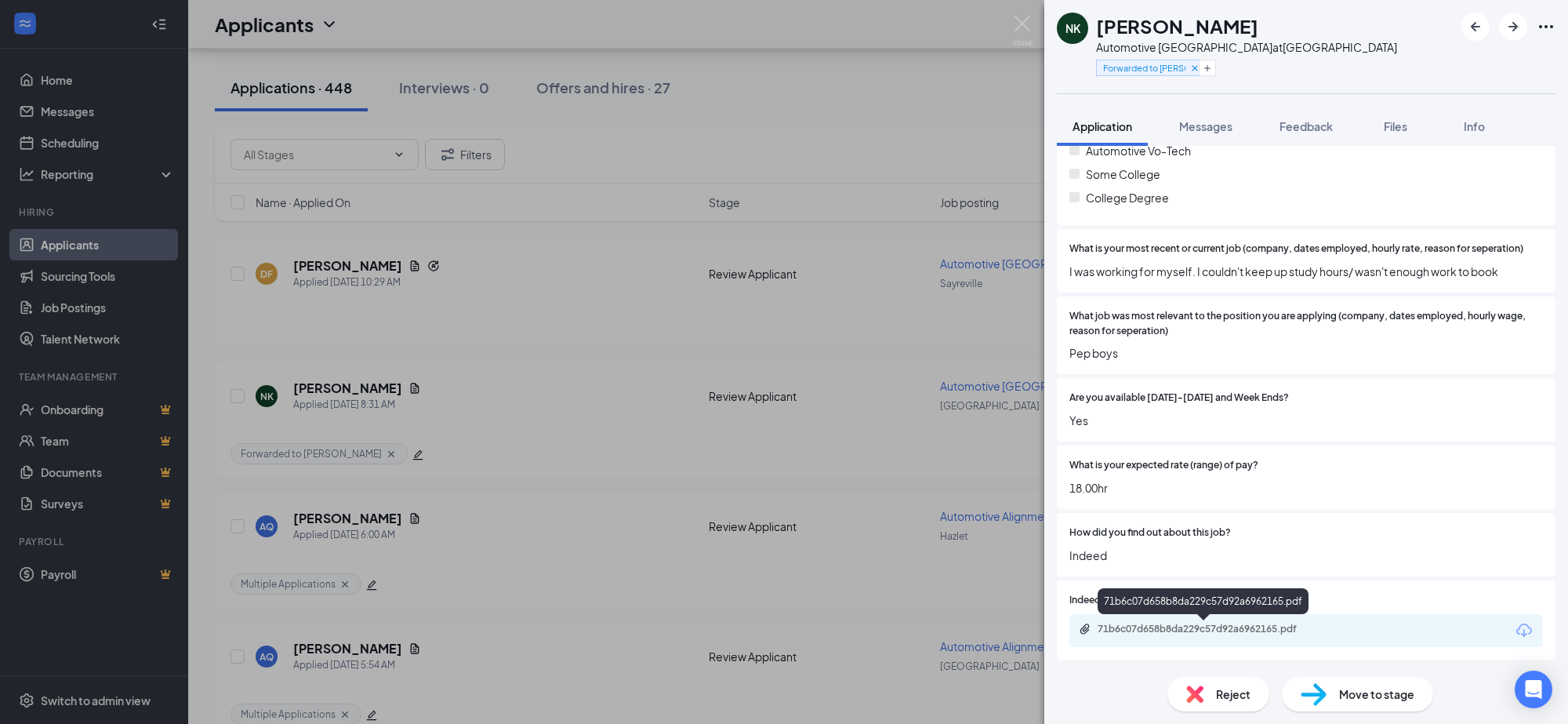
click at [1264, 624] on div "71b6c07d658b8da229c57d92a6962165.pdf" at bounding box center [1207, 629] width 219 height 13
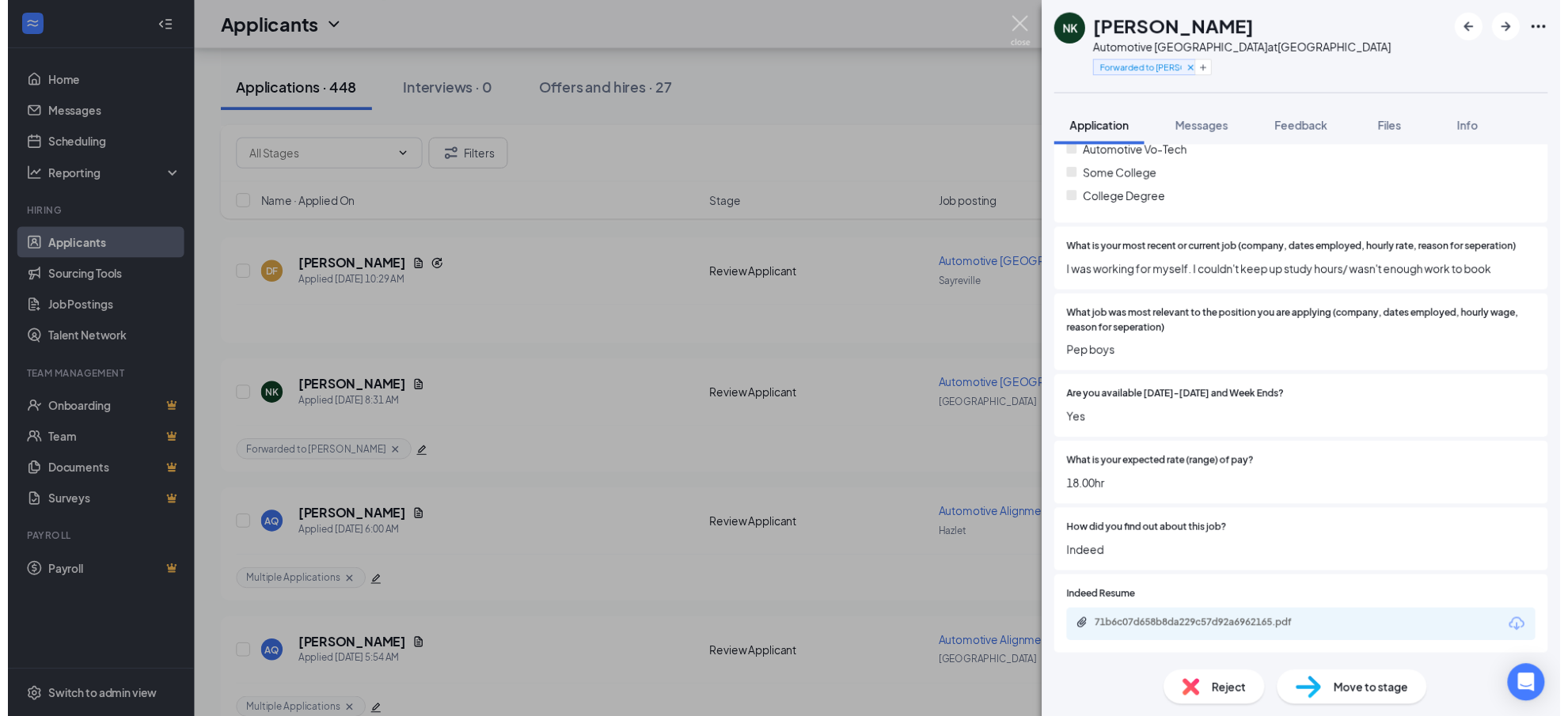
scroll to position [357, 0]
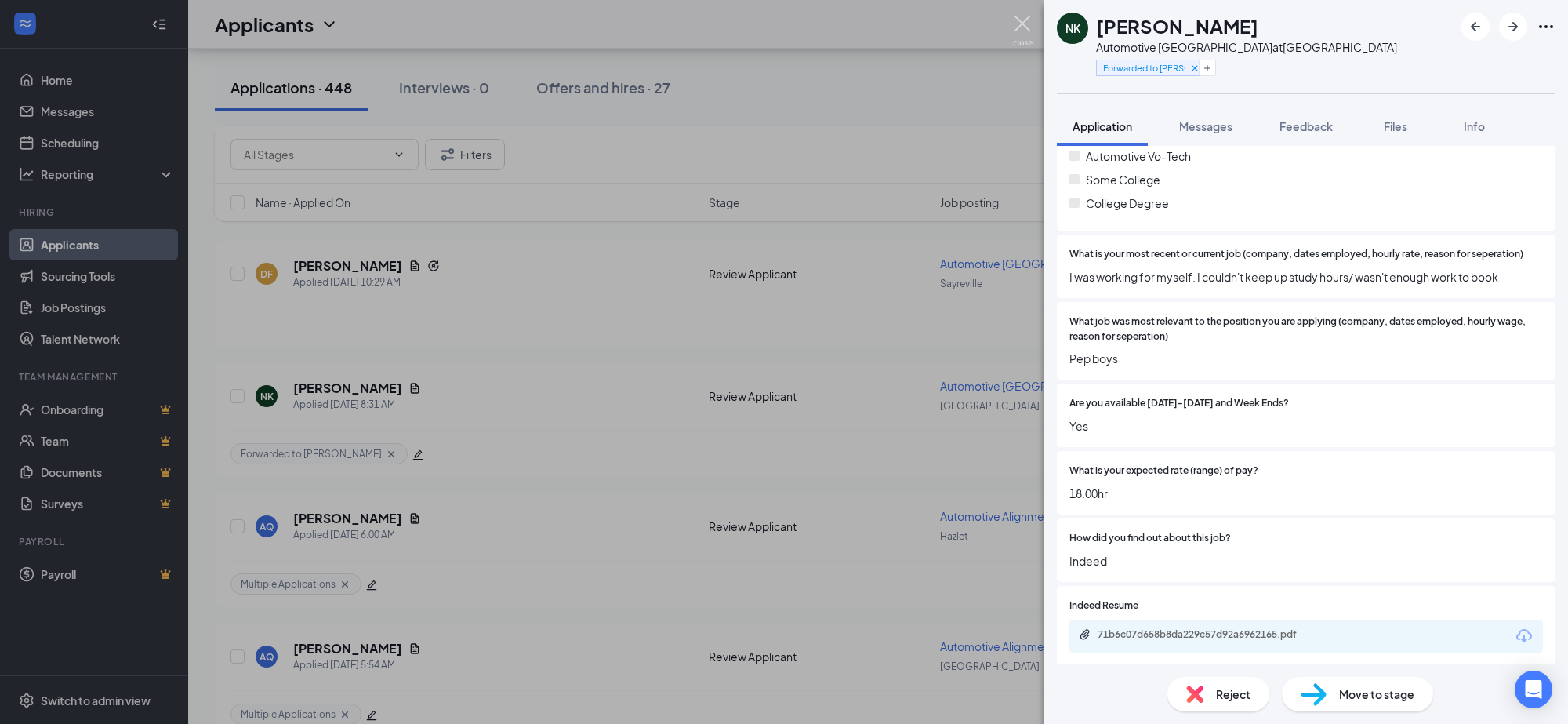
click at [1019, 24] on img at bounding box center [1022, 31] width 19 height 30
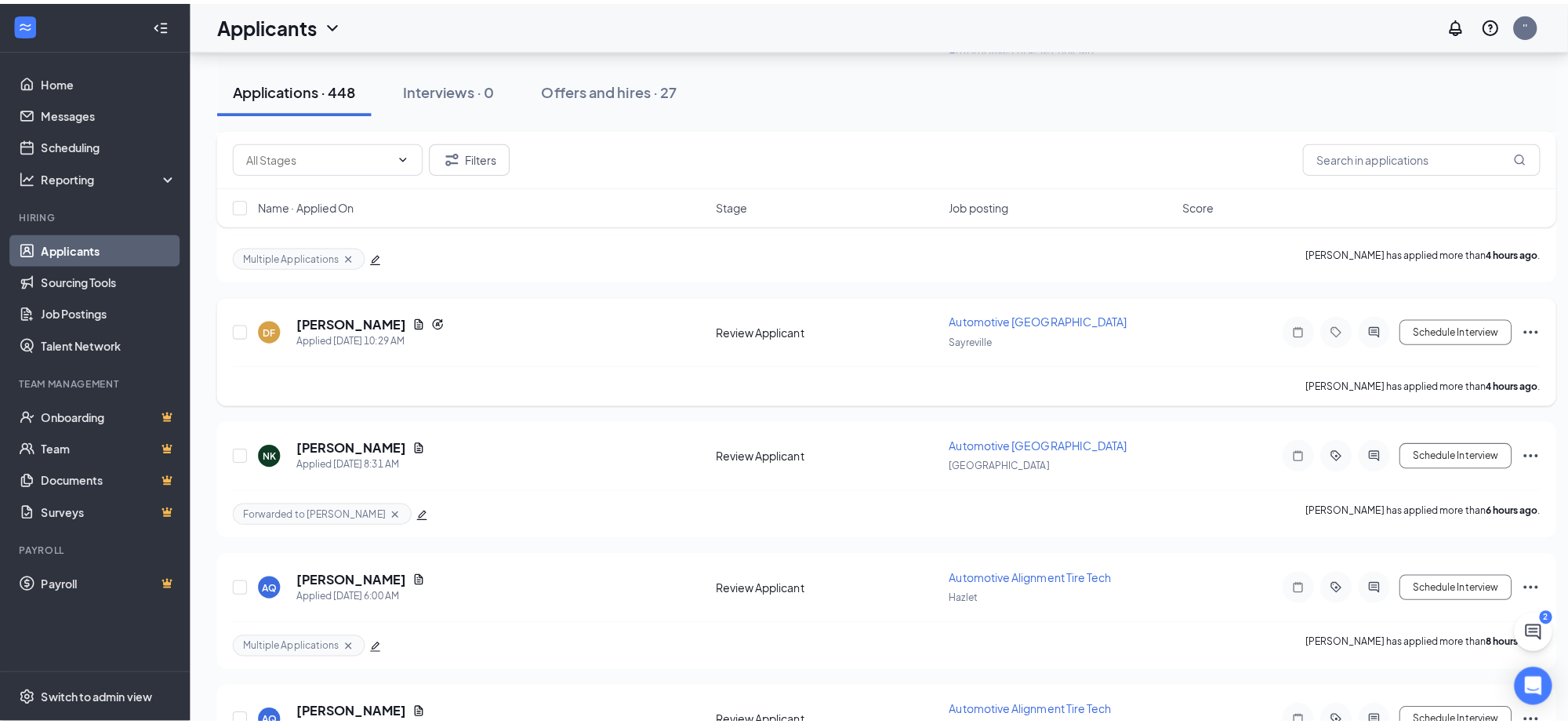
scroll to position [585, 0]
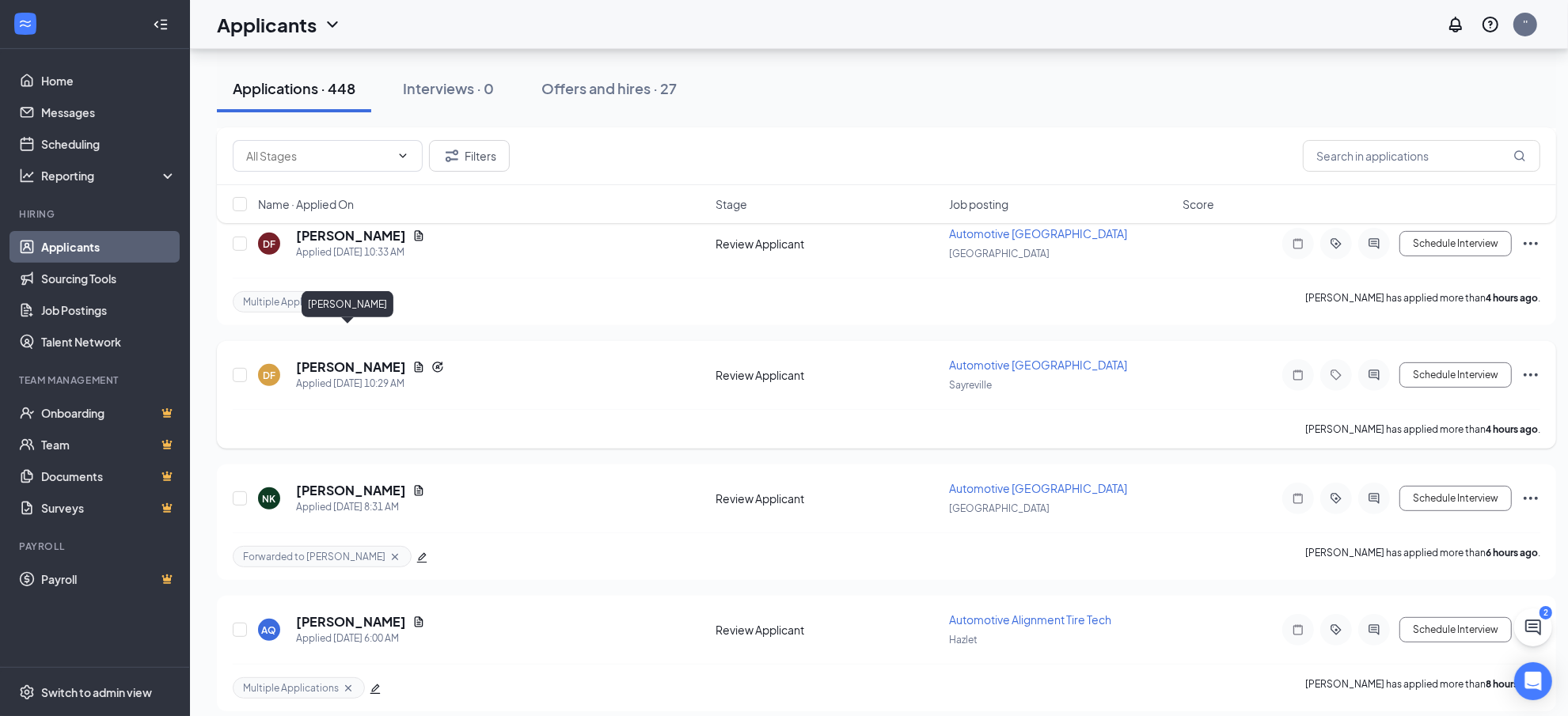
click at [365, 358] on h5 "[PERSON_NAME]" at bounding box center [351, 367] width 110 height 17
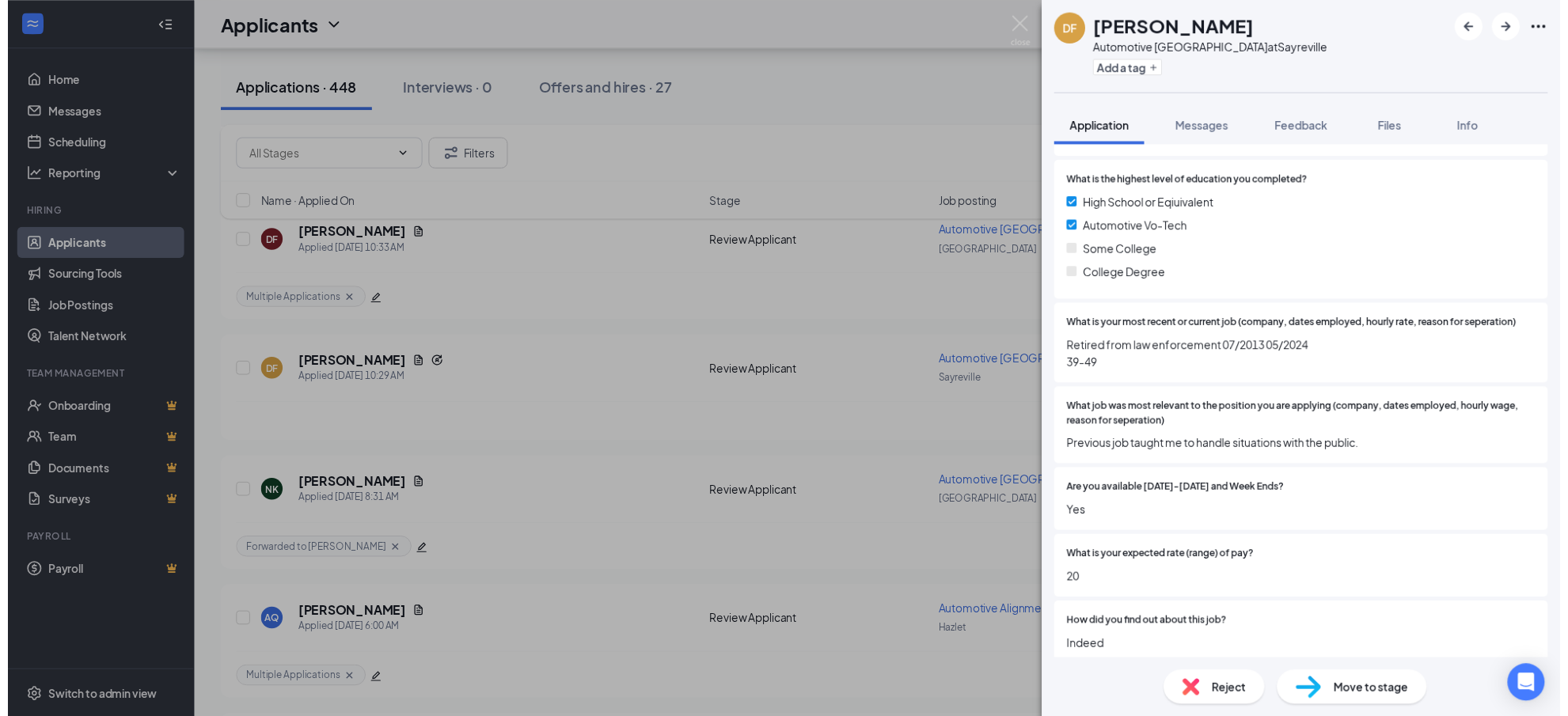
scroll to position [395, 0]
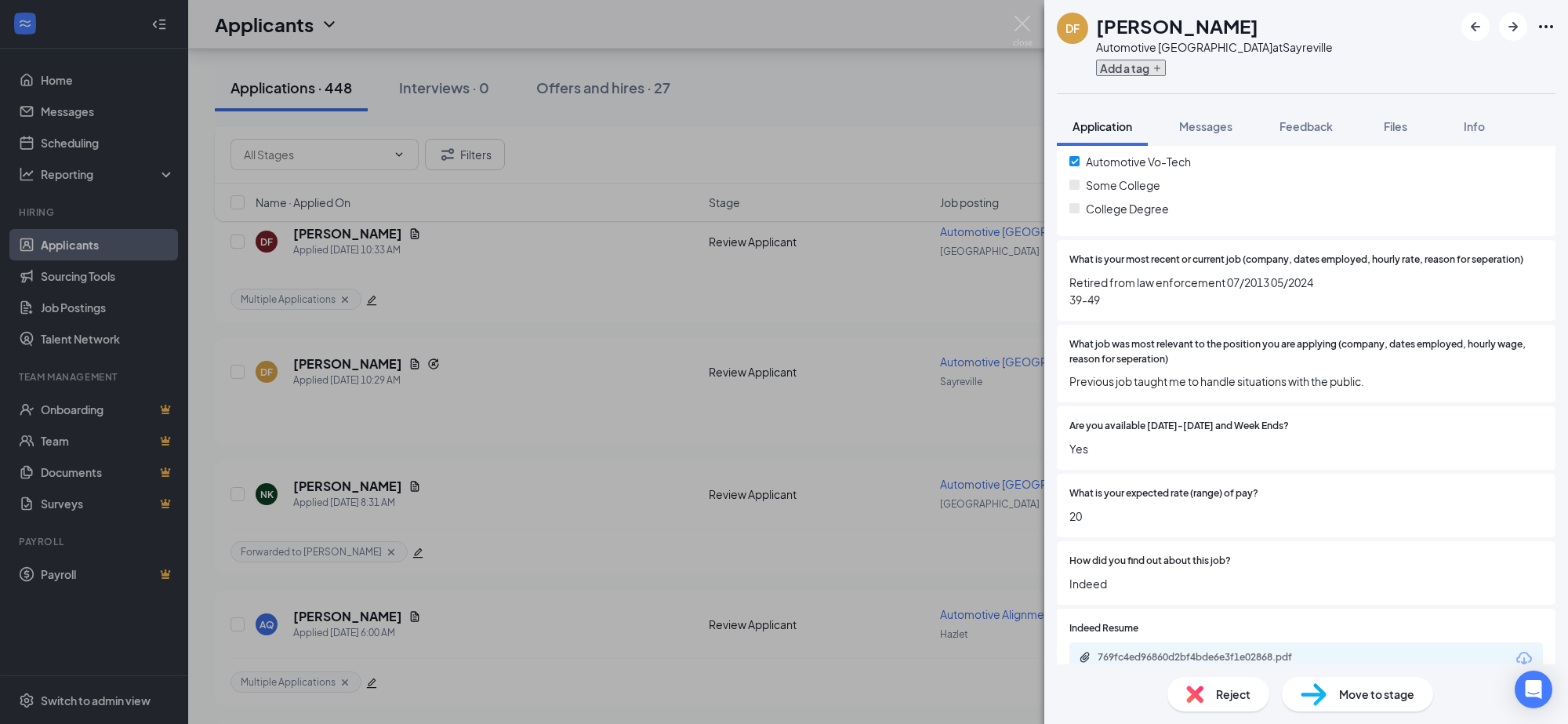
click at [1114, 62] on button "Add a tag" at bounding box center [1131, 68] width 70 height 17
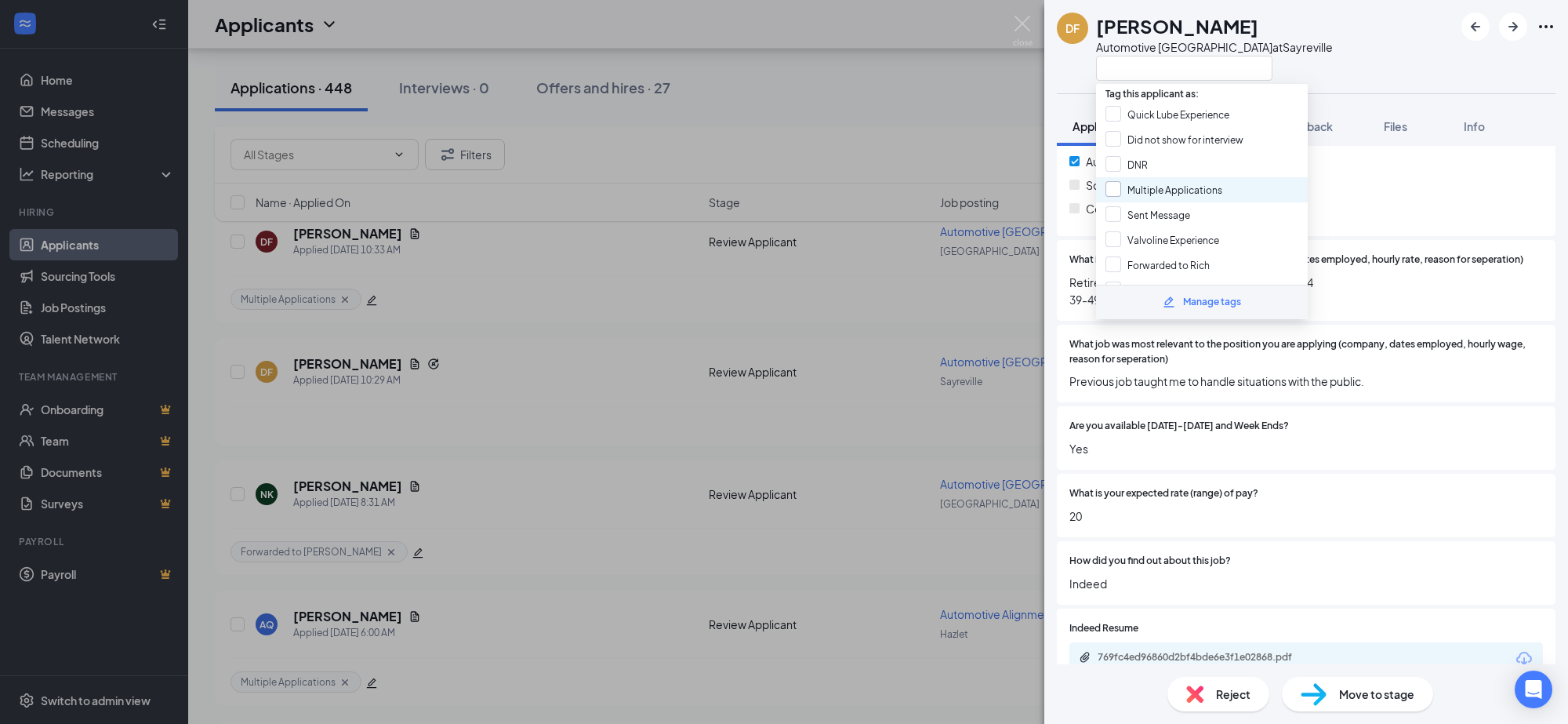
click at [1113, 185] on input "Multiple Applications" at bounding box center [1164, 190] width 117 height 17
checkbox input "true"
click at [730, 322] on div "DF [PERSON_NAME] Automotive Lower Bay Technician at [GEOGRAPHIC_DATA] Applicati…" at bounding box center [784, 362] width 1568 height 724
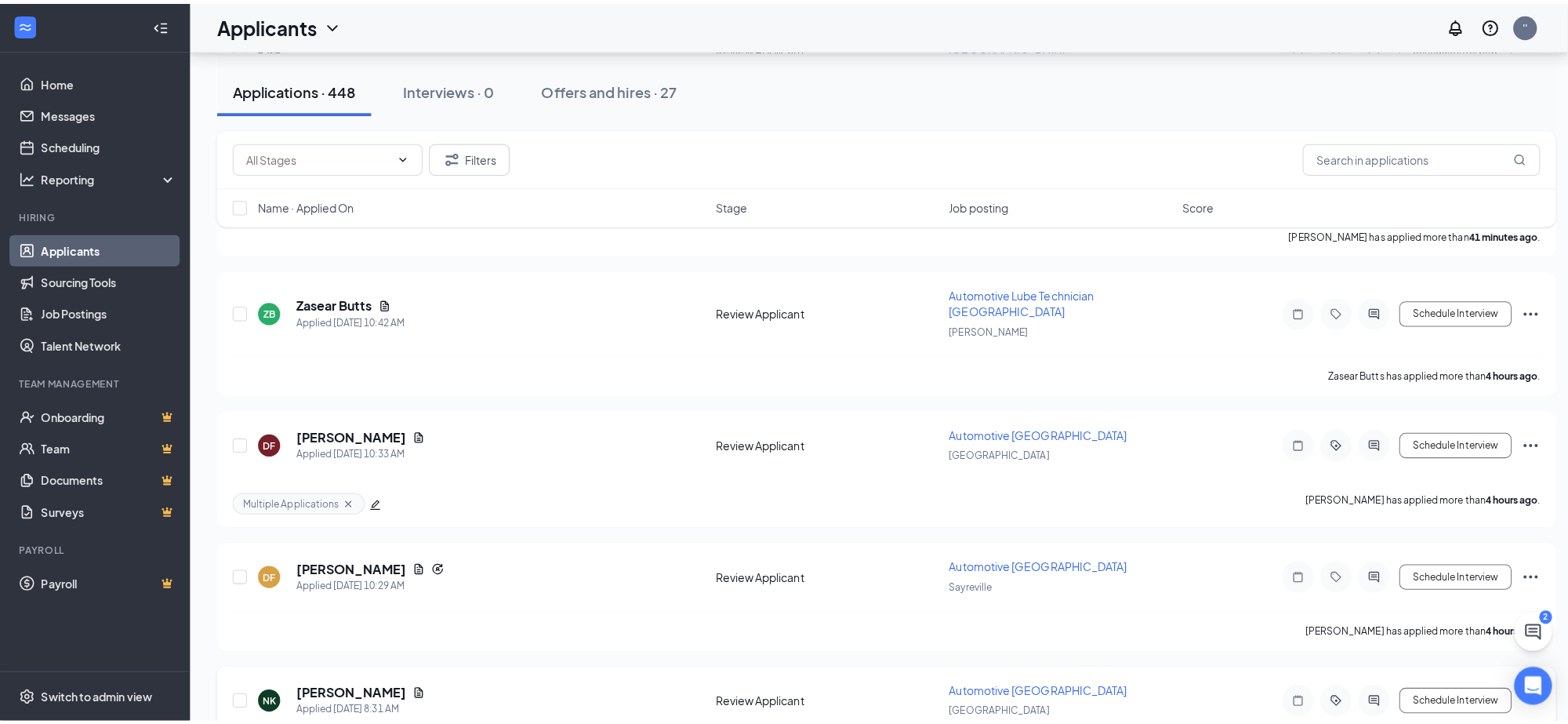
scroll to position [291, 0]
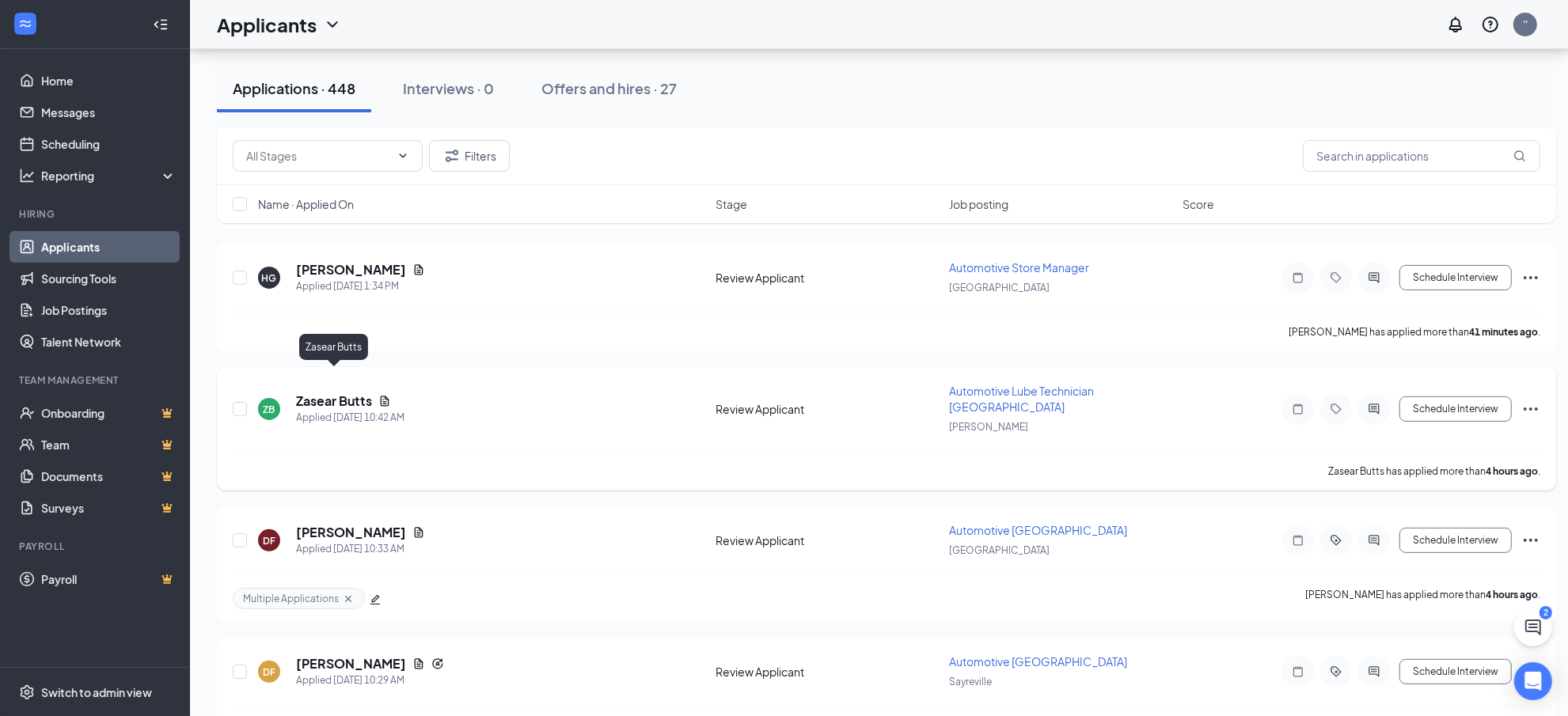
click at [358, 392] on h5 "Zasear Butts" at bounding box center [334, 401] width 76 height 17
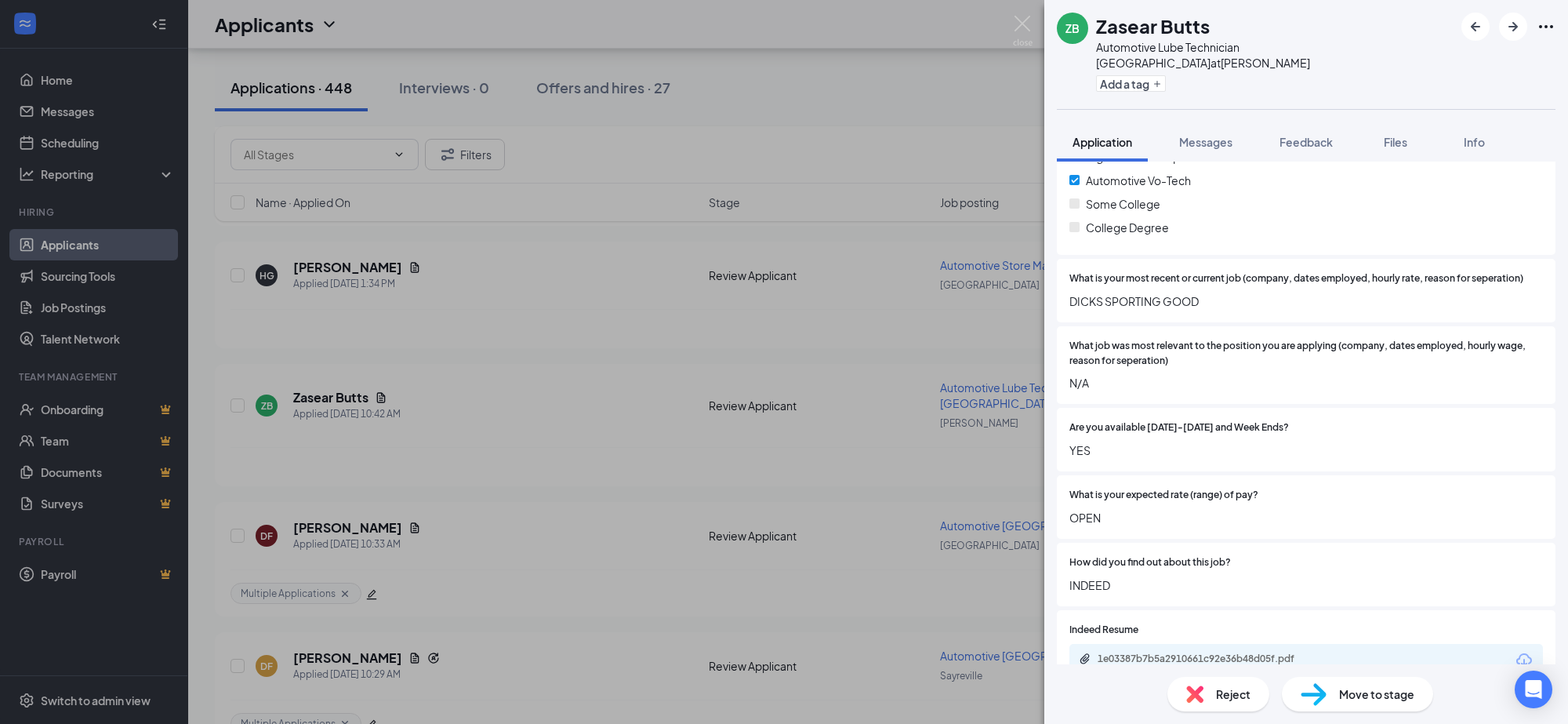
scroll to position [404, 0]
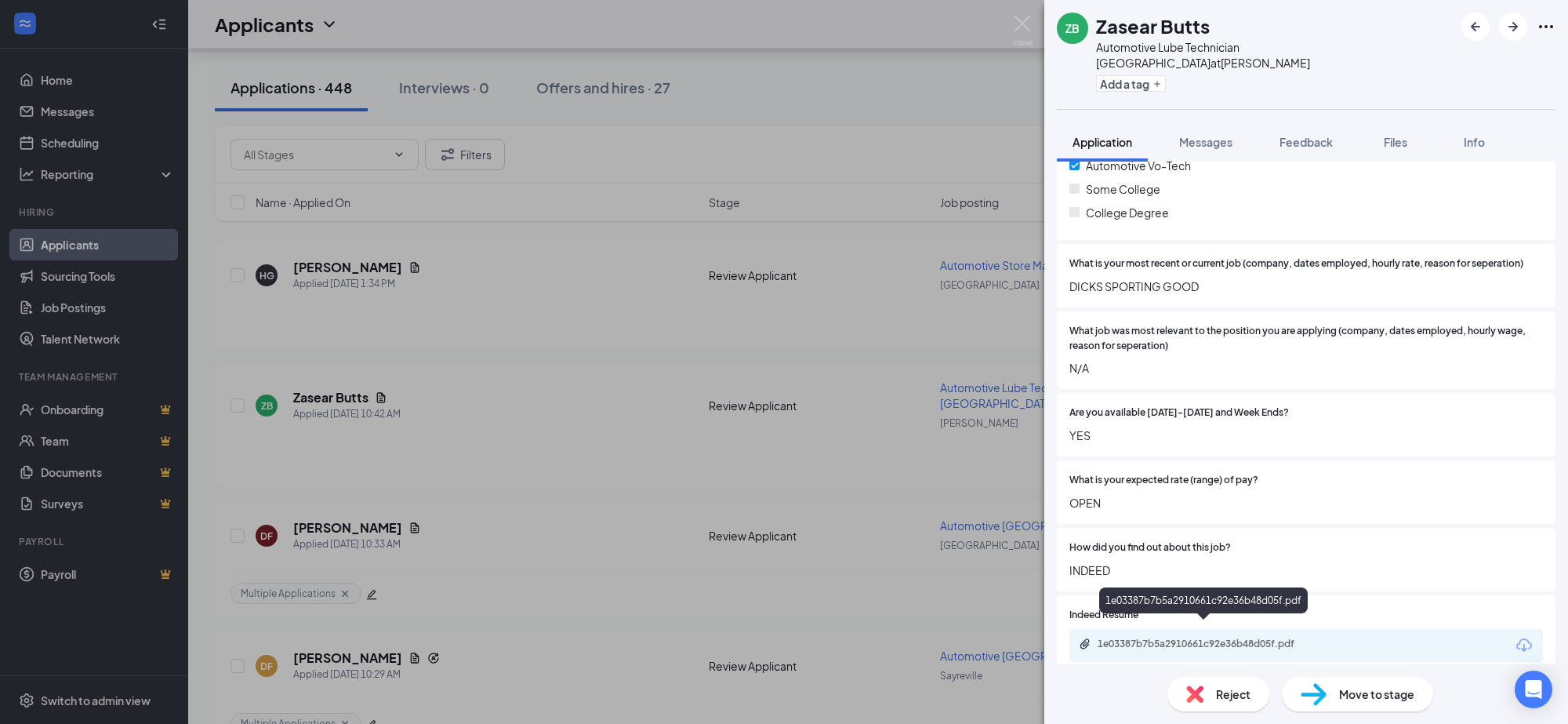
click at [1211, 637] on div "1e03387b7b5a2910661c92e36b48d05f.pdf" at bounding box center [1207, 643] width 219 height 13
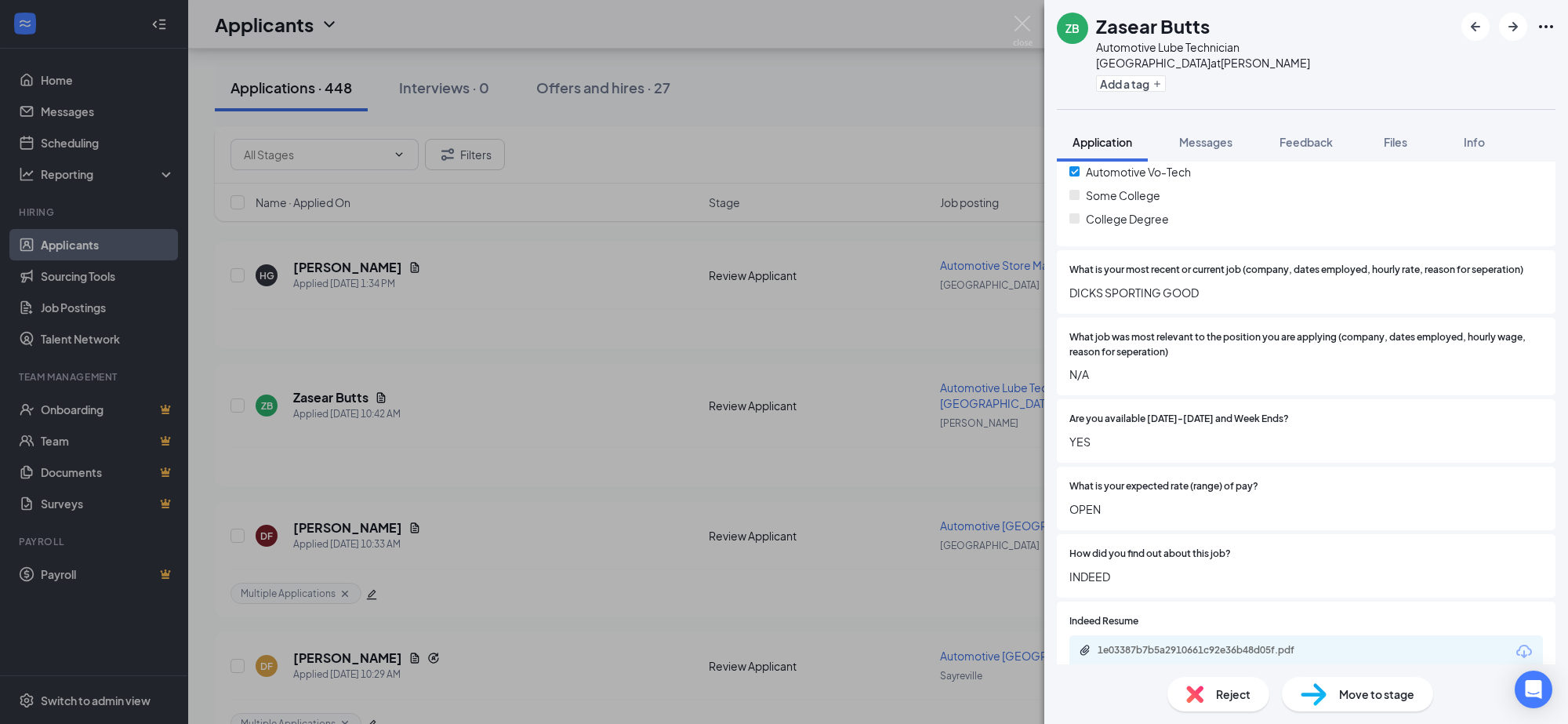
scroll to position [291, 0]
click at [1133, 77] on div "Add a tag" at bounding box center [1275, 83] width 357 height 26
click at [1132, 75] on button "Add a tag" at bounding box center [1131, 83] width 70 height 17
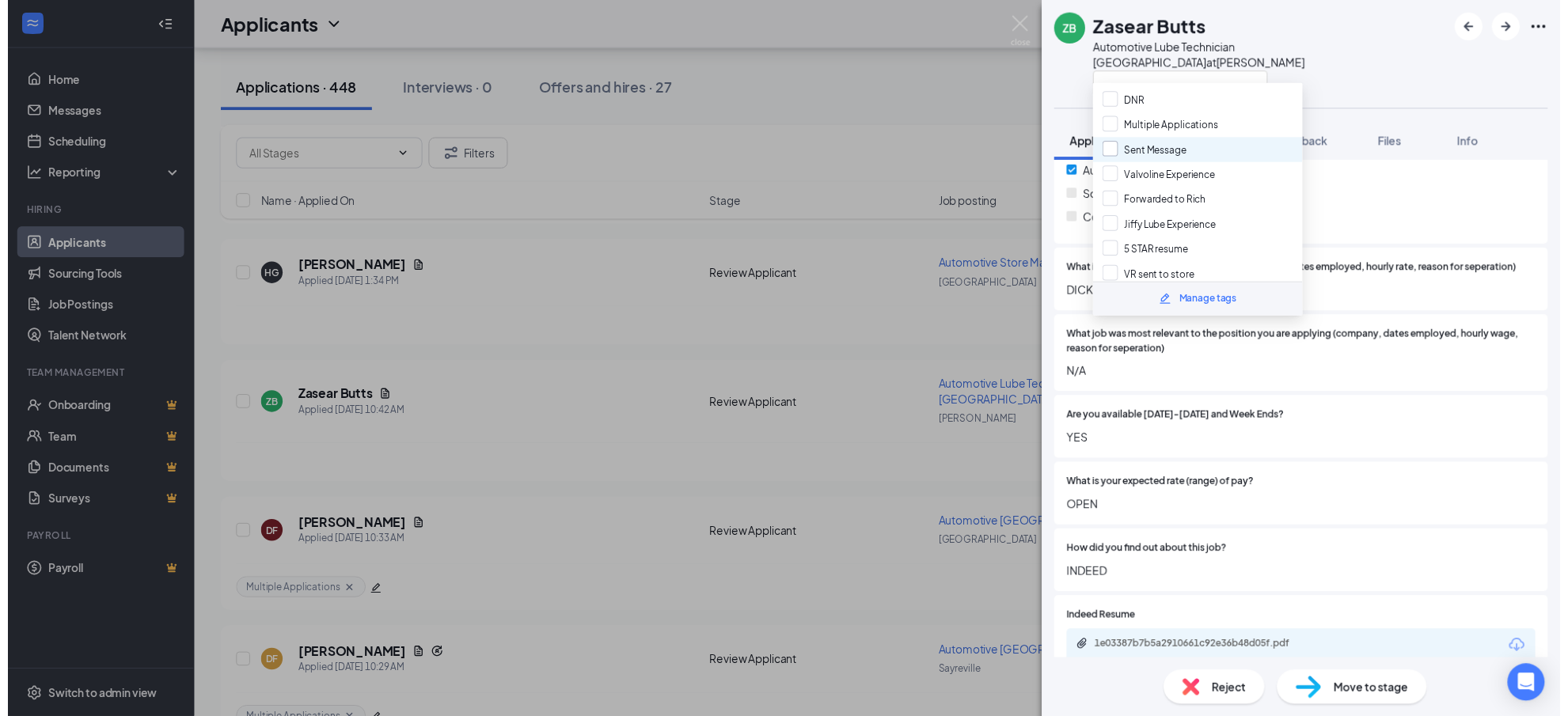
scroll to position [99, 0]
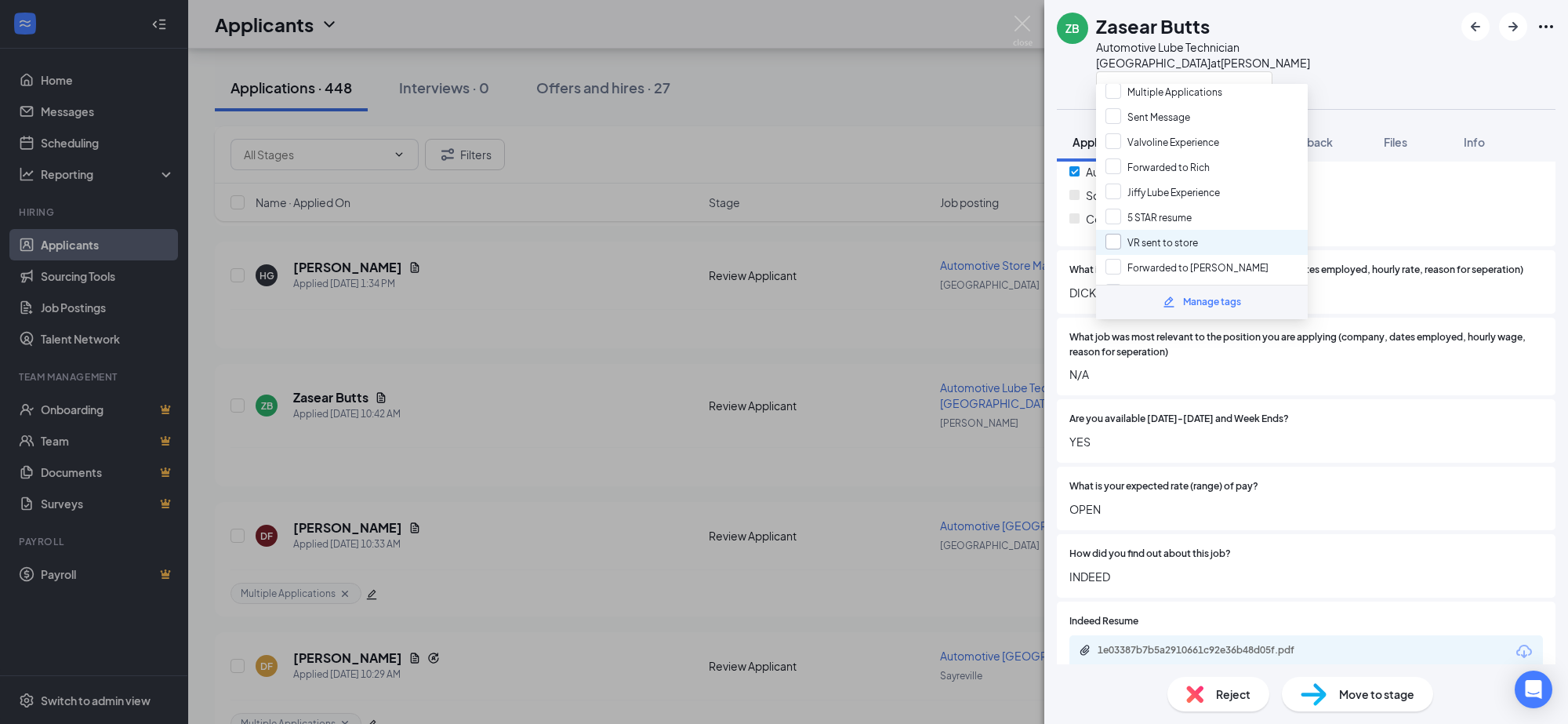
click at [1119, 233] on input "VR sent to store" at bounding box center [1152, 242] width 93 height 17
checkbox input "true"
click at [820, 126] on div "ZB Zasear Butts Automotive Lube Technician Upper Bay at Howell Application Mess…" at bounding box center [784, 362] width 1568 height 724
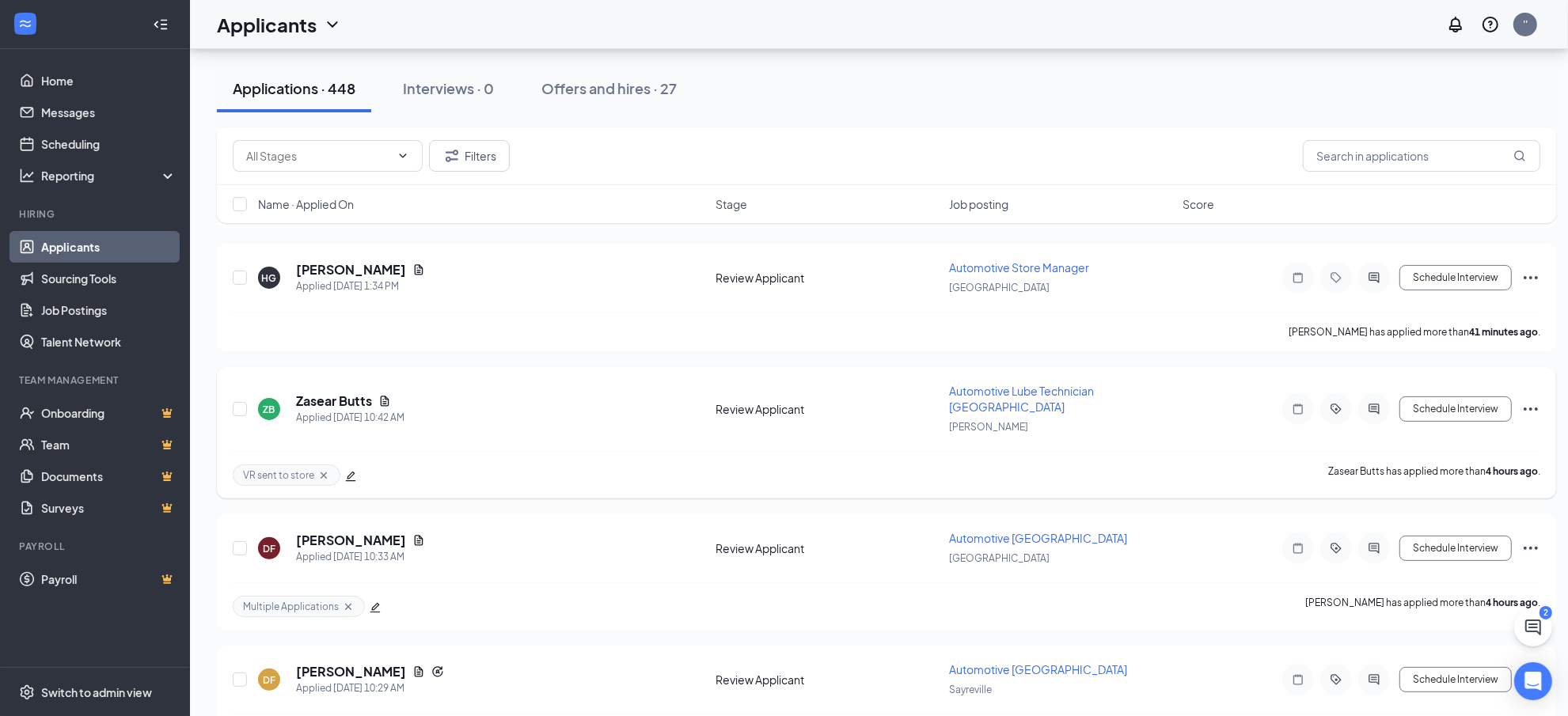
click at [1536, 400] on icon "Ellipses" at bounding box center [1531, 409] width 19 height 19
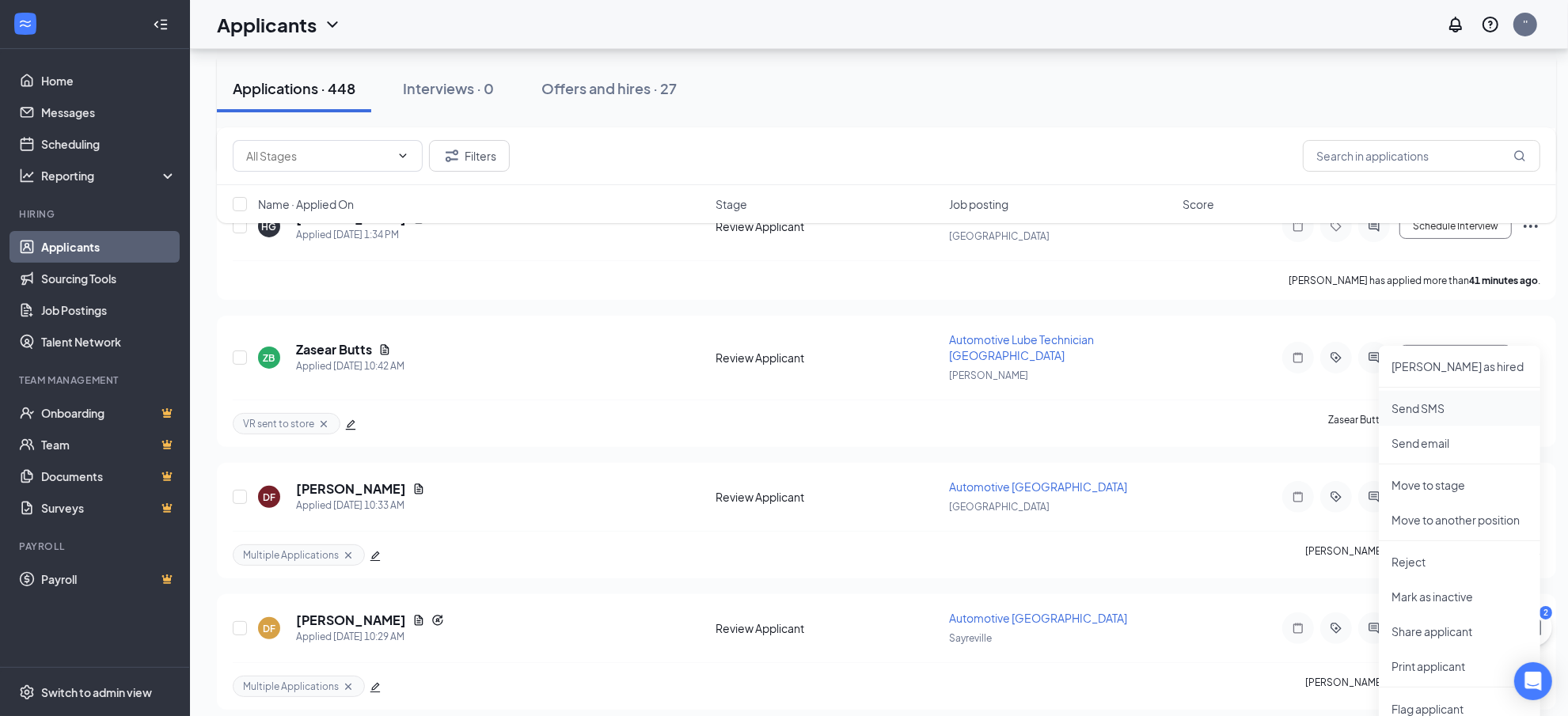
scroll to position [392, 0]
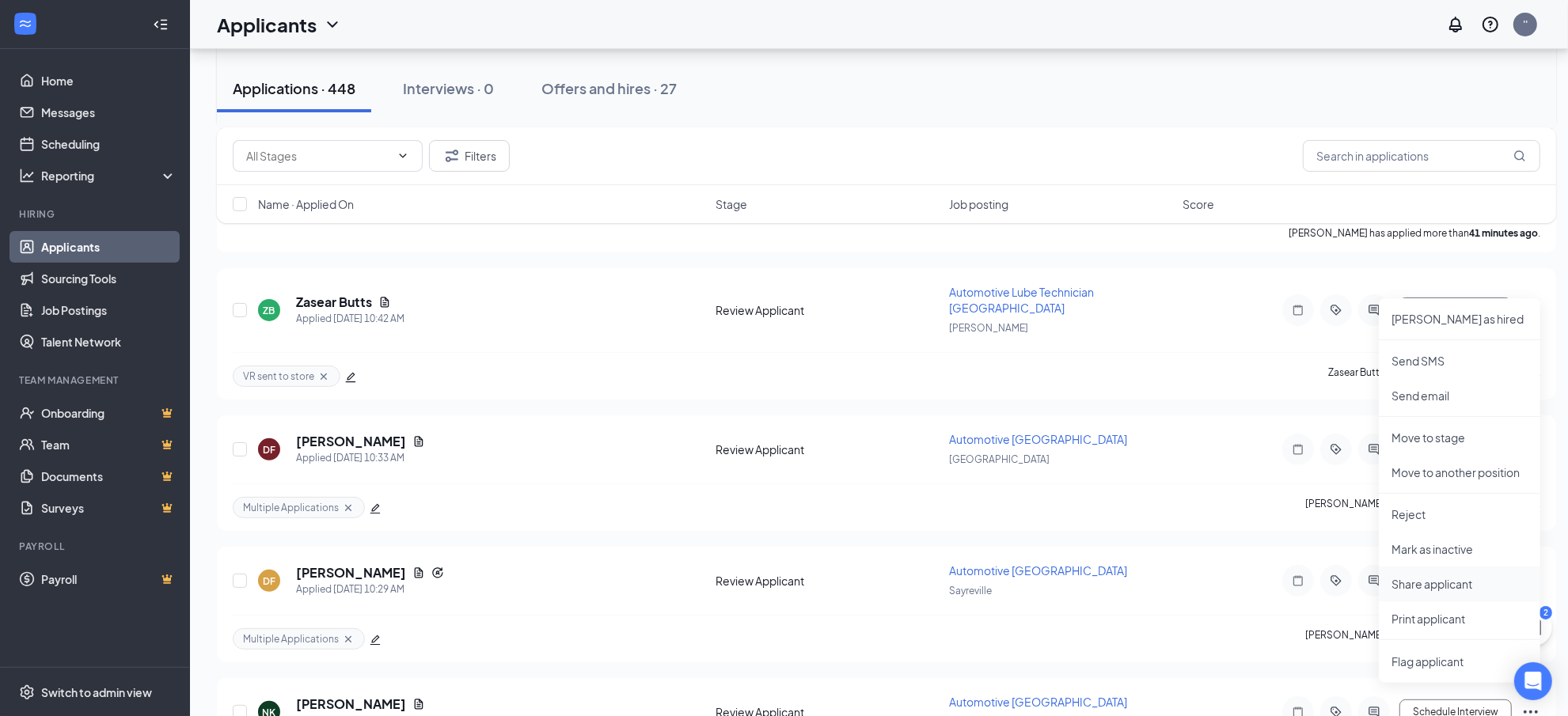
click at [1426, 583] on p "Share applicant" at bounding box center [1460, 583] width 136 height 16
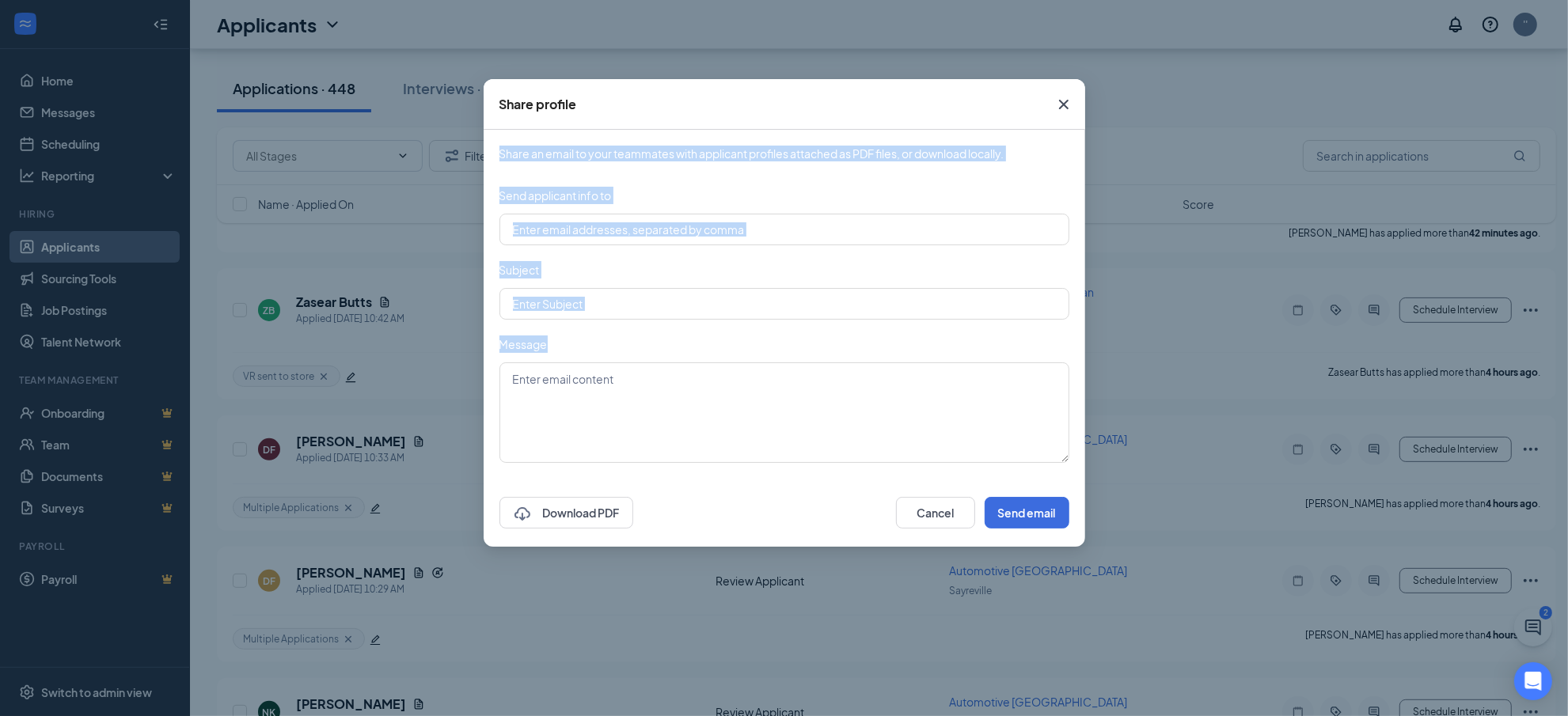
drag, startPoint x: 683, startPoint y: 101, endPoint x: 705, endPoint y: 325, distance: 225.1
click at [705, 330] on div "Share profile Share an email to your teammates with applicant profiles attached…" at bounding box center [784, 313] width 602 height 468
click at [1064, 95] on icon "Cross" at bounding box center [1063, 105] width 19 height 19
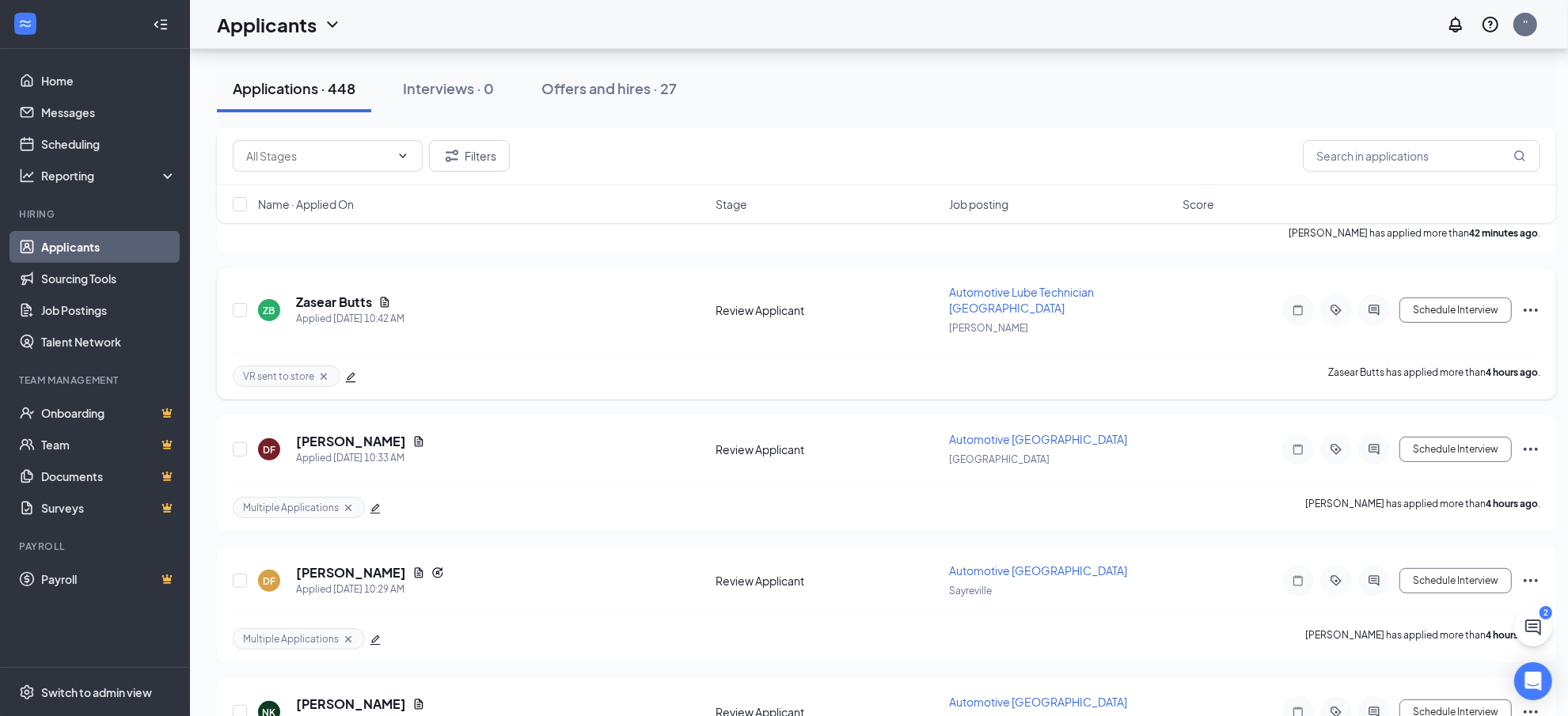
click at [1526, 301] on icon "Ellipses" at bounding box center [1531, 310] width 19 height 19
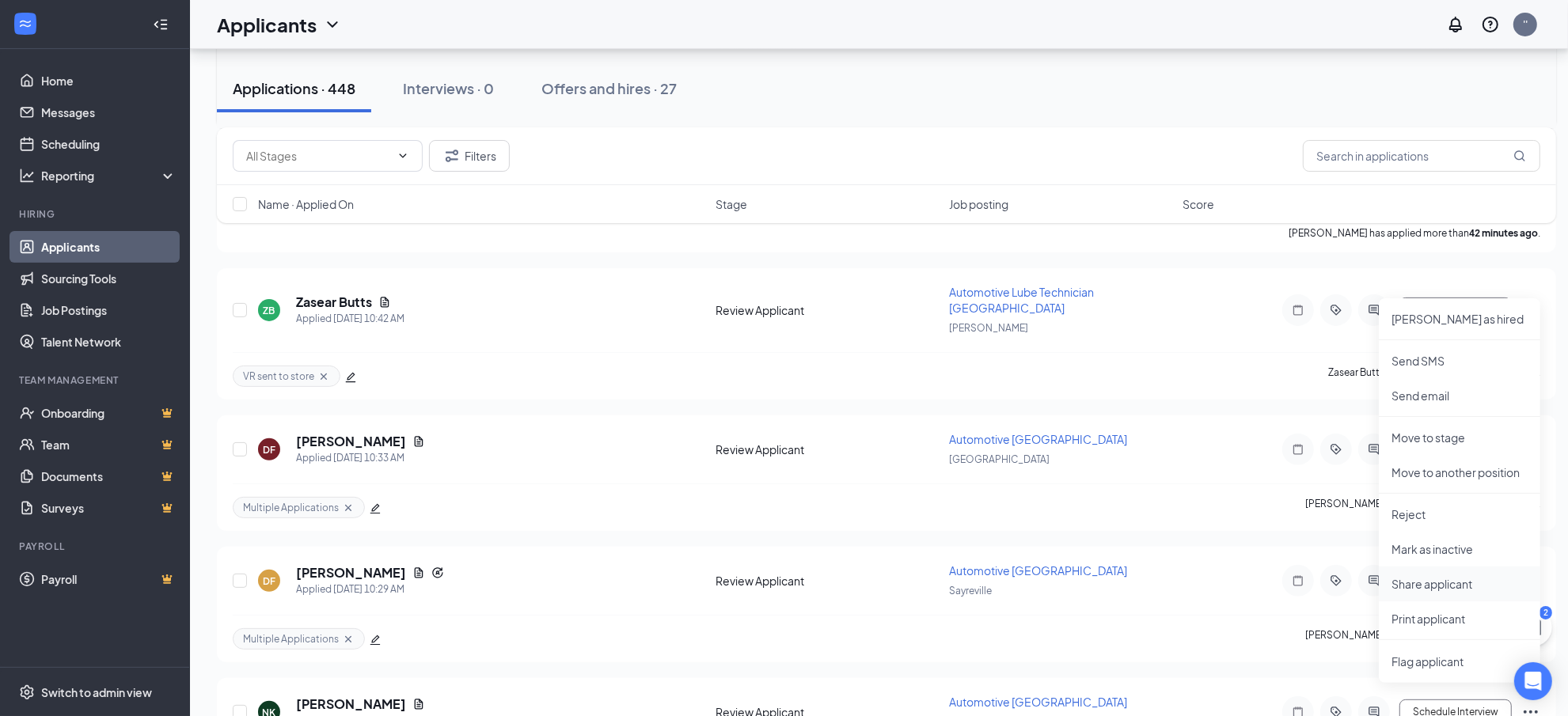
click at [1434, 583] on p "Share applicant" at bounding box center [1460, 583] width 136 height 16
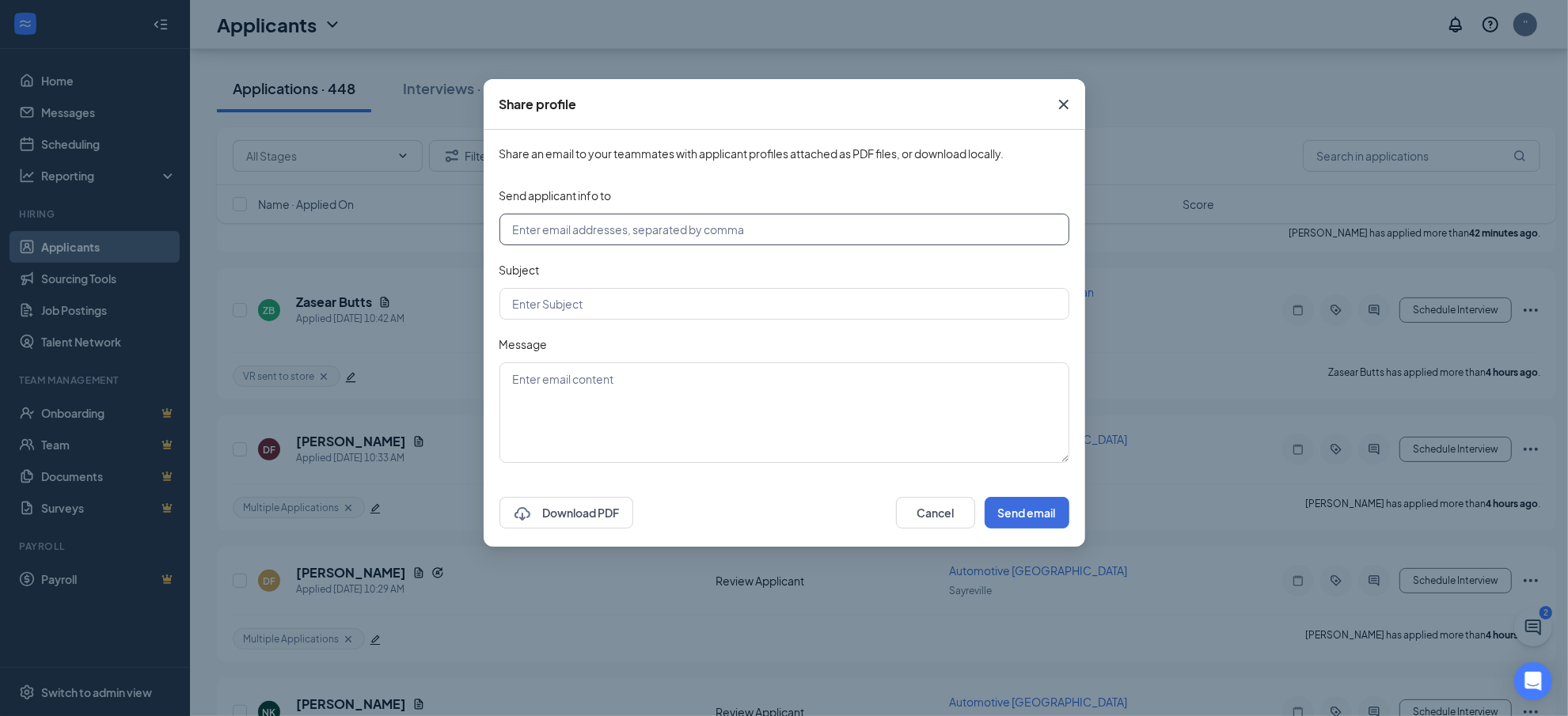
click at [793, 238] on input "text" at bounding box center [784, 229] width 570 height 31
click at [572, 231] on input "[EMAIL_ADDRESS][DOMAIN_NAME]" at bounding box center [784, 229] width 570 height 31
type input "store02912@jiffylube.com"
drag, startPoint x: 578, startPoint y: 299, endPoint x: 597, endPoint y: 316, distance: 25.5
click at [578, 301] on input "text" at bounding box center [784, 304] width 570 height 31
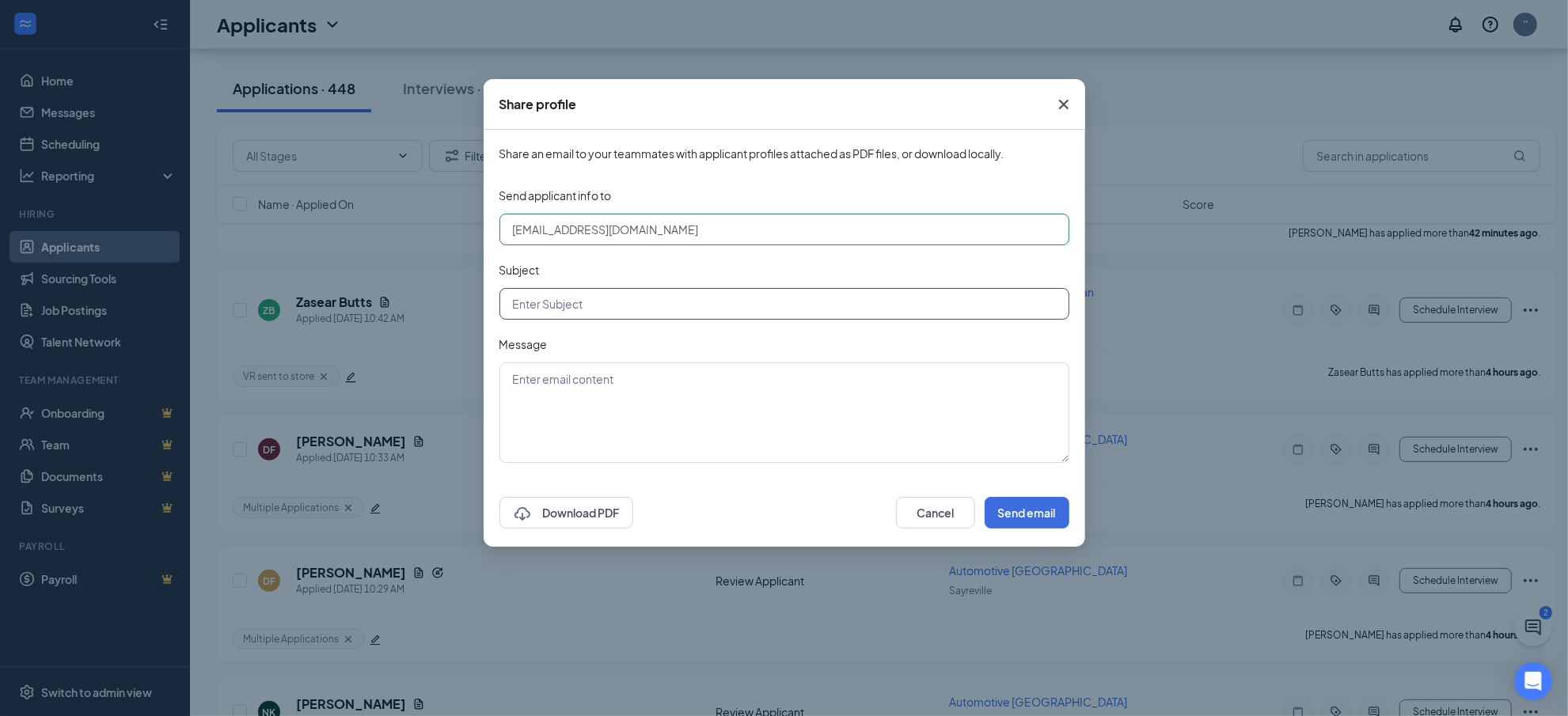
type input "Applicant"
click at [591, 403] on textarea at bounding box center [784, 412] width 570 height 100
type textarea "No Experience"
click at [1027, 515] on button "Send email" at bounding box center [1027, 512] width 85 height 31
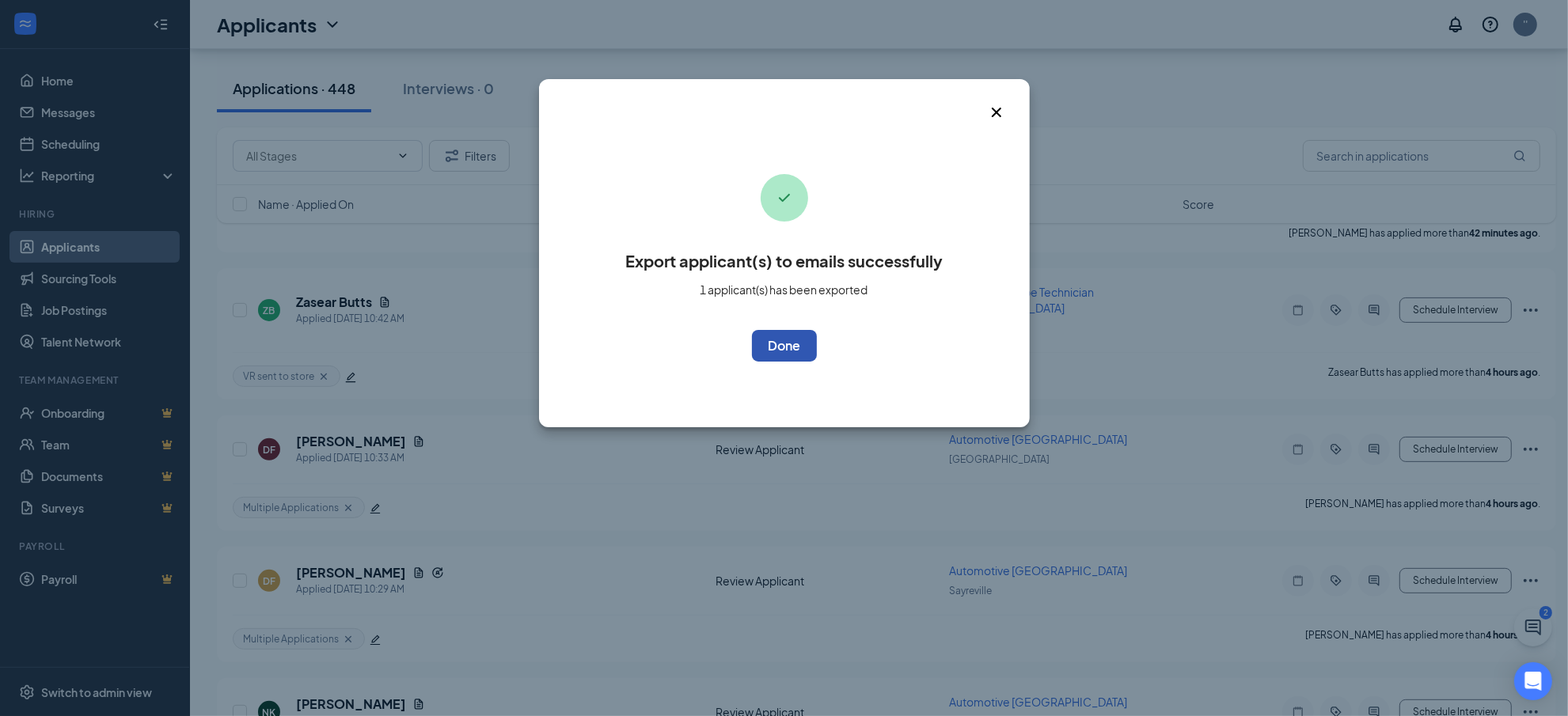
click at [798, 348] on button "OK" at bounding box center [784, 345] width 65 height 31
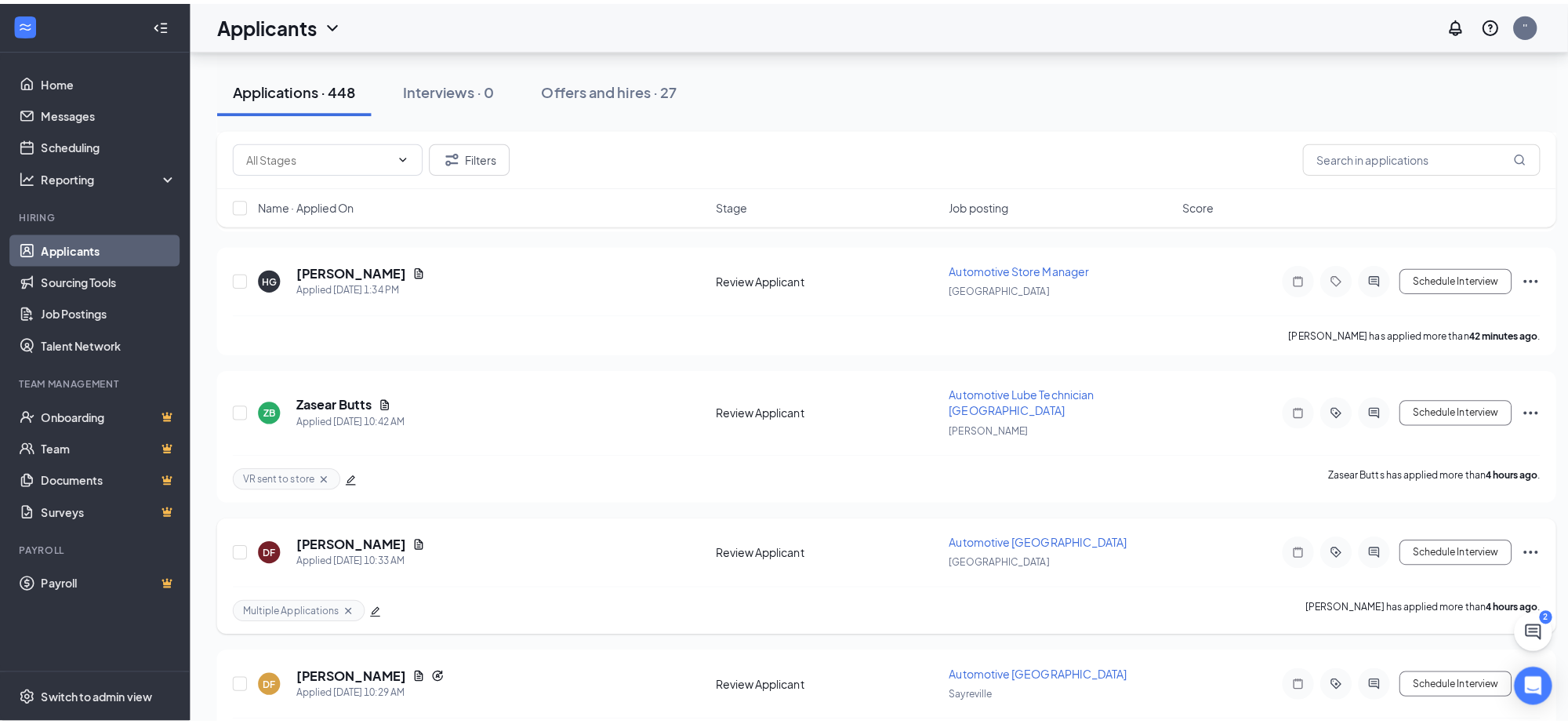
scroll to position [193, 0]
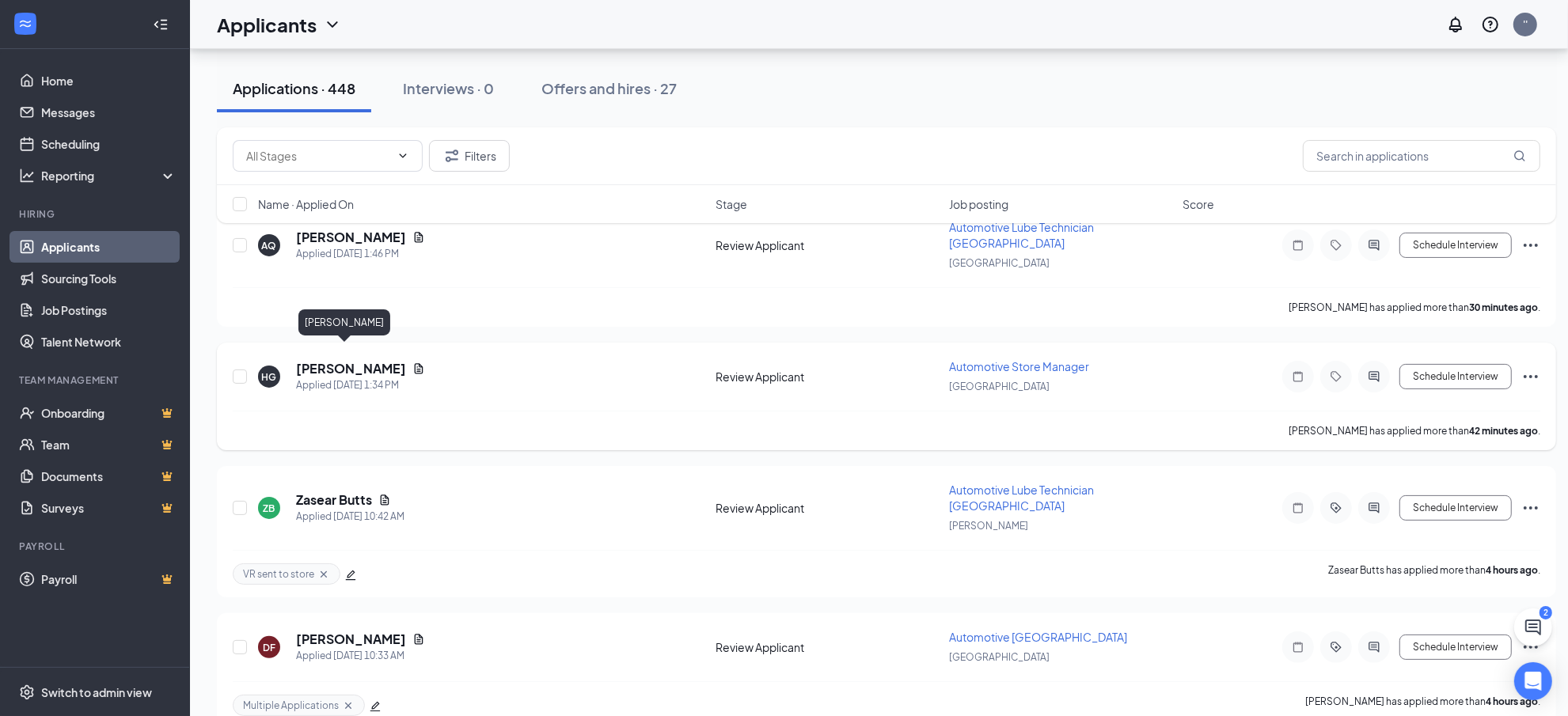
click at [321, 360] on h5 "[PERSON_NAME]" at bounding box center [351, 368] width 110 height 17
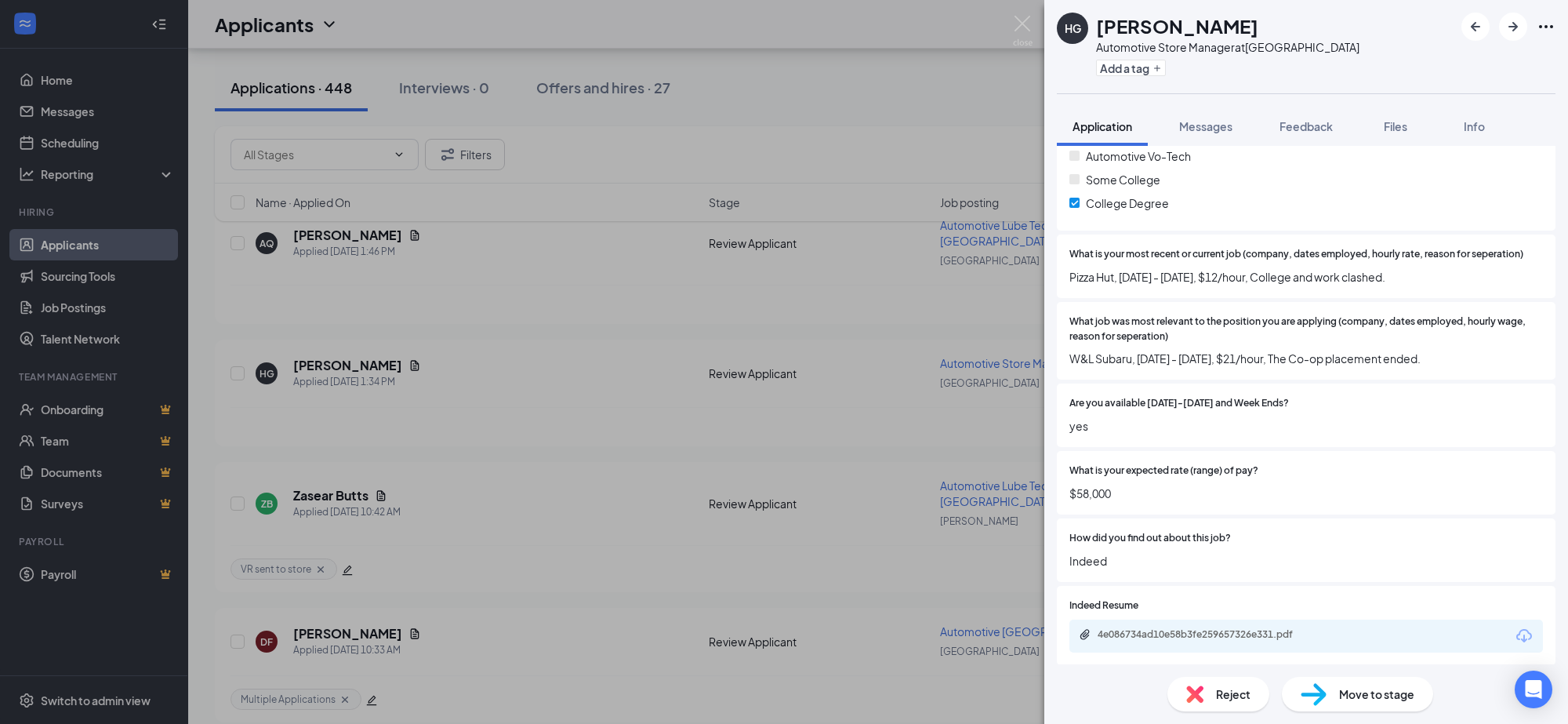
scroll to position [404, 0]
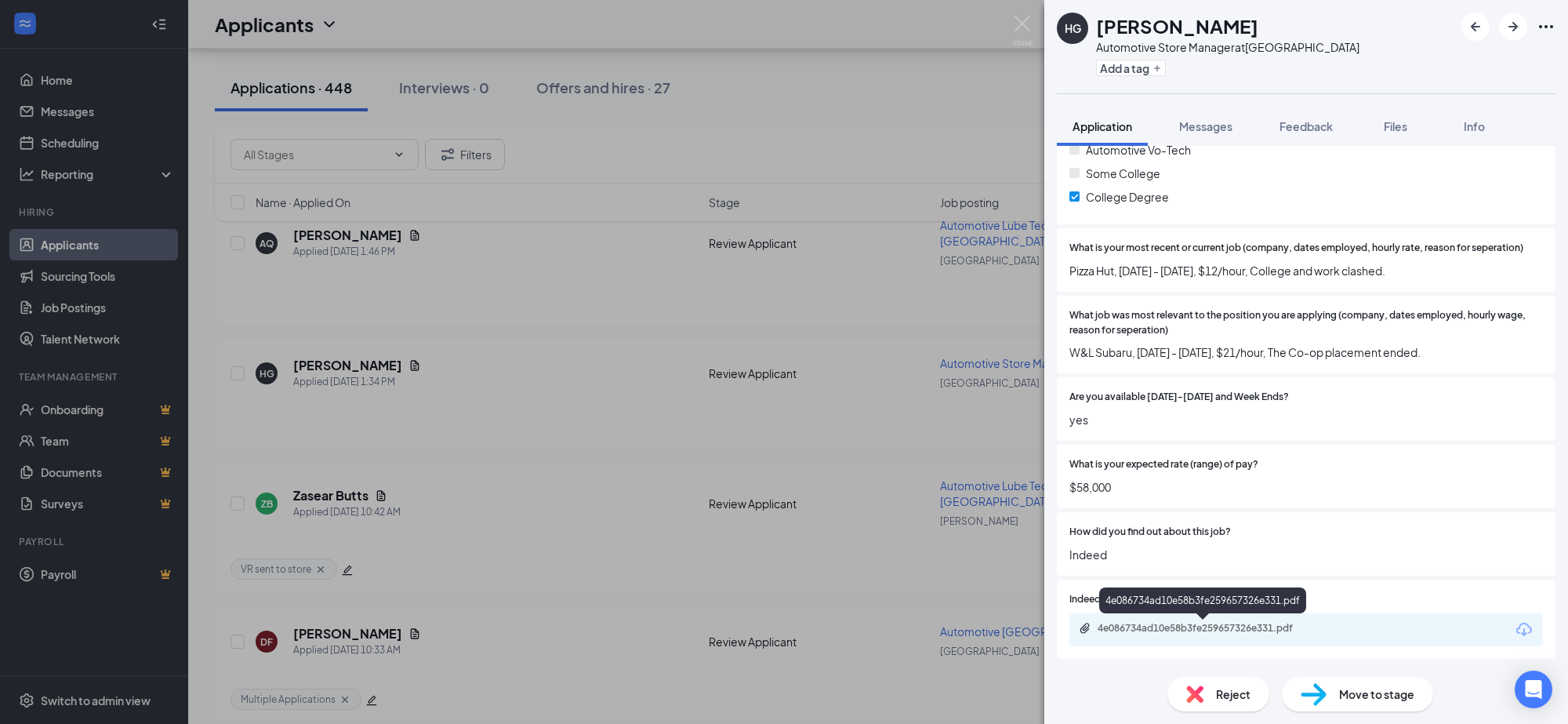
click at [1193, 614] on div "4e086734ad10e58b3fe259657326e331.pdf" at bounding box center [1202, 603] width 207 height 32
click at [1207, 631] on div "4e086734ad10e58b3fe259657326e331.pdf" at bounding box center [1207, 628] width 219 height 13
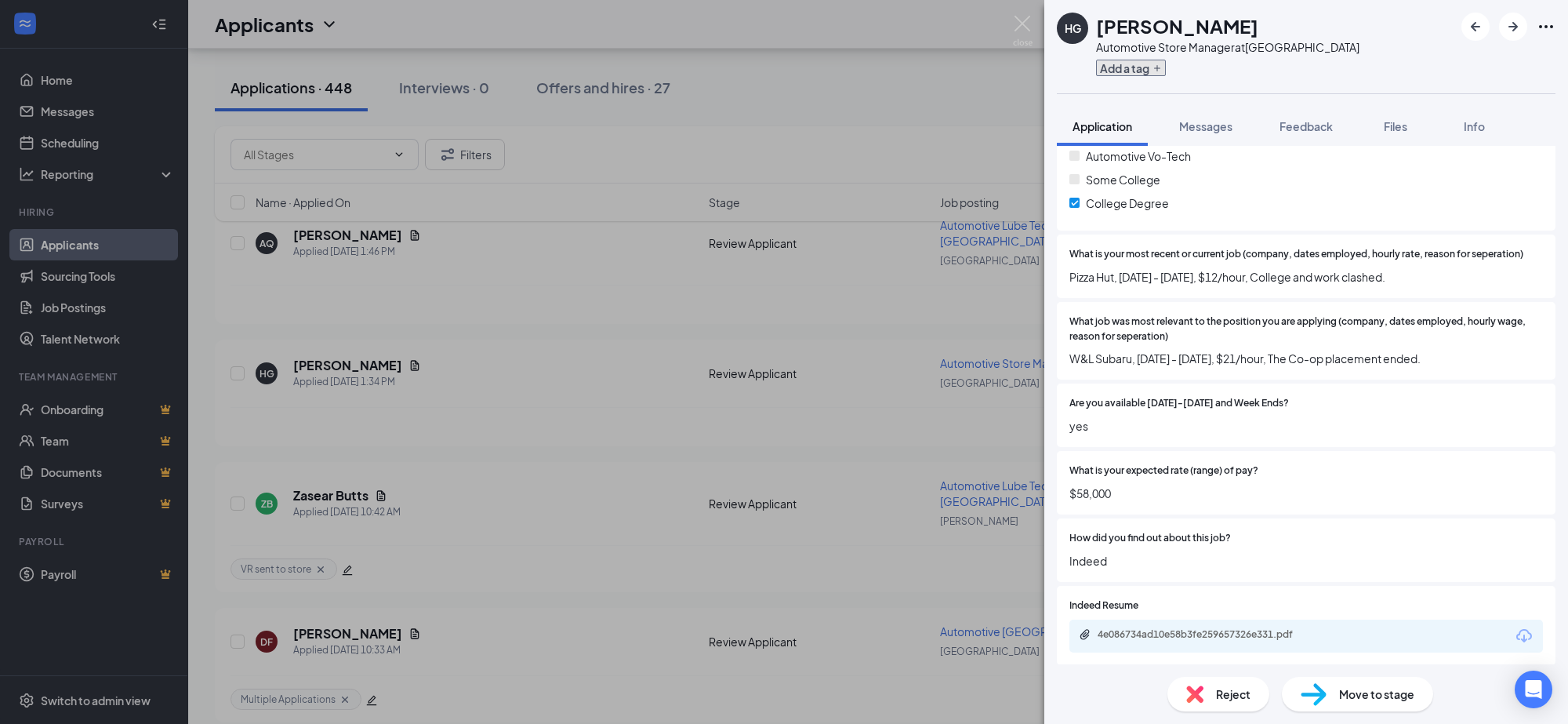
click at [1137, 69] on button "Add a tag" at bounding box center [1131, 68] width 70 height 17
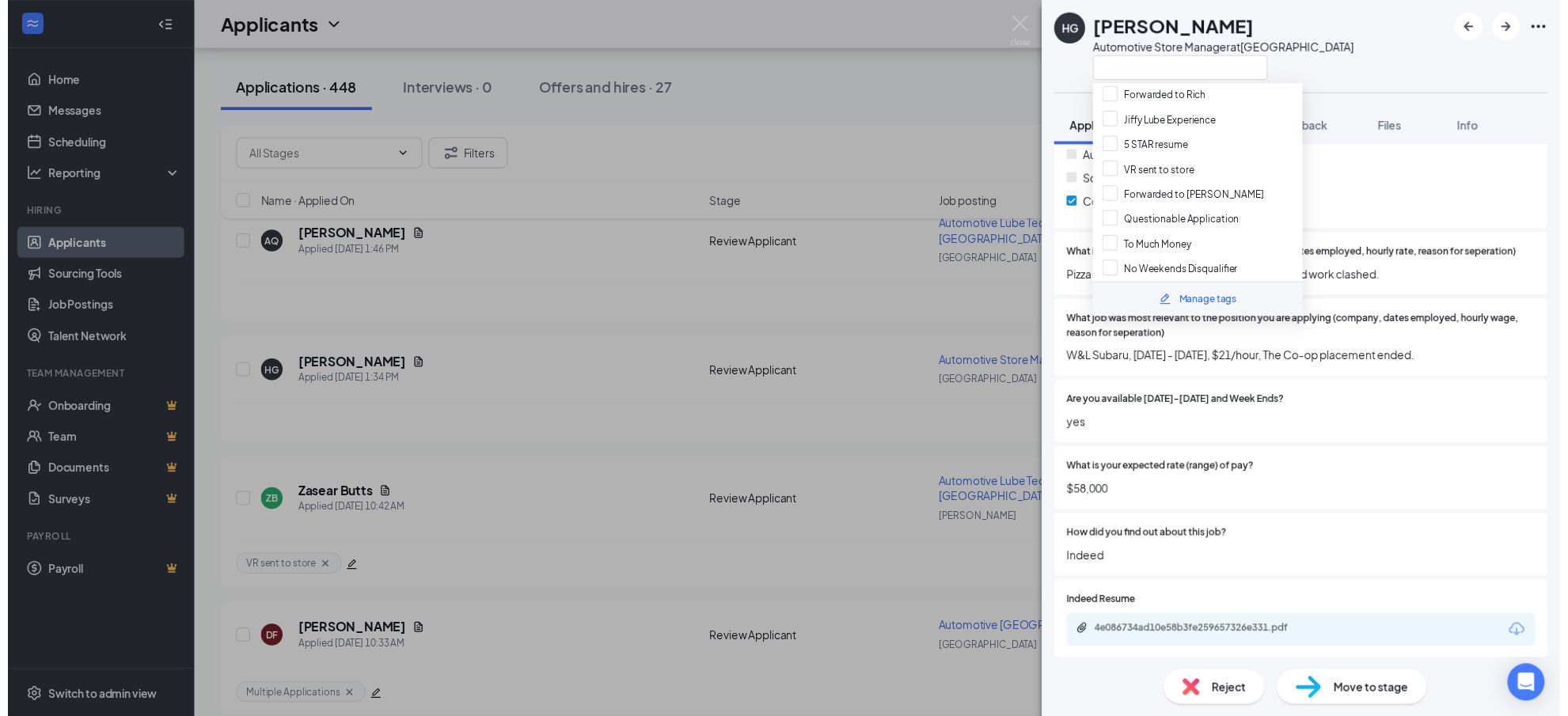
scroll to position [136, 0]
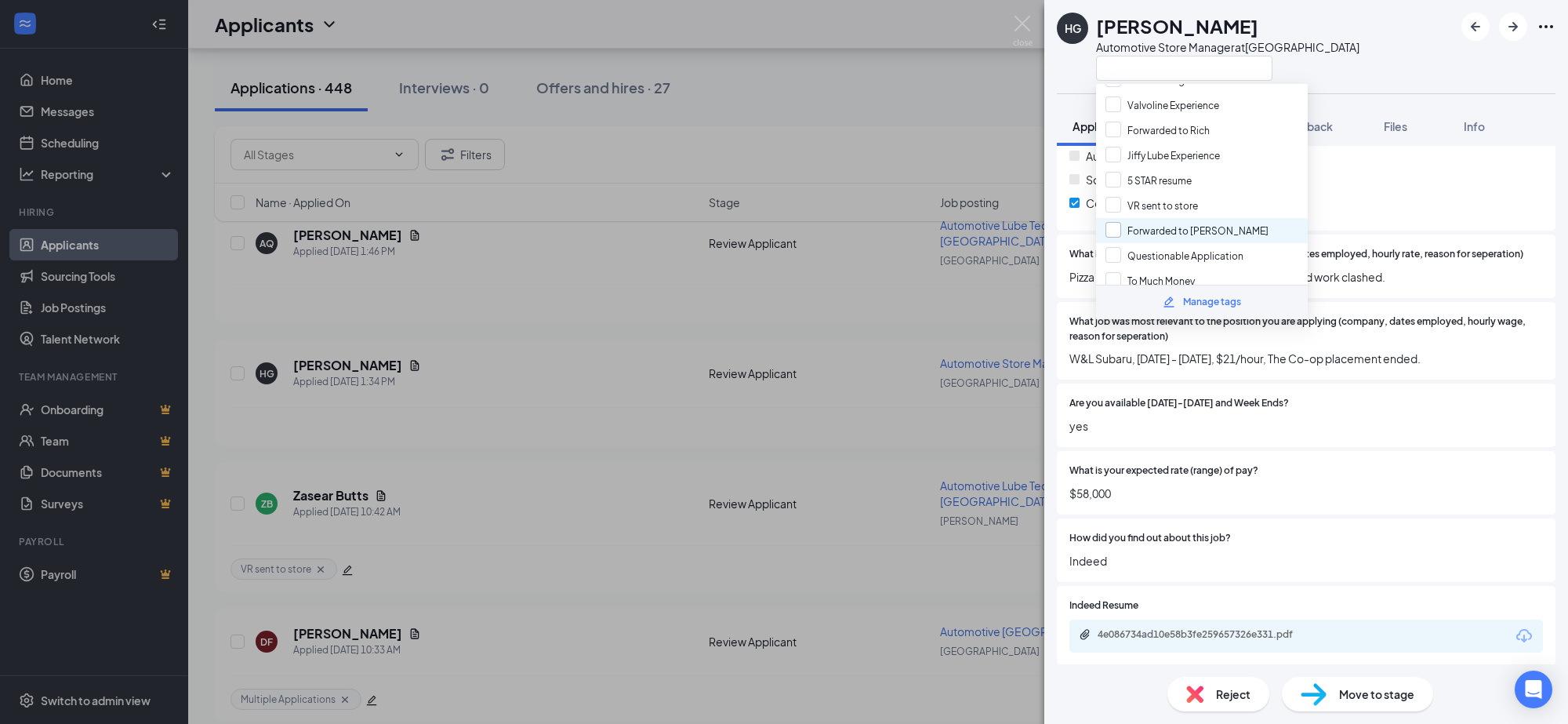
click at [1110, 222] on input "Forwarded to [PERSON_NAME]" at bounding box center [1187, 230] width 163 height 17
checkbox input "true"
click at [876, 255] on div "HG Himay Gora Automotive Store Manager at Mercerville Application Messages Feed…" at bounding box center [784, 362] width 1568 height 724
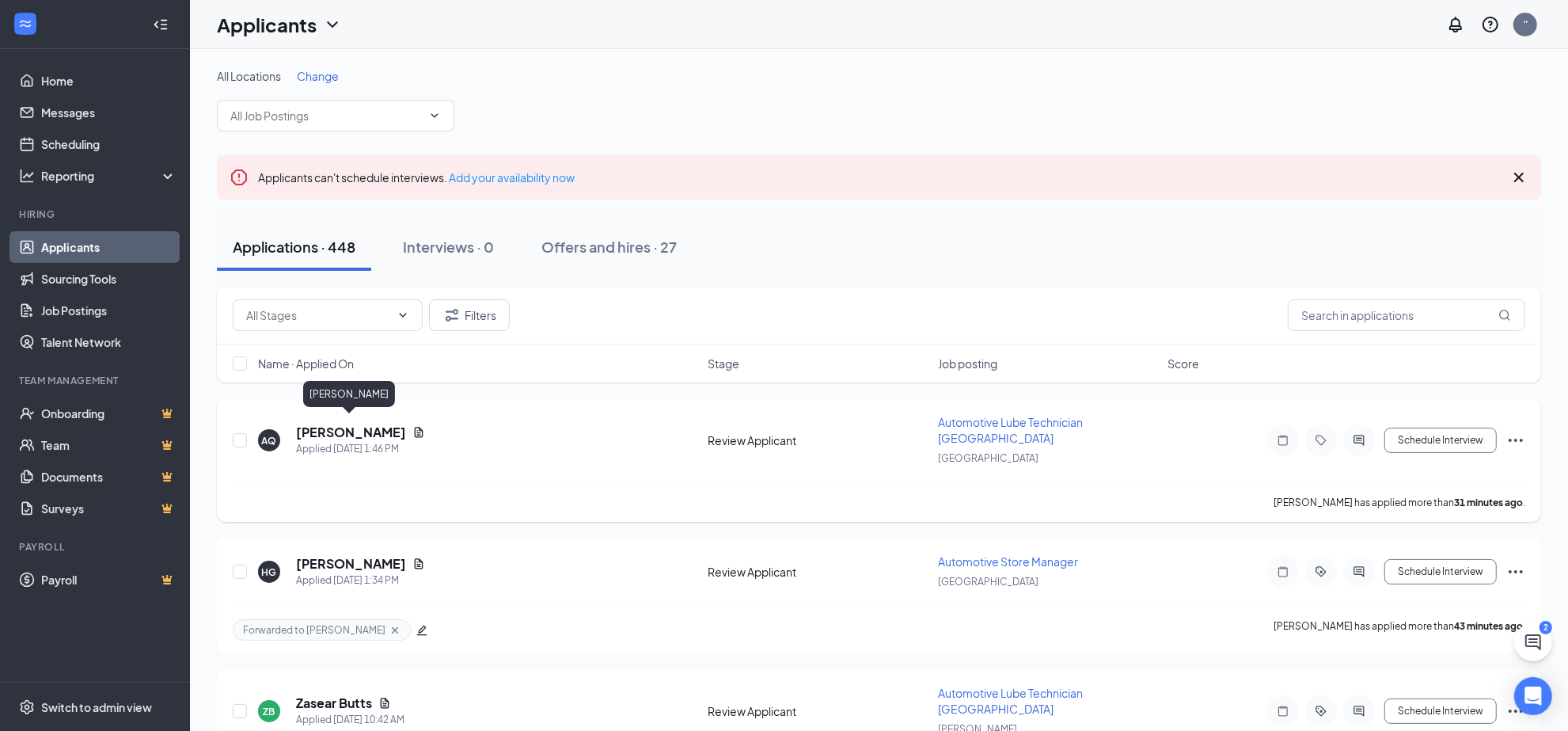
click at [328, 424] on h5 "[PERSON_NAME]" at bounding box center [351, 432] width 110 height 17
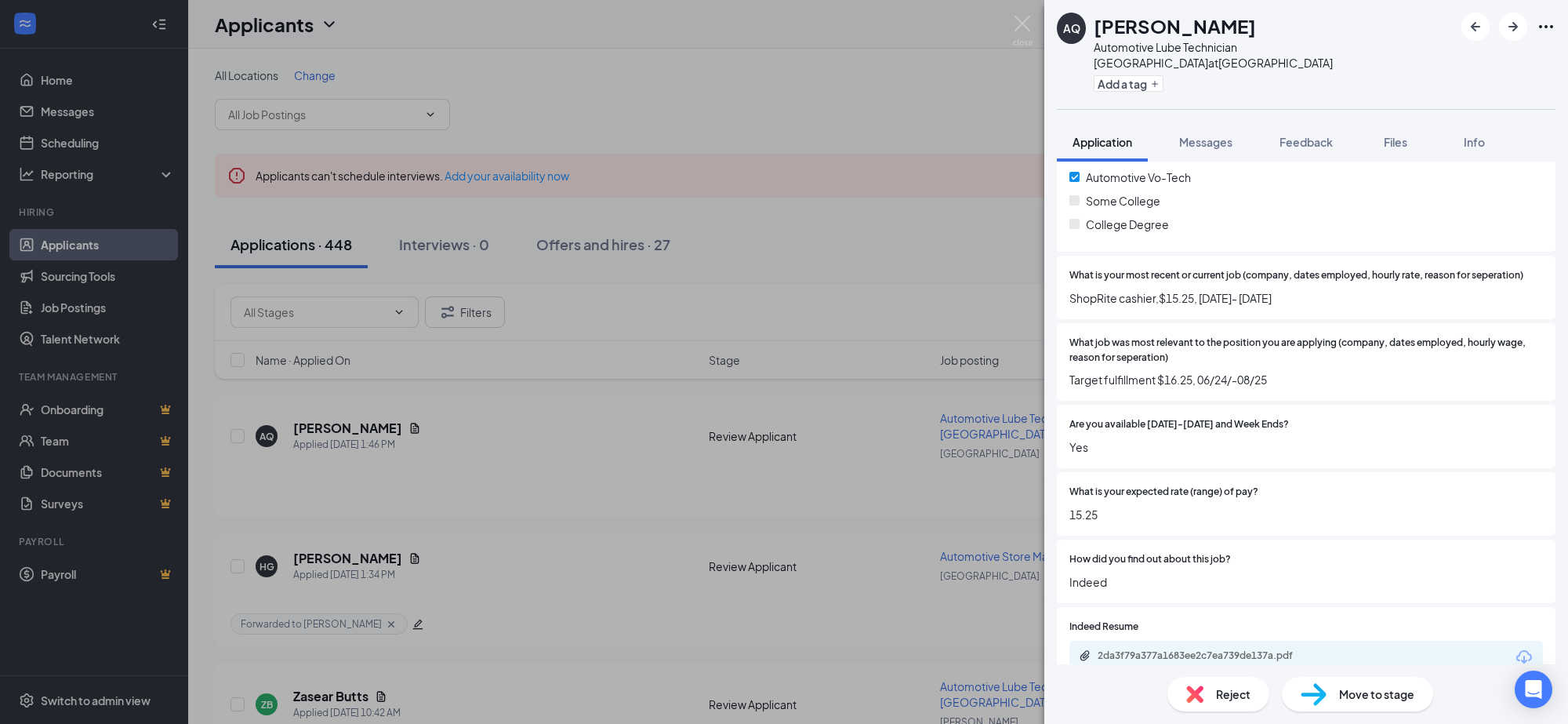
scroll to position [404, 0]
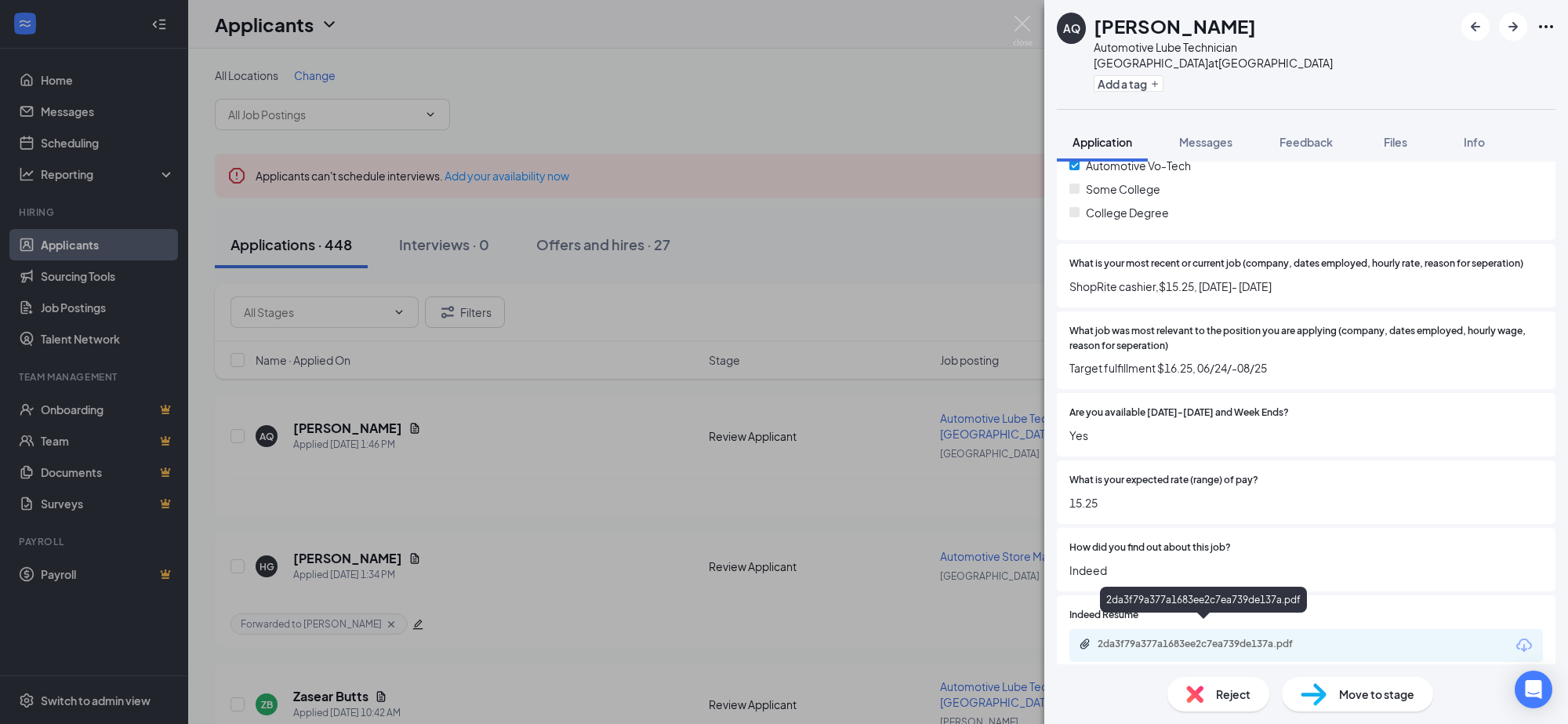
click at [1190, 637] on div "2da3f79a377a1683ee2c7ea739de137a.pdf" at bounding box center [1207, 643] width 219 height 13
click at [1145, 75] on button "Add a tag" at bounding box center [1128, 83] width 70 height 17
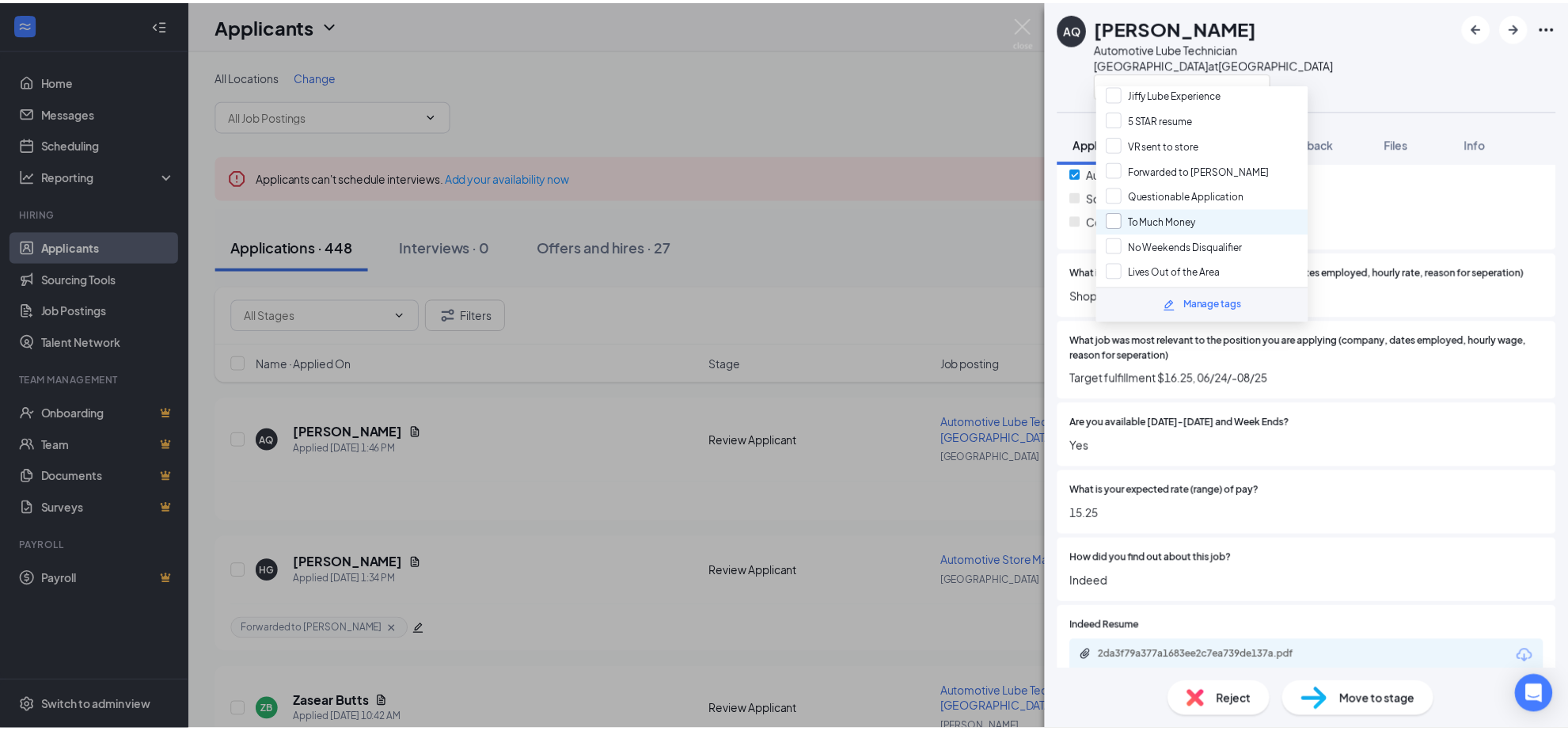
scroll to position [99, 0]
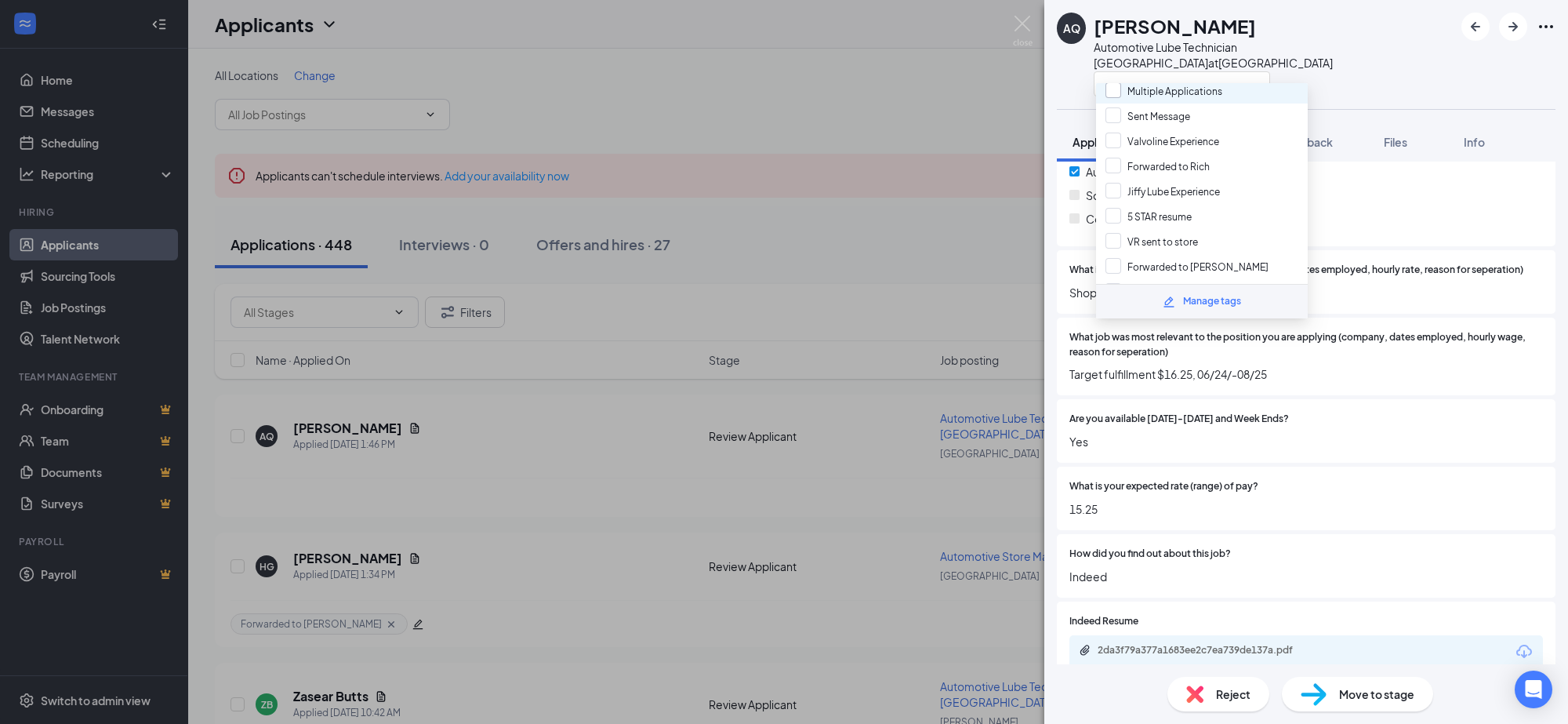
click at [1115, 88] on input "Multiple Applications" at bounding box center [1164, 91] width 117 height 17
checkbox input "true"
click at [938, 110] on div "AQ [PERSON_NAME] Automotive Lube Technician [GEOGRAPHIC_DATA] at [GEOGRAPHIC_DA…" at bounding box center [784, 362] width 1568 height 724
